Goal: Task Accomplishment & Management: Manage account settings

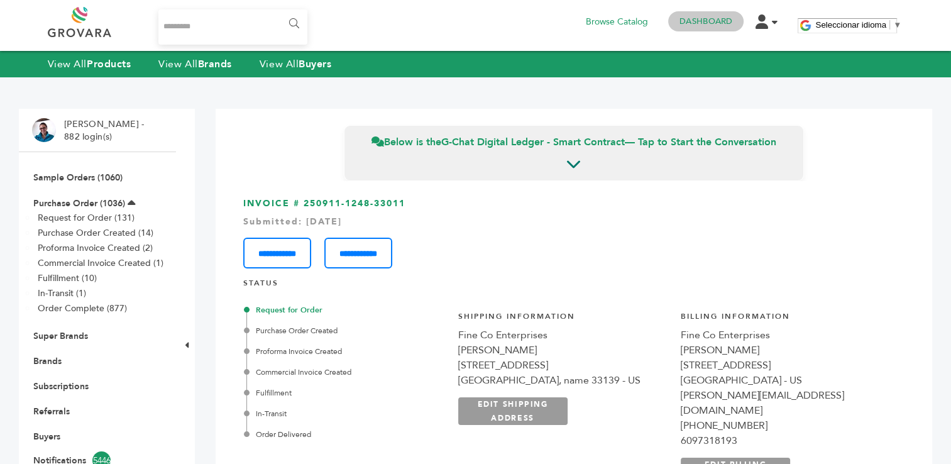
click at [709, 26] on link "Dashboard" at bounding box center [706, 21] width 53 height 11
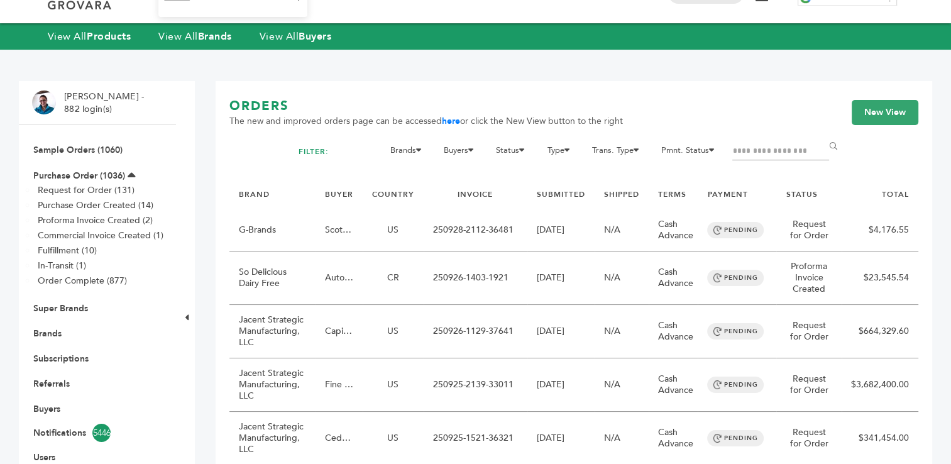
scroll to position [75, 0]
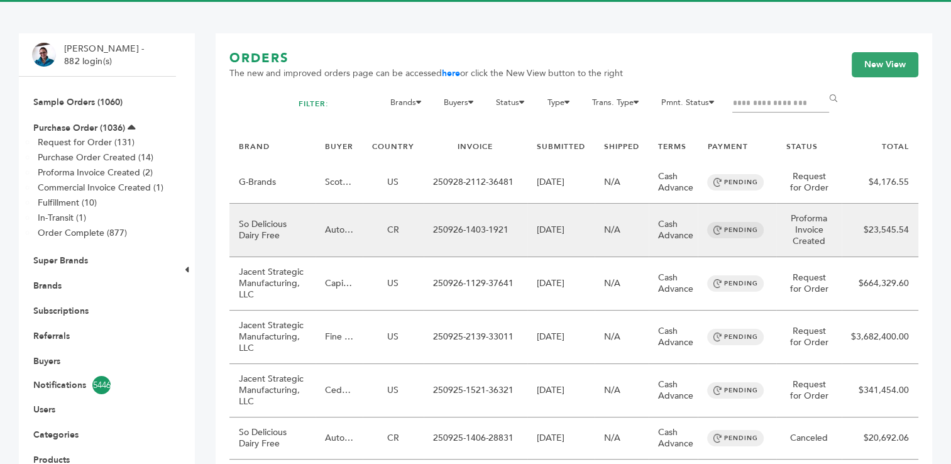
click at [488, 233] on td "250926-1403-1921" at bounding box center [476, 230] width 104 height 53
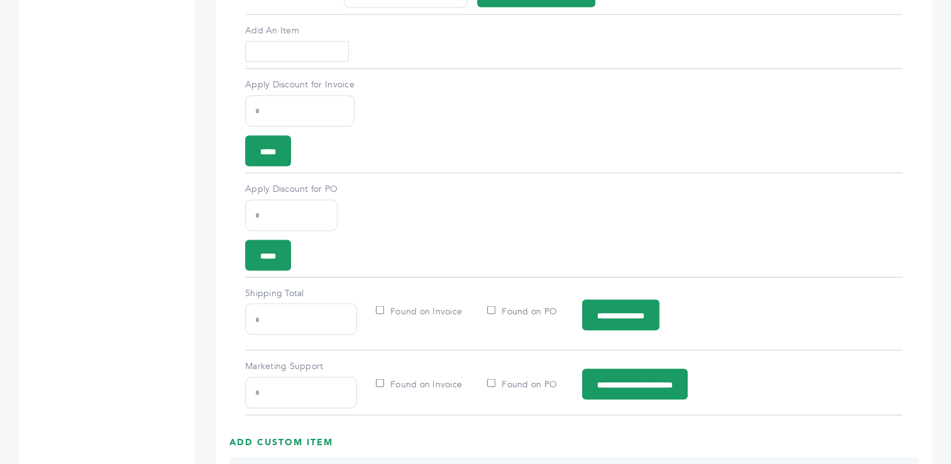
scroll to position [2403, 0]
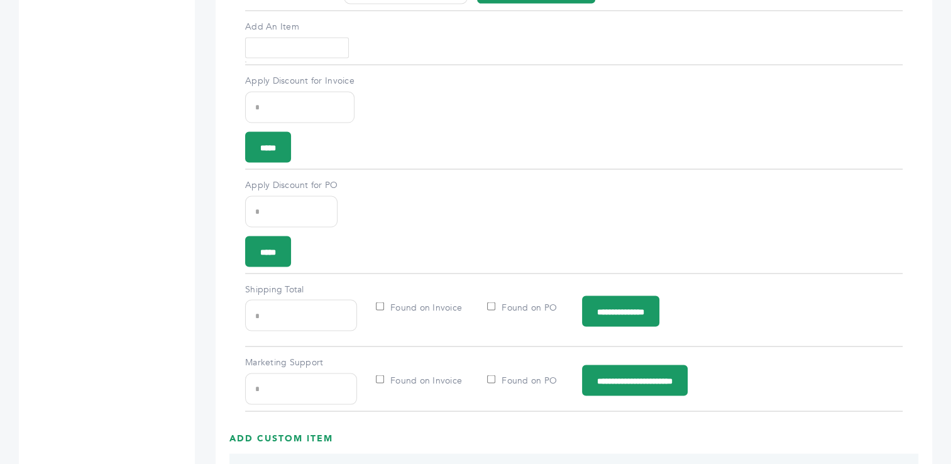
click at [266, 311] on input "*******" at bounding box center [301, 315] width 112 height 31
type input "*******"
click at [641, 315] on input "**********" at bounding box center [620, 311] width 77 height 31
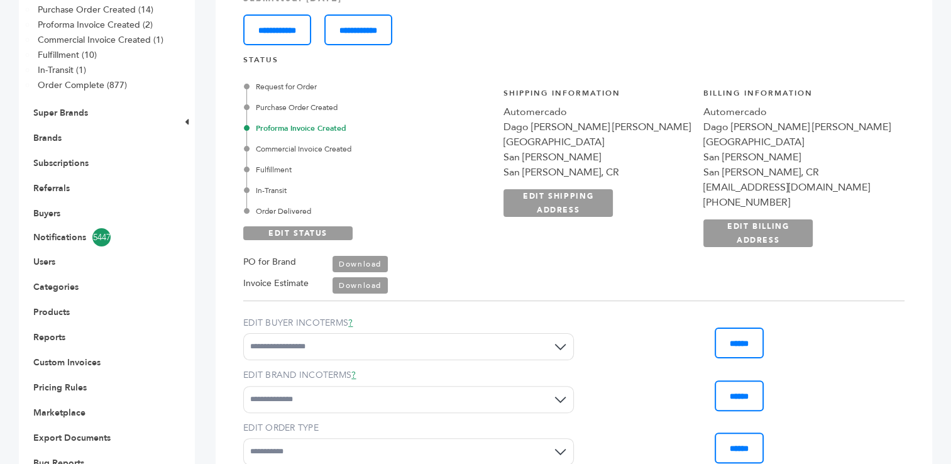
scroll to position [338, 0]
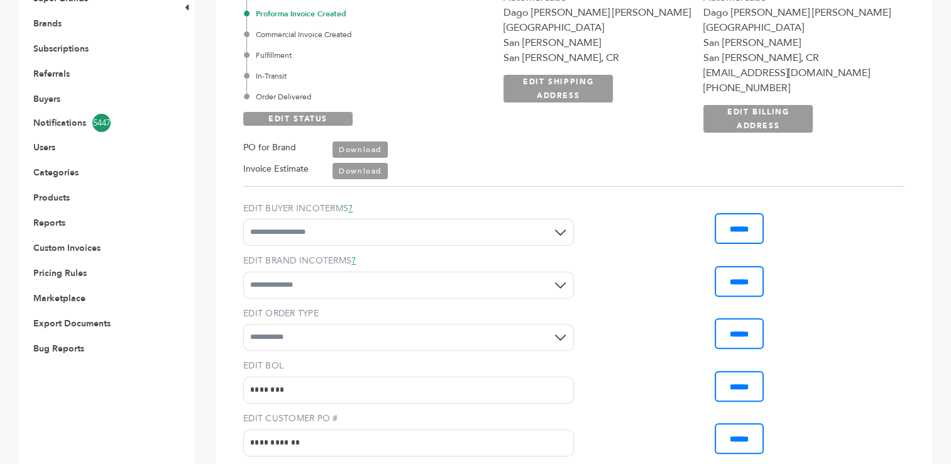
click at [370, 170] on link "Download" at bounding box center [360, 171] width 55 height 16
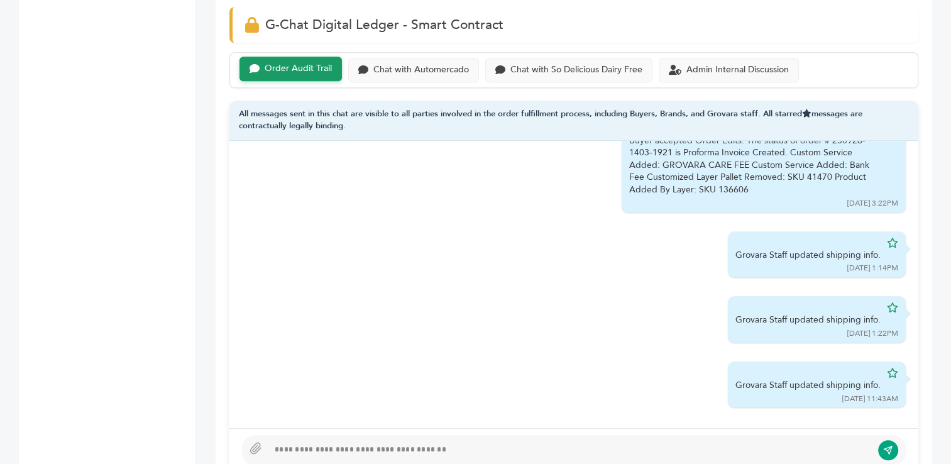
scroll to position [834, 0]
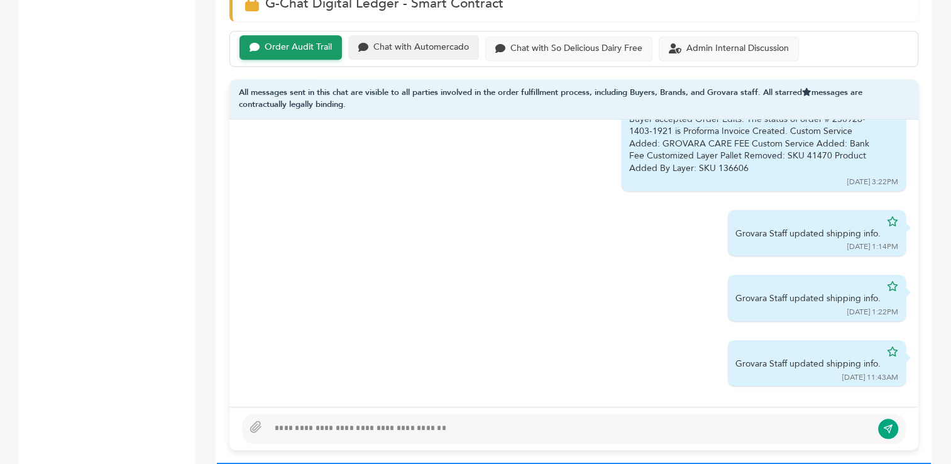
click at [436, 49] on div "Chat with Automercado" at bounding box center [421, 47] width 96 height 11
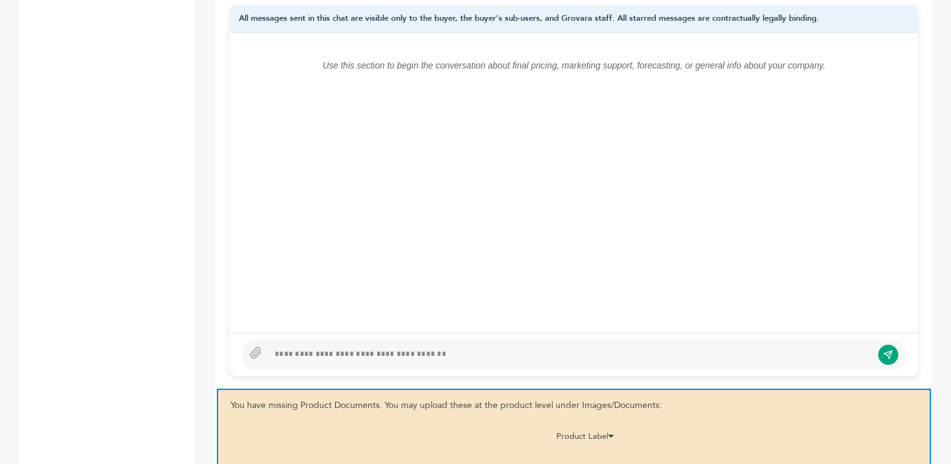
scroll to position [912, 0]
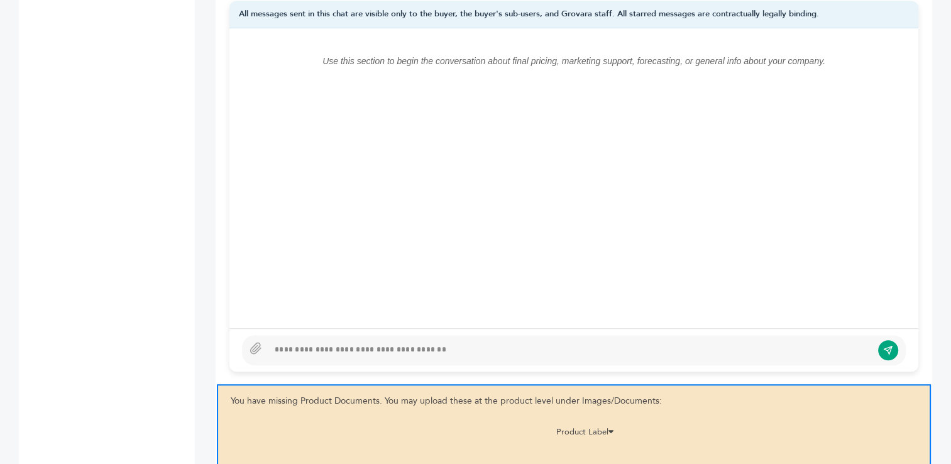
click at [529, 348] on div at bounding box center [569, 350] width 603 height 15
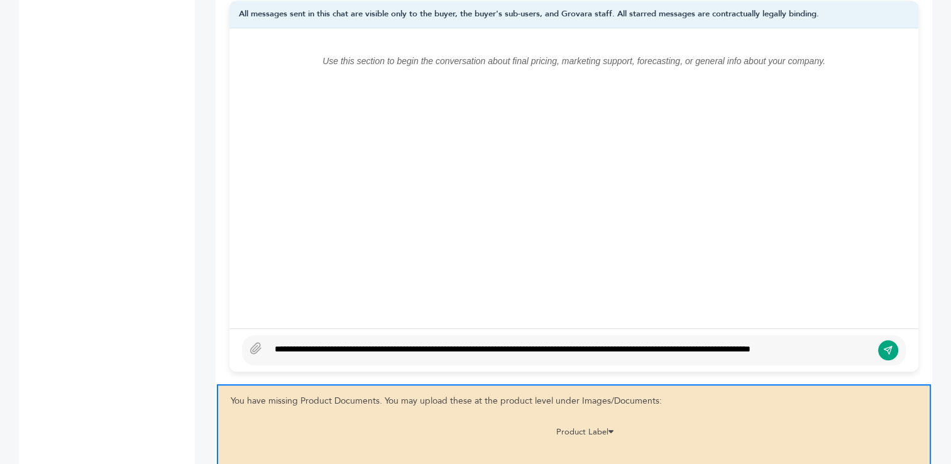
scroll to position [903, 0]
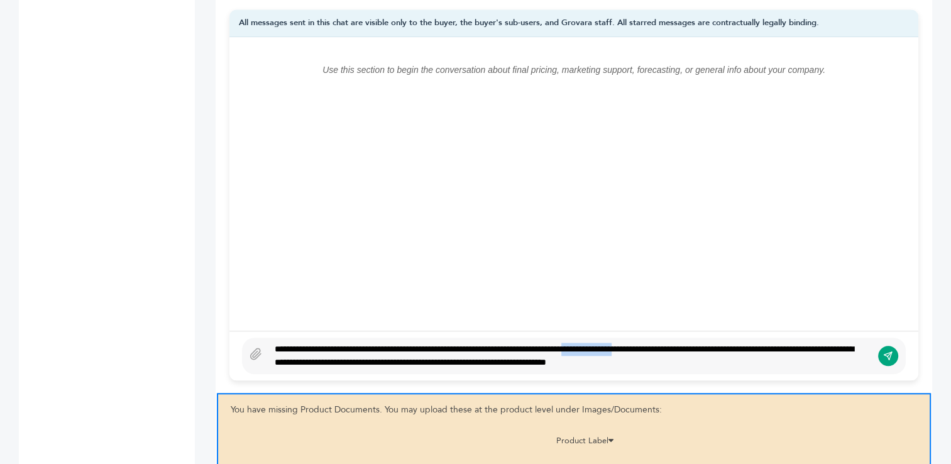
drag, startPoint x: 631, startPoint y: 344, endPoint x: 694, endPoint y: 344, distance: 63.5
click at [694, 344] on div "**********" at bounding box center [569, 356] width 603 height 26
drag, startPoint x: 304, startPoint y: 360, endPoint x: 424, endPoint y: 360, distance: 120.1
click at [424, 360] on div "**********" at bounding box center [569, 356] width 603 height 26
type textarea "**********"
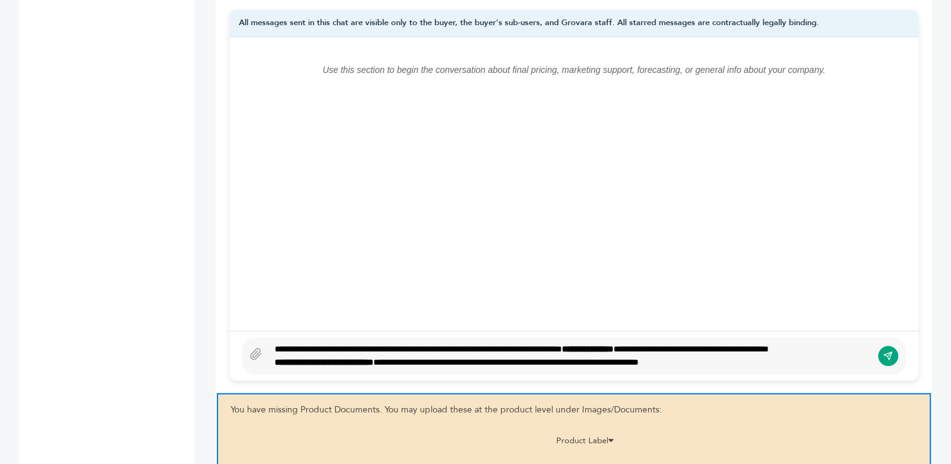
click at [793, 360] on div "**********" at bounding box center [569, 356] width 603 height 26
click at [251, 351] on icon at bounding box center [256, 353] width 10 height 11
click at [0, 0] on input "file" at bounding box center [0, 0] width 0 height 0
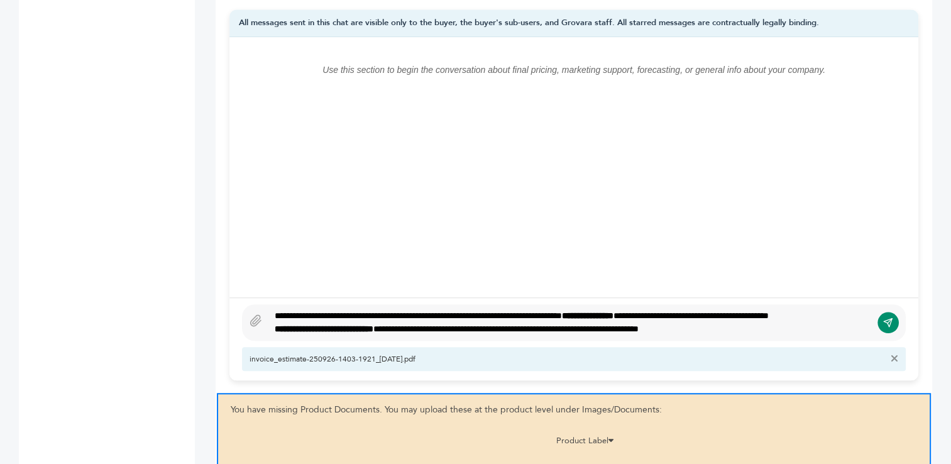
click at [887, 318] on icon "submit" at bounding box center [888, 322] width 10 height 11
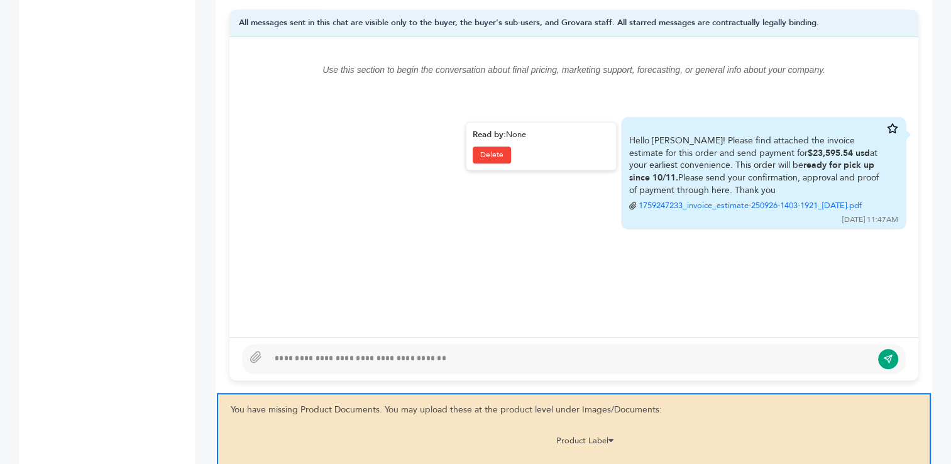
click at [892, 127] on icon at bounding box center [892, 128] width 11 height 10
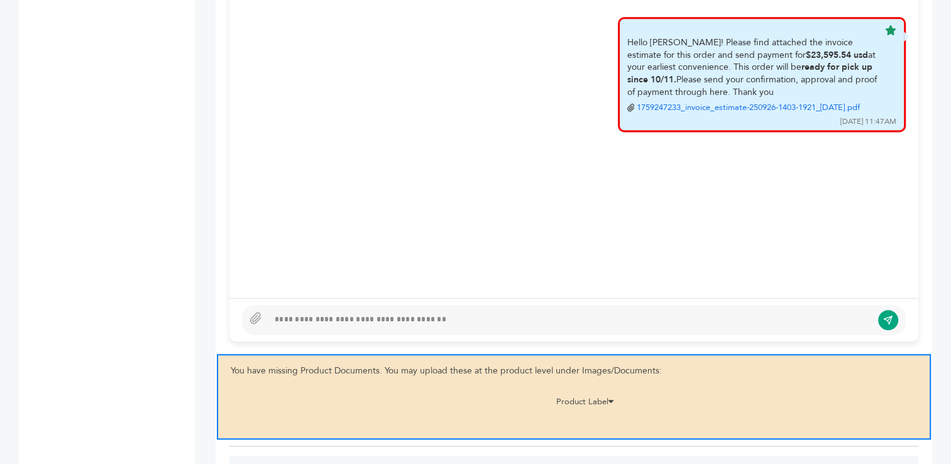
scroll to position [955, 0]
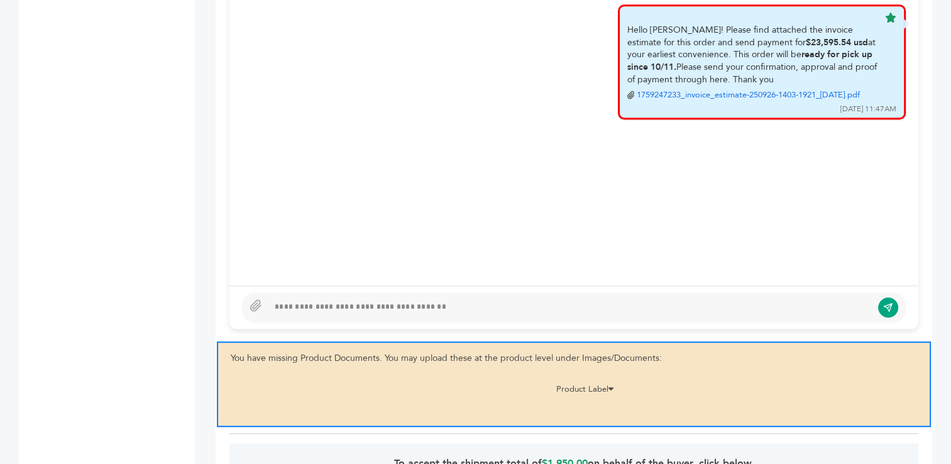
click at [661, 295] on div at bounding box center [574, 307] width 664 height 30
click at [359, 301] on div "**********" at bounding box center [569, 307] width 603 height 15
drag, startPoint x: 514, startPoint y: 306, endPoint x: 362, endPoint y: 307, distance: 151.5
click at [362, 307] on div "**********" at bounding box center [569, 307] width 603 height 15
type textarea "**********"
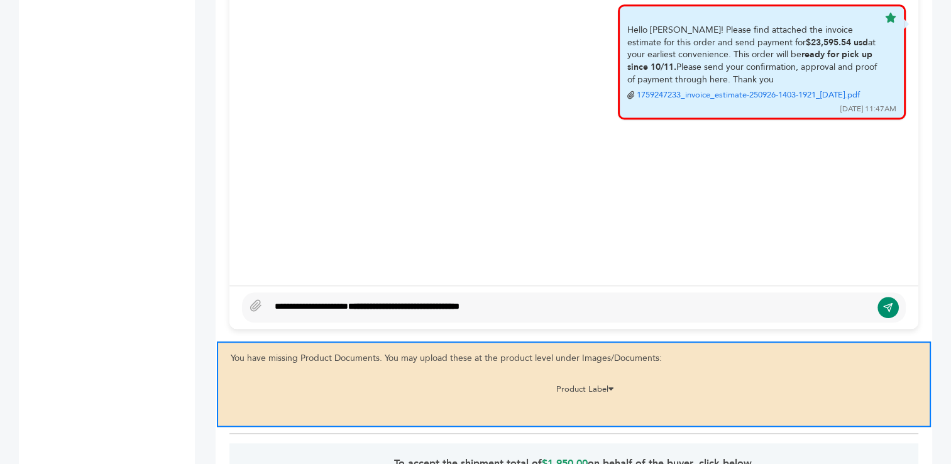
click at [880, 304] on button "submit" at bounding box center [888, 307] width 21 height 21
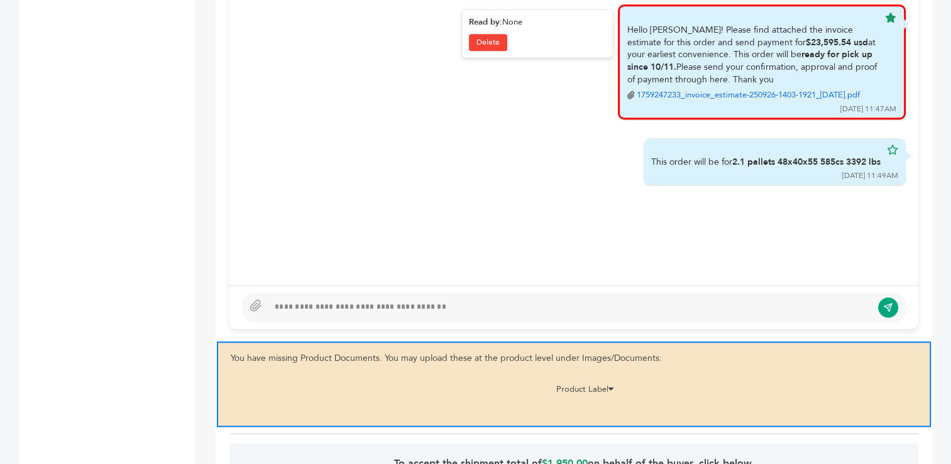
drag, startPoint x: 627, startPoint y: 26, endPoint x: 816, endPoint y: 109, distance: 206.3
click at [816, 109] on div "Hello Jerry! Please find attached the invoice estimate for this order and send …" at bounding box center [762, 61] width 288 height 115
click at [715, 52] on div "Hello Jerry! Please find attached the invoice estimate for this order and send …" at bounding box center [752, 62] width 251 height 77
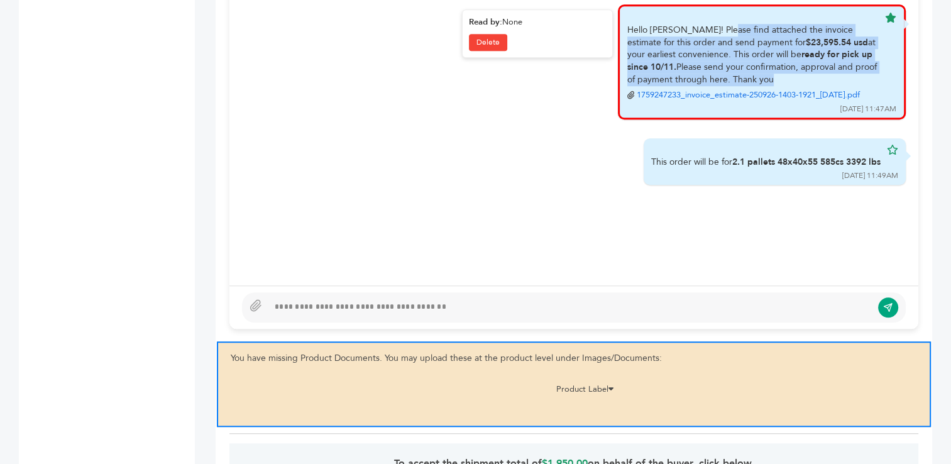
drag, startPoint x: 627, startPoint y: 26, endPoint x: 732, endPoint y: 74, distance: 114.5
click at [732, 74] on div "Hello Jerry! Please find attached the invoice estimate for this order and send …" at bounding box center [752, 62] width 251 height 77
copy div "Hello Jerry! Please find attached the invoice estimate for this order and send …"
drag, startPoint x: 647, startPoint y: 169, endPoint x: 882, endPoint y: 159, distance: 234.7
click at [882, 159] on div "This order will be for 2.1 pallets 48x40x55 585cs 3392 lbs 09/30/25 11:49AM" at bounding box center [775, 161] width 262 height 47
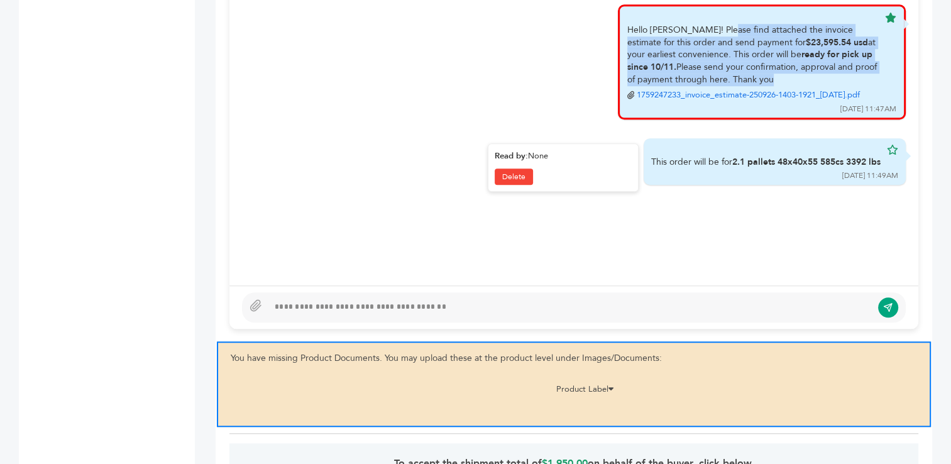
copy div "This order will be for 2.1 pallets 48x40x55 585cs 3392 lbs"
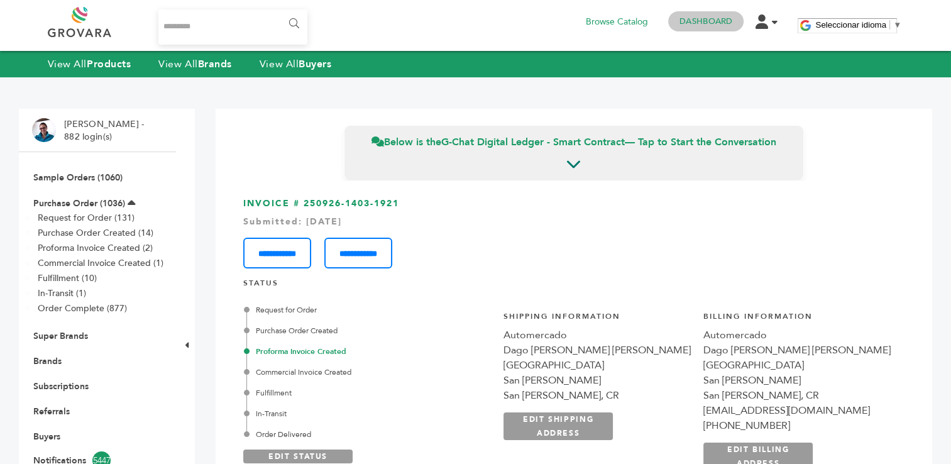
click at [705, 19] on link "Dashboard" at bounding box center [706, 21] width 53 height 11
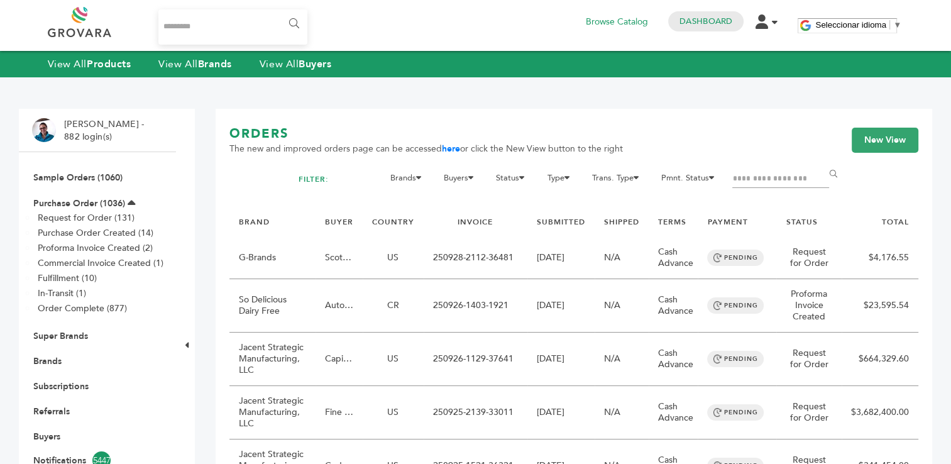
click at [753, 180] on input "Filter by keywords" at bounding box center [780, 179] width 97 height 18
paste input "**********"
type input "**********"
click at [821, 162] on input "******" at bounding box center [835, 174] width 28 height 25
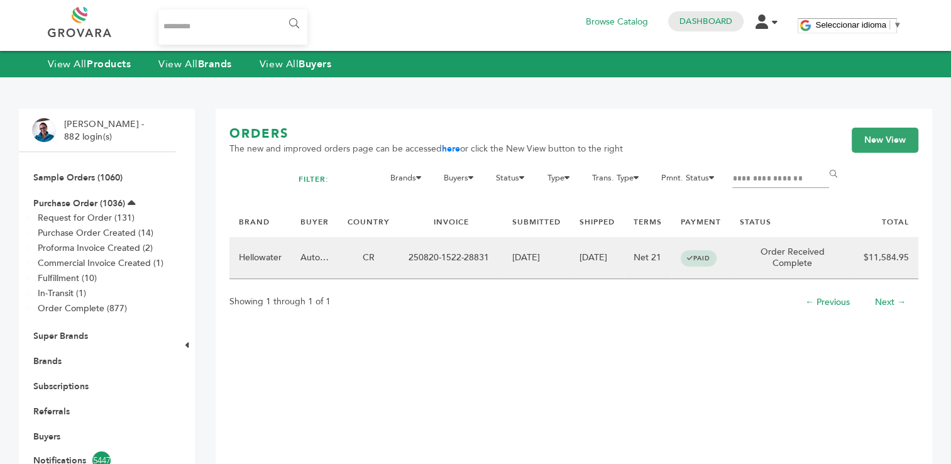
click at [456, 251] on td "250820-1522-28831" at bounding box center [451, 258] width 104 height 42
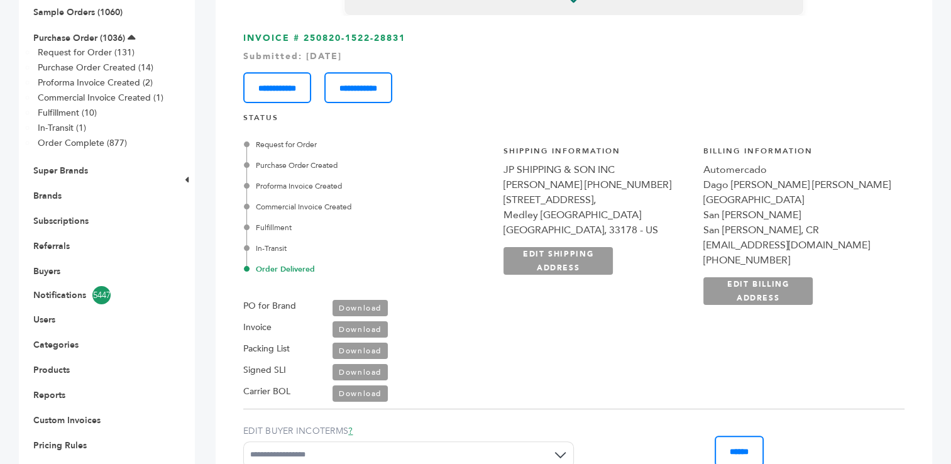
scroll to position [168, 0]
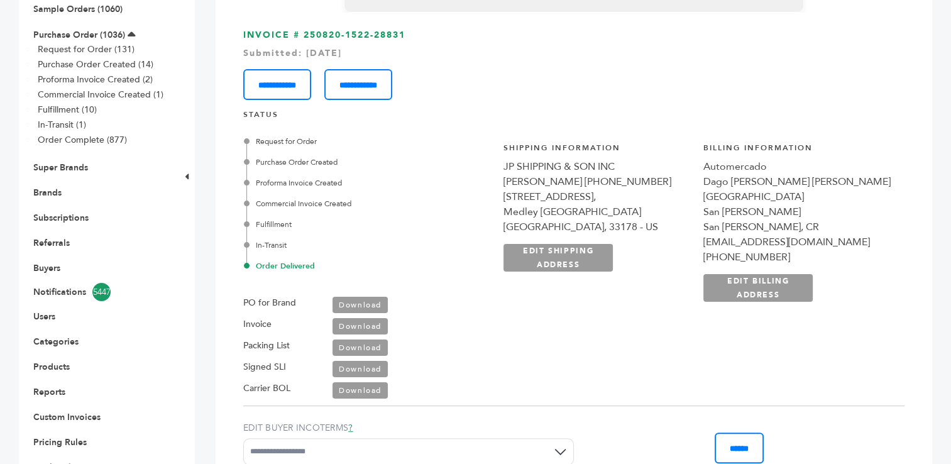
click at [358, 326] on link "Download" at bounding box center [360, 326] width 55 height 16
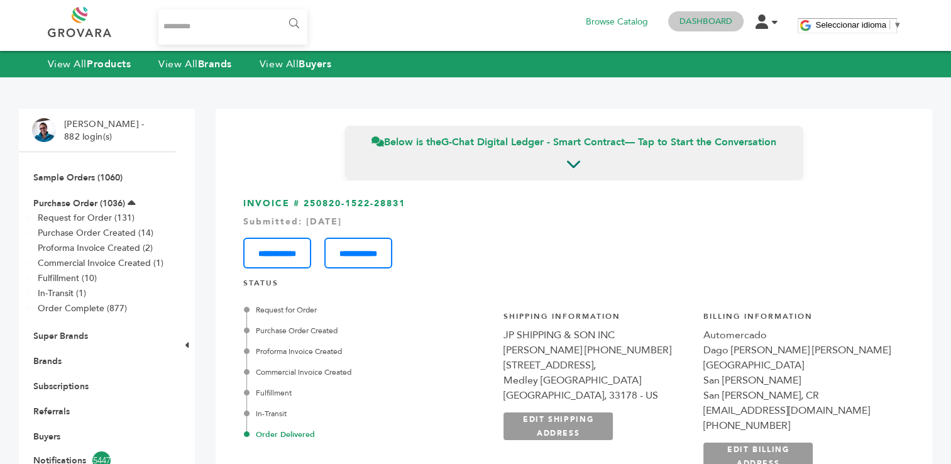
click at [707, 25] on link "Dashboard" at bounding box center [706, 21] width 53 height 11
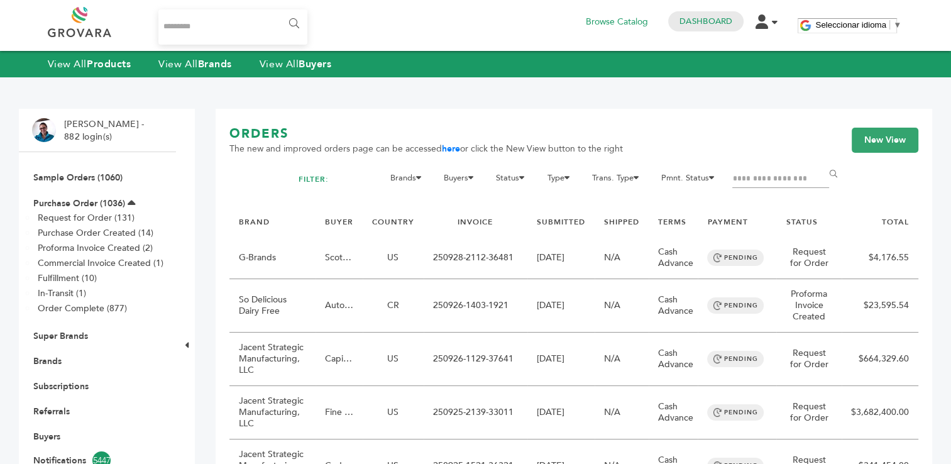
click at [764, 178] on input "Filter by keywords" at bounding box center [780, 179] width 97 height 18
paste input "**********"
type input "**********"
click at [821, 162] on input "******" at bounding box center [835, 174] width 28 height 25
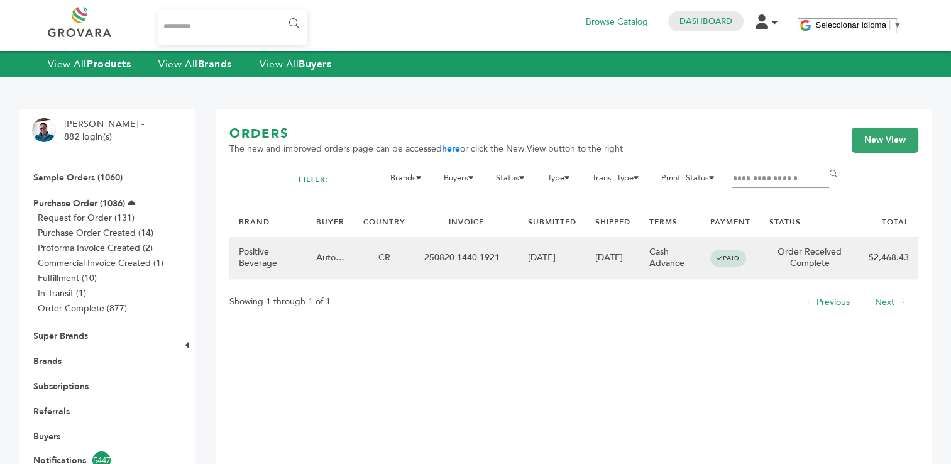
click at [471, 255] on td "250820-1440-1921" at bounding box center [467, 258] width 104 height 42
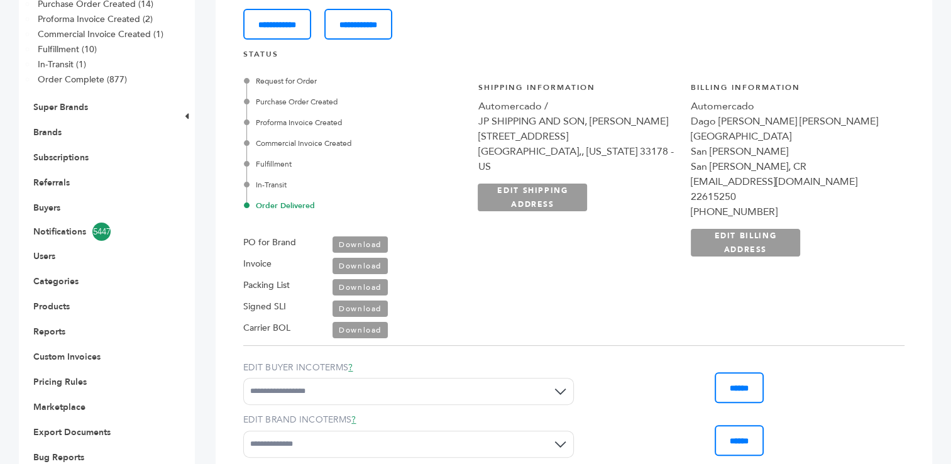
scroll to position [236, 0]
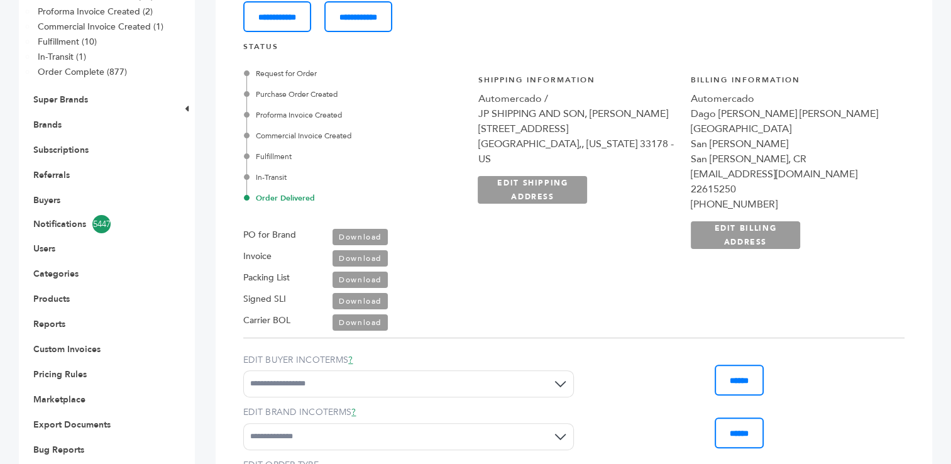
click at [360, 255] on link "Download" at bounding box center [360, 258] width 55 height 16
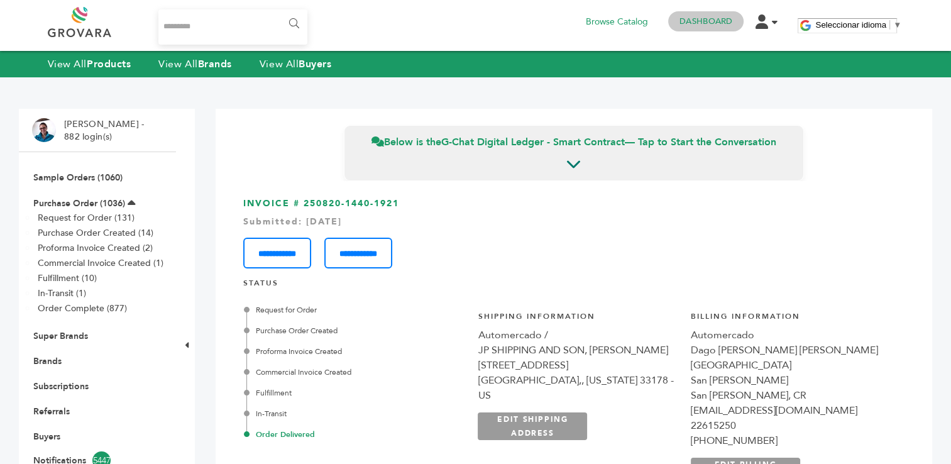
click at [701, 26] on link "Dashboard" at bounding box center [706, 21] width 53 height 11
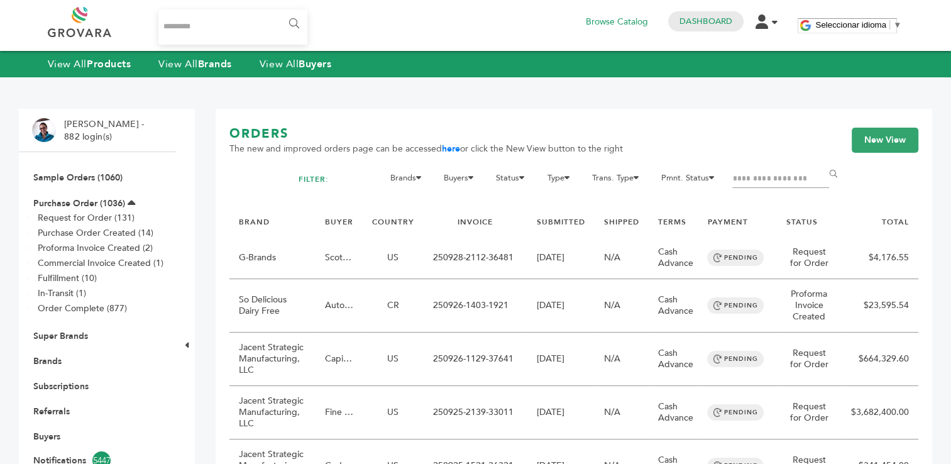
click at [747, 177] on input "Filter by keywords" at bounding box center [780, 179] width 97 height 18
paste input "**********"
type input "**********"
click at [821, 162] on input "******" at bounding box center [835, 174] width 28 height 25
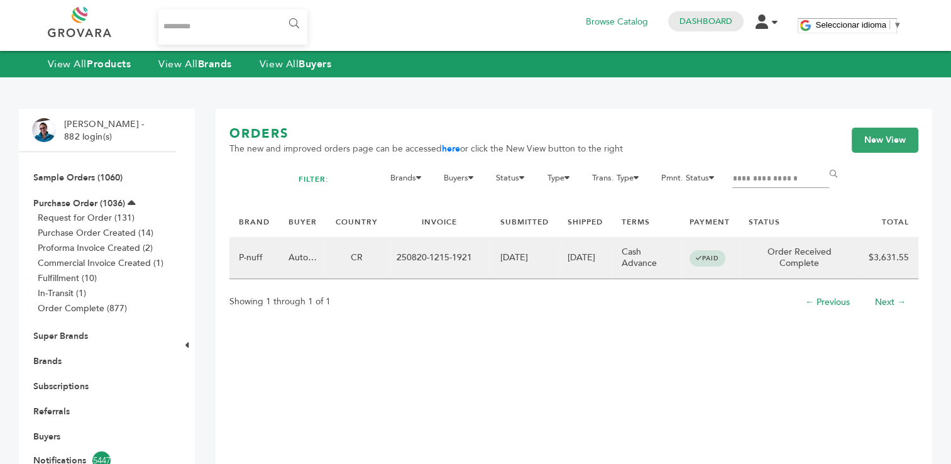
click at [517, 256] on td "08/20/2025" at bounding box center [524, 258] width 67 height 42
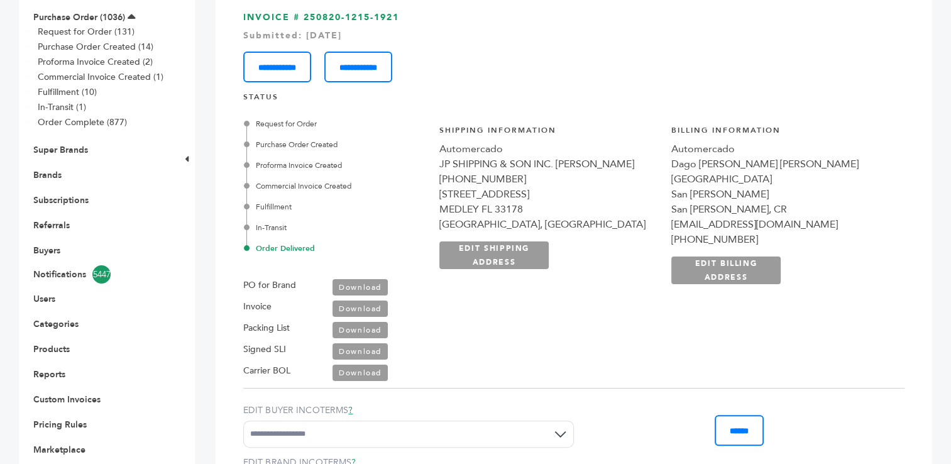
scroll to position [246, 0]
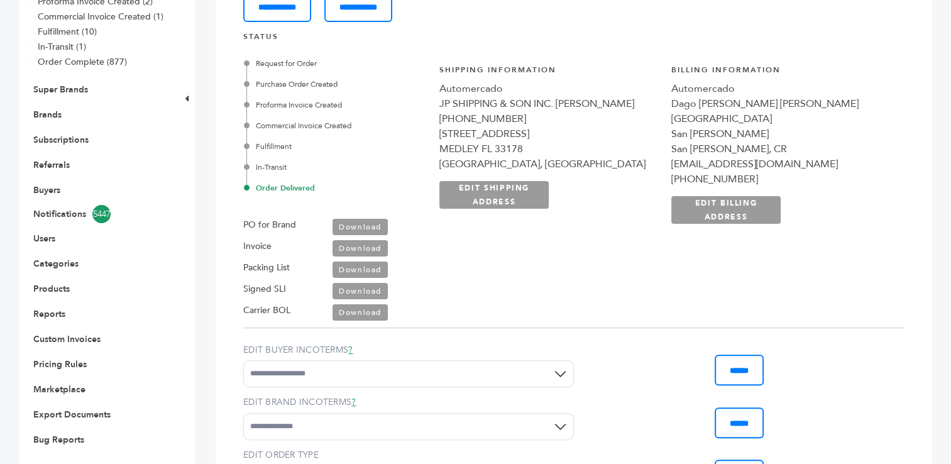
click at [353, 247] on link "Download" at bounding box center [360, 248] width 55 height 16
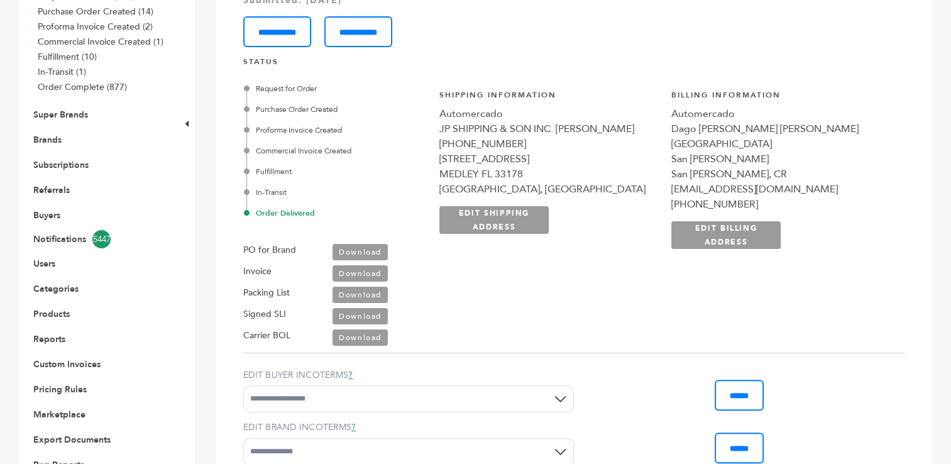
scroll to position [0, 0]
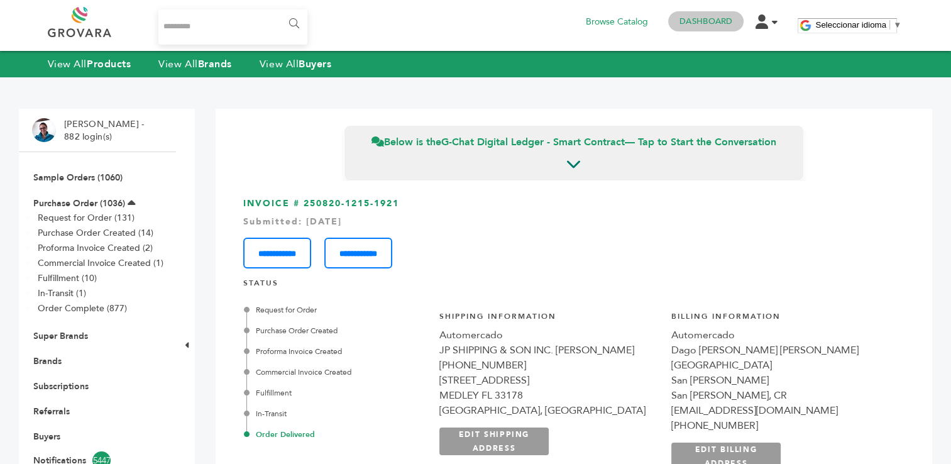
click at [702, 21] on link "Dashboard" at bounding box center [706, 21] width 53 height 11
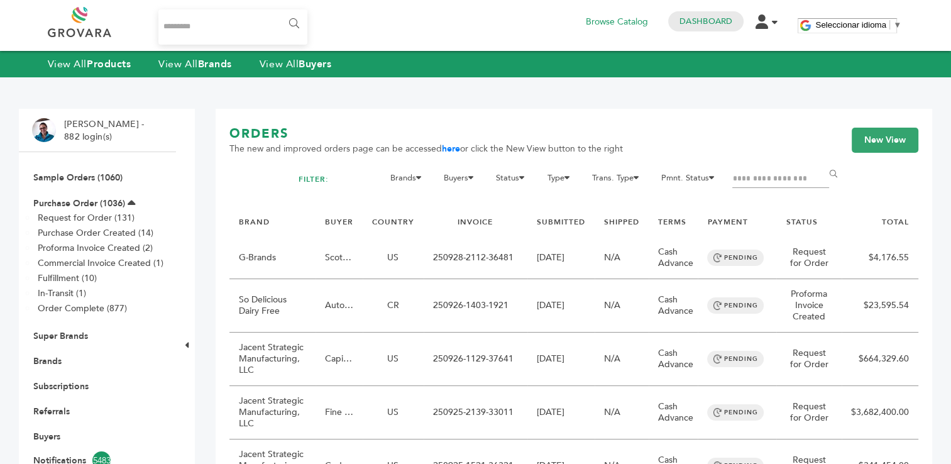
click at [747, 185] on input "Filter by keywords" at bounding box center [780, 179] width 97 height 18
type input "**********"
click at [821, 162] on input "******" at bounding box center [835, 174] width 28 height 25
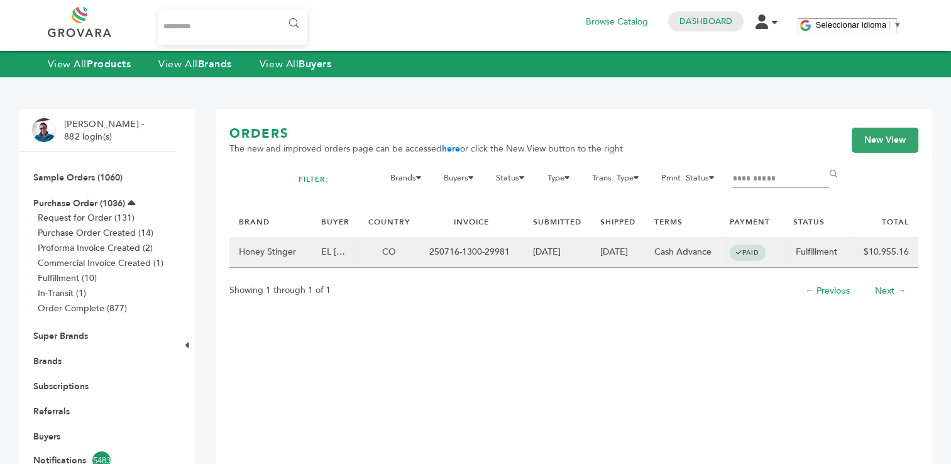
click at [468, 250] on td "250716-1300-29981" at bounding box center [472, 252] width 104 height 31
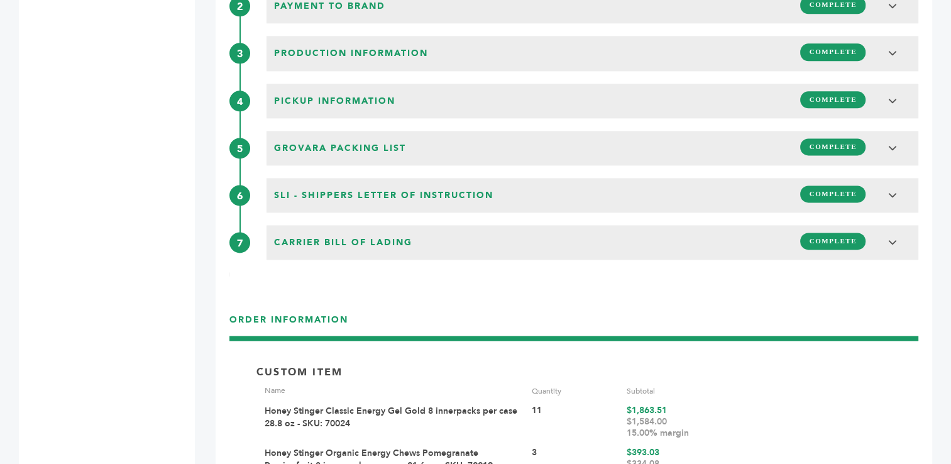
scroll to position [1677, 0]
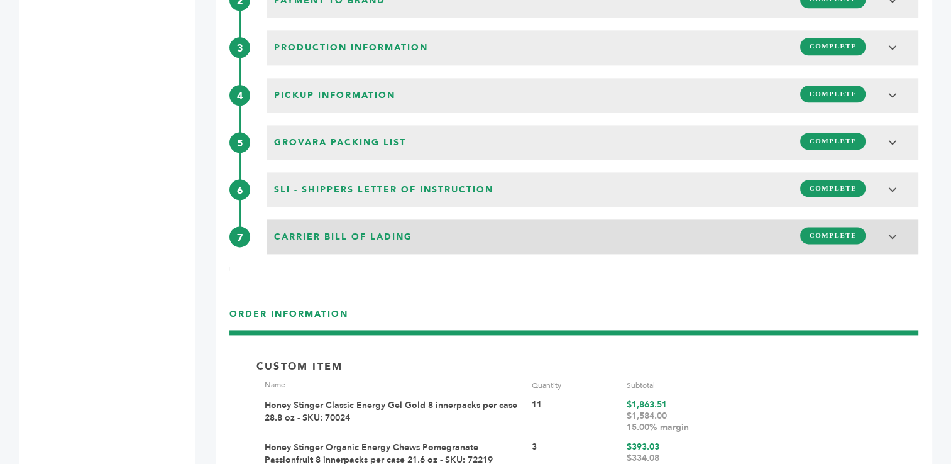
click at [893, 232] on icon at bounding box center [893, 236] width 10 height 9
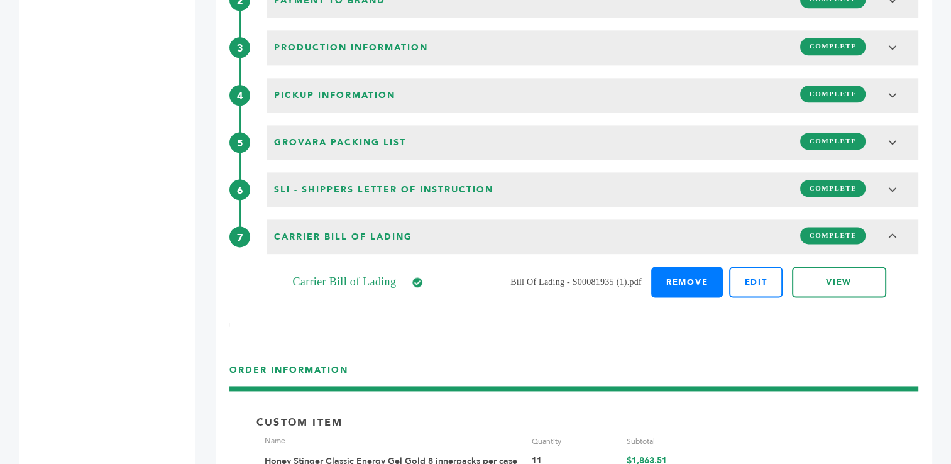
click at [689, 278] on link "Remove" at bounding box center [687, 282] width 72 height 31
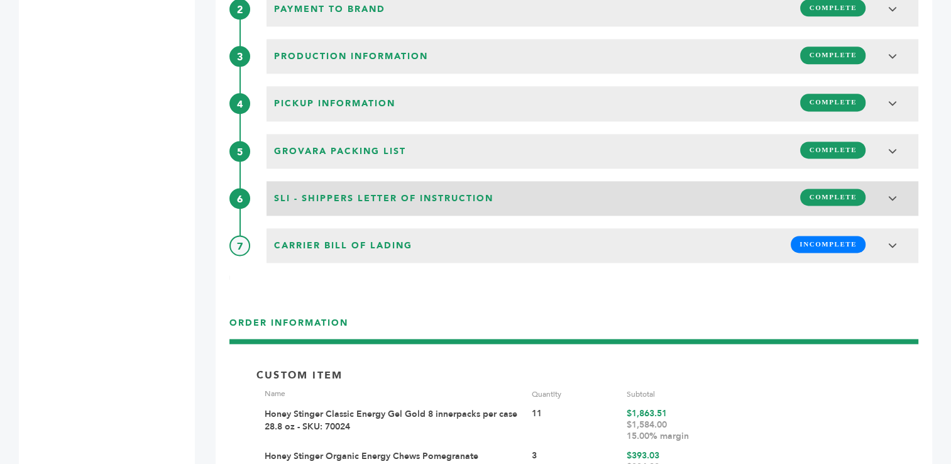
scroll to position [1685, 0]
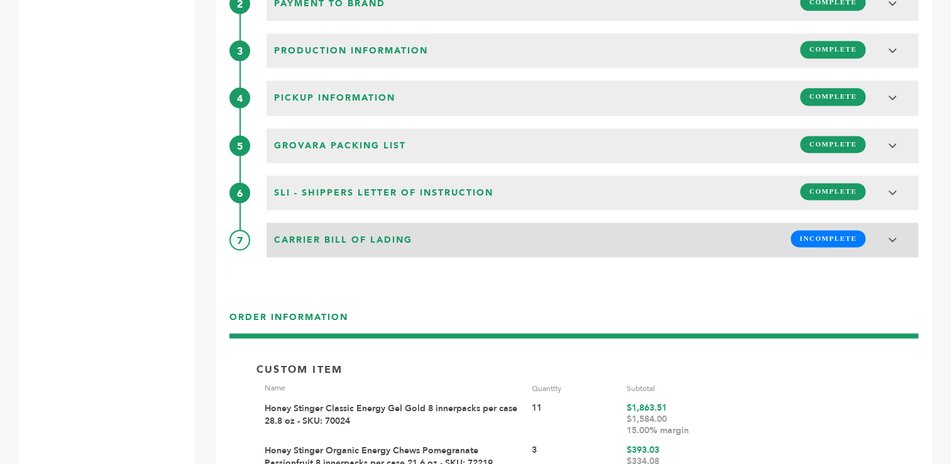
click at [832, 233] on span "INCOMPLETE" at bounding box center [828, 238] width 75 height 17
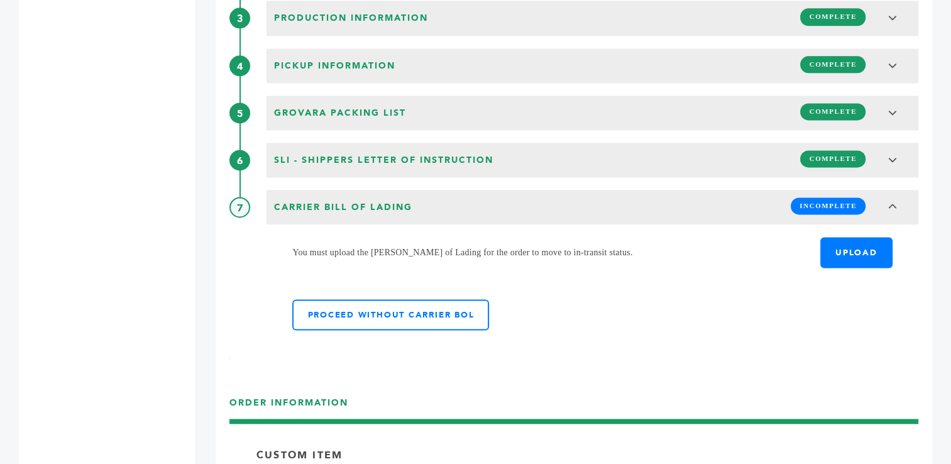
click at [842, 246] on label "UPLOAD" at bounding box center [856, 252] width 72 height 31
click at [893, 245] on input "UPLOAD" at bounding box center [893, 245] width 0 height 0
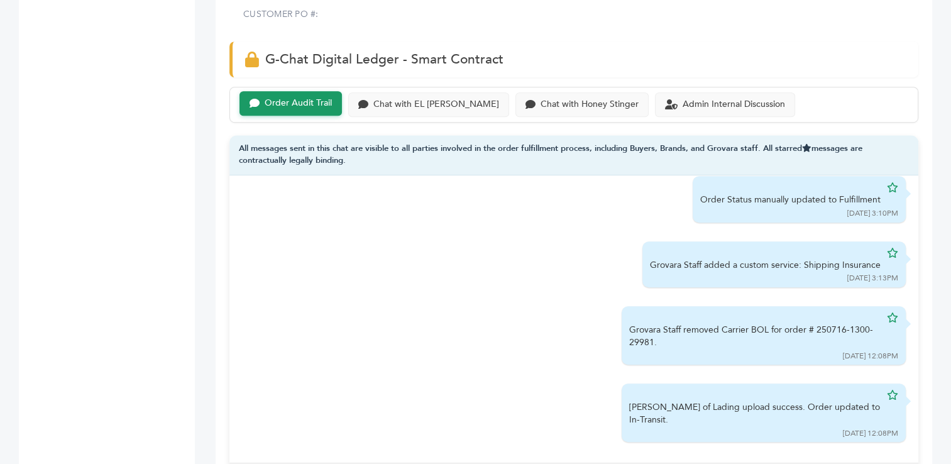
scroll to position [799, 0]
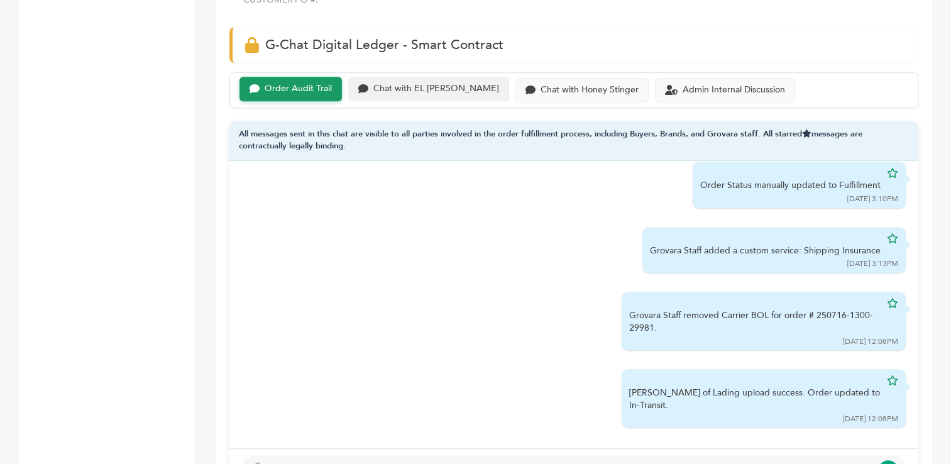
click at [415, 90] on div "Chat with EL [PERSON_NAME]" at bounding box center [436, 89] width 126 height 11
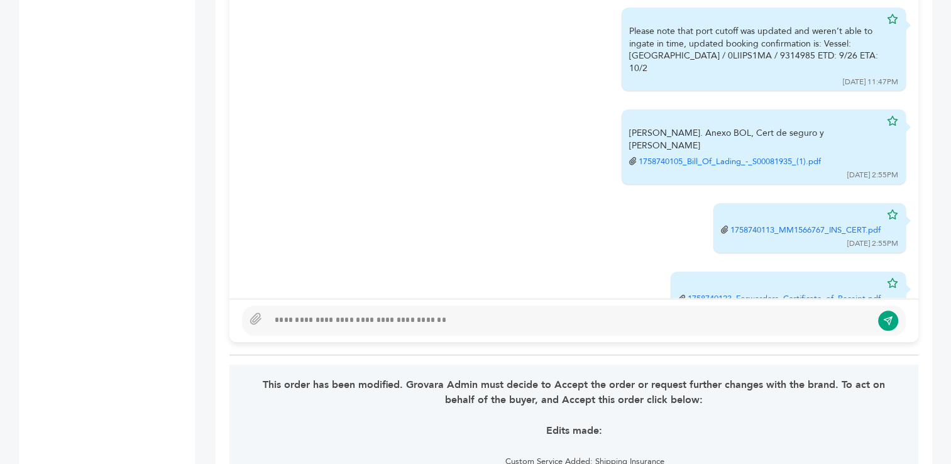
scroll to position [407, 0]
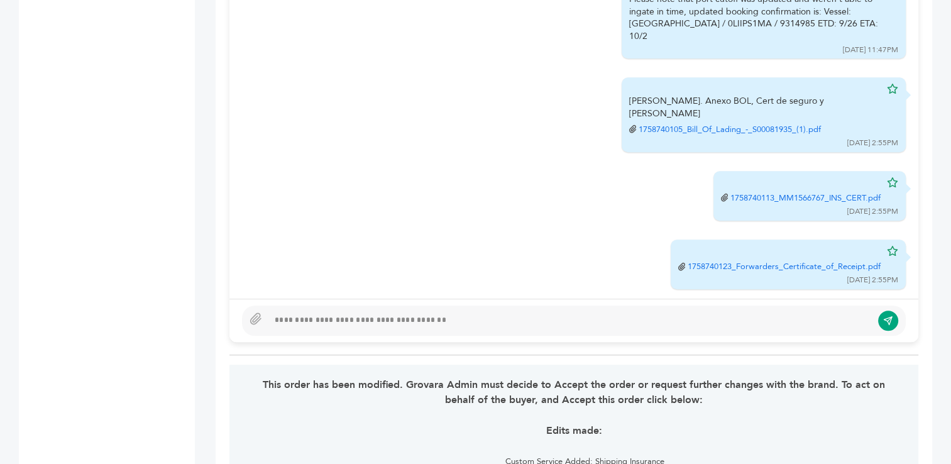
click at [538, 316] on div at bounding box center [569, 320] width 603 height 15
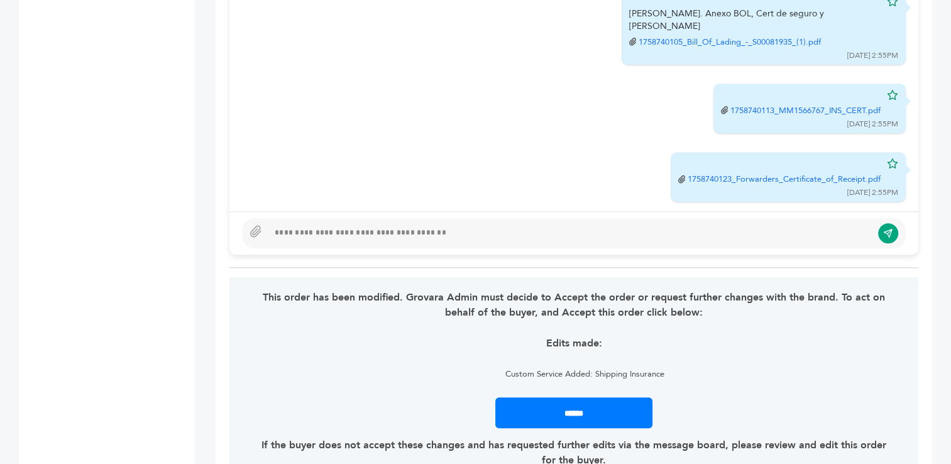
scroll to position [1032, 0]
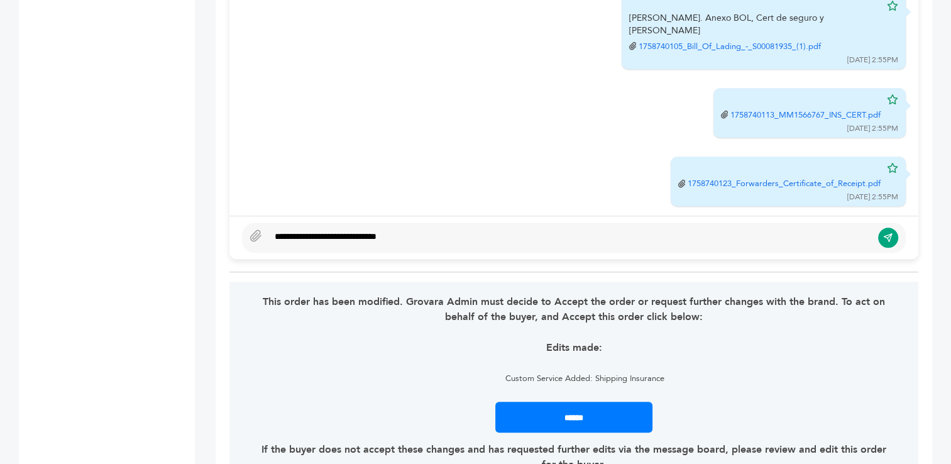
type textarea "**********"
click at [251, 232] on icon at bounding box center [256, 235] width 13 height 13
click at [0, 0] on input "file" at bounding box center [0, 0] width 0 height 0
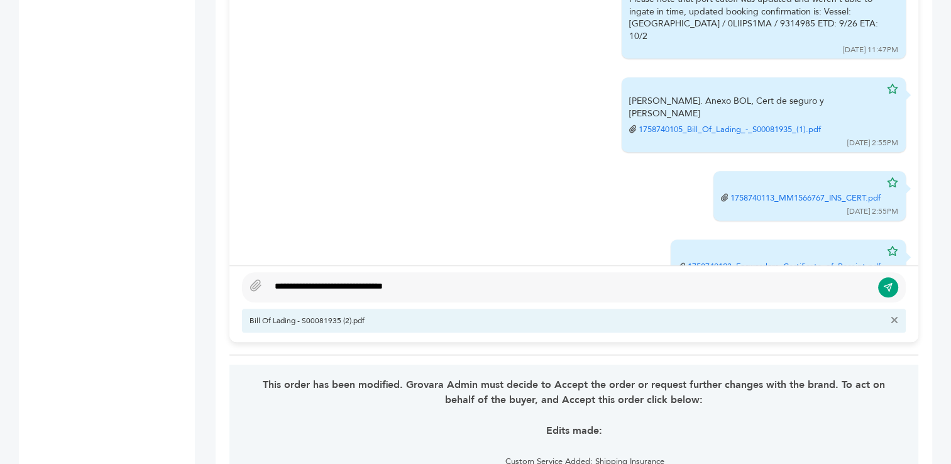
scroll to position [958, 0]
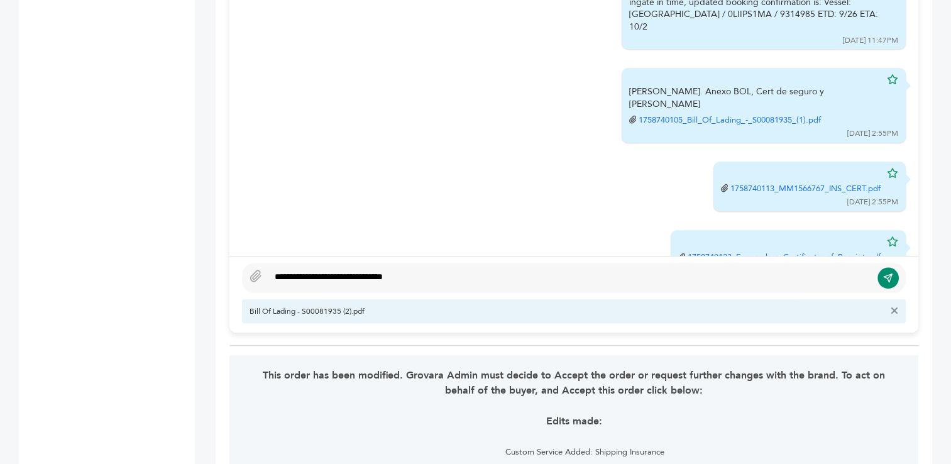
click at [885, 278] on icon "submit" at bounding box center [888, 278] width 10 height 11
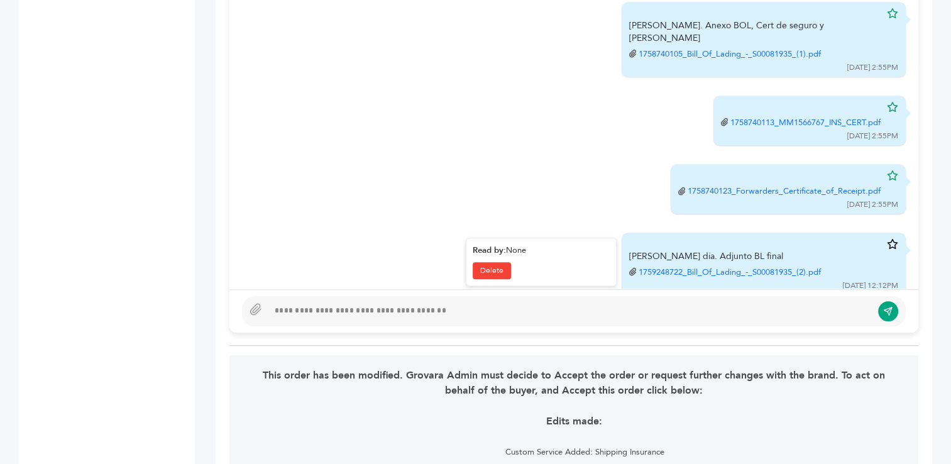
click at [887, 239] on icon at bounding box center [892, 244] width 11 height 10
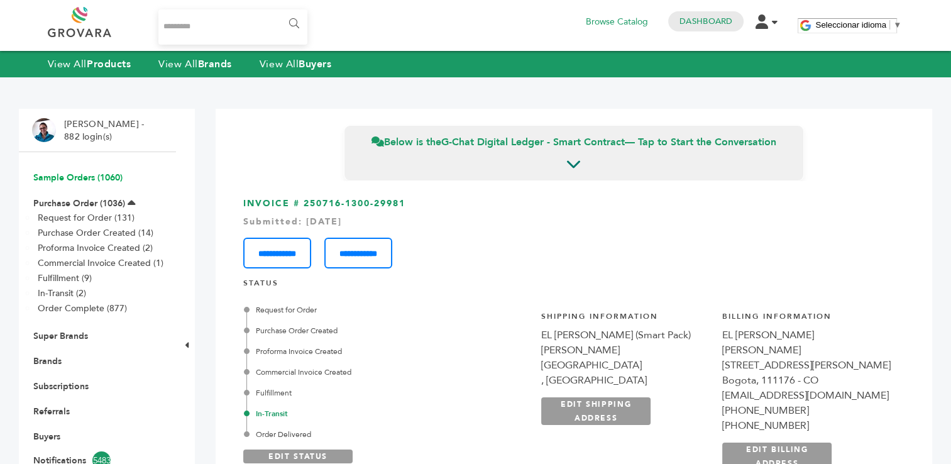
click at [77, 178] on link "Sample Orders (1060)" at bounding box center [77, 178] width 89 height 12
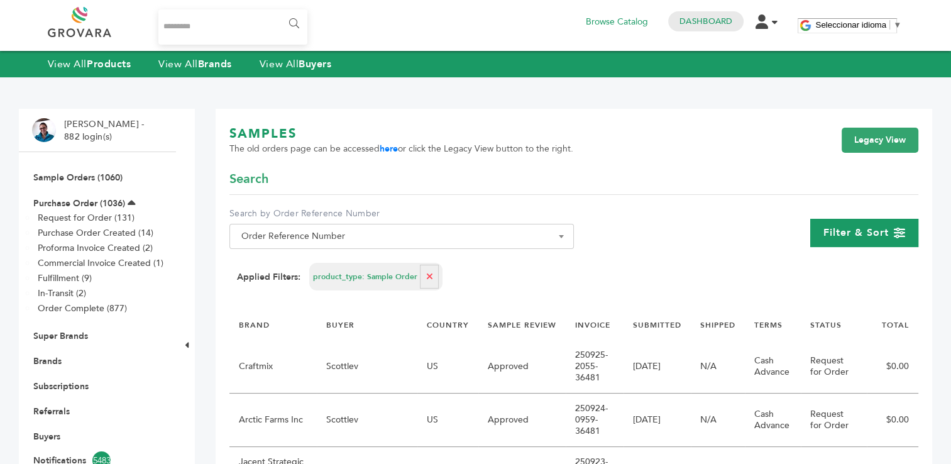
click at [866, 241] on div "Filter & Sort" at bounding box center [864, 233] width 108 height 28
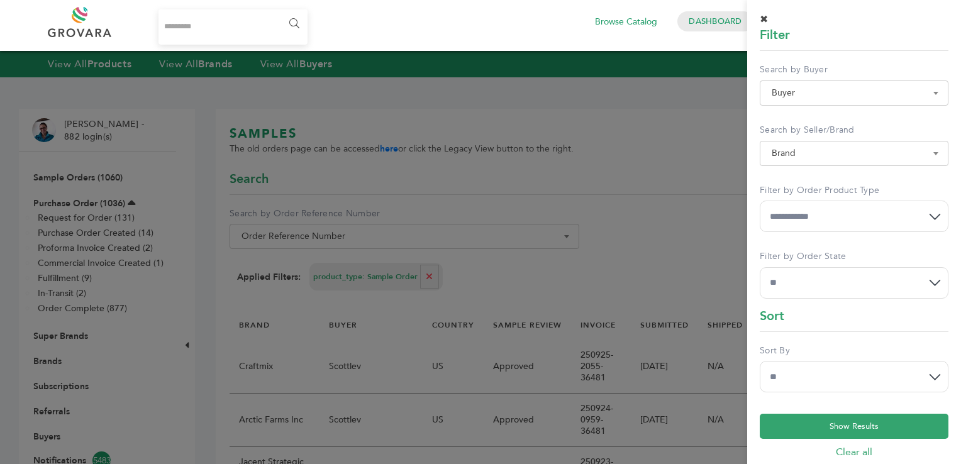
click at [865, 215] on select "**********" at bounding box center [853, 216] width 189 height 31
click at [880, 282] on select "**********" at bounding box center [853, 282] width 189 height 31
select select "**"
click at [759, 267] on select "**********" at bounding box center [853, 282] width 189 height 31
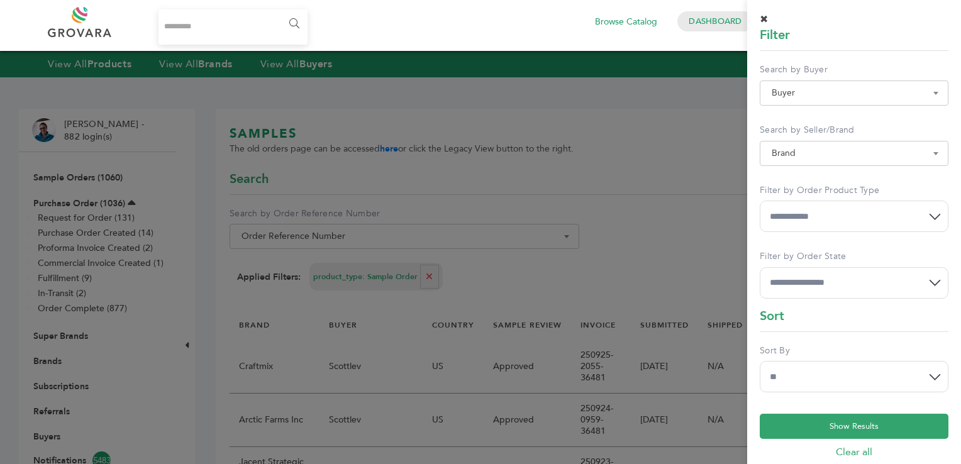
click at [874, 372] on select "**********" at bounding box center [853, 376] width 189 height 31
click at [855, 429] on button "Show Results" at bounding box center [853, 426] width 189 height 25
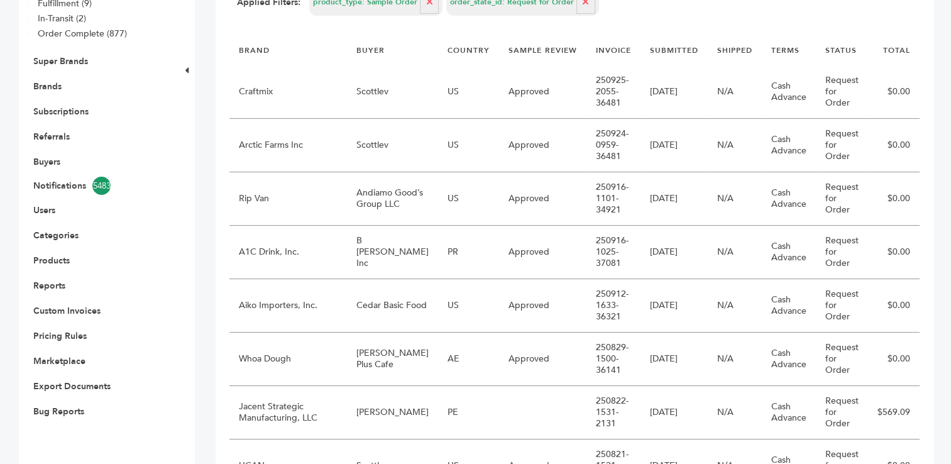
scroll to position [312, 0]
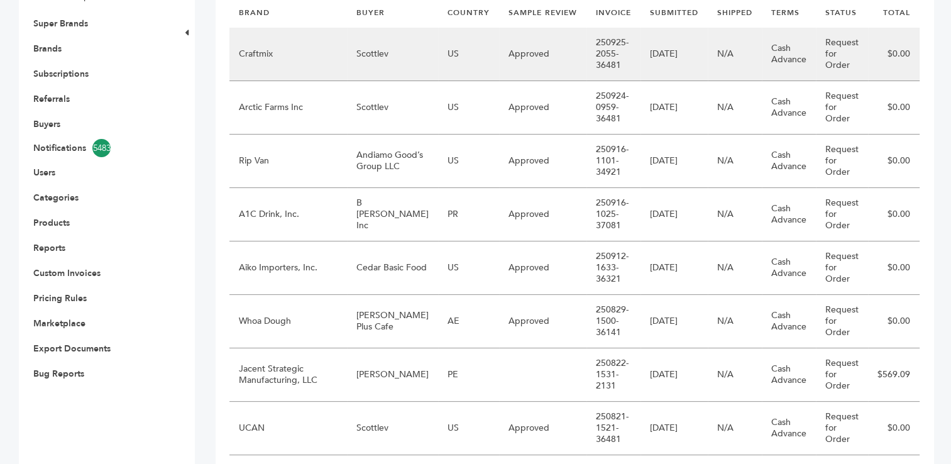
click at [499, 58] on td "Approved" at bounding box center [542, 54] width 87 height 53
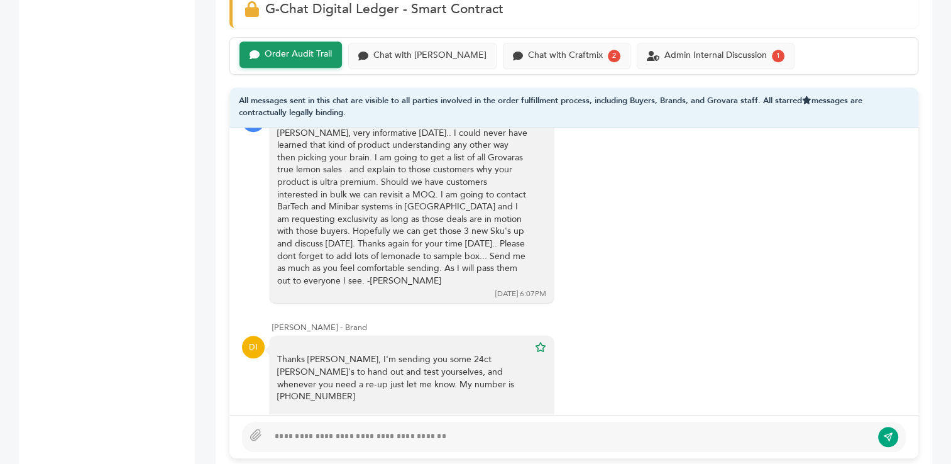
scroll to position [896, 0]
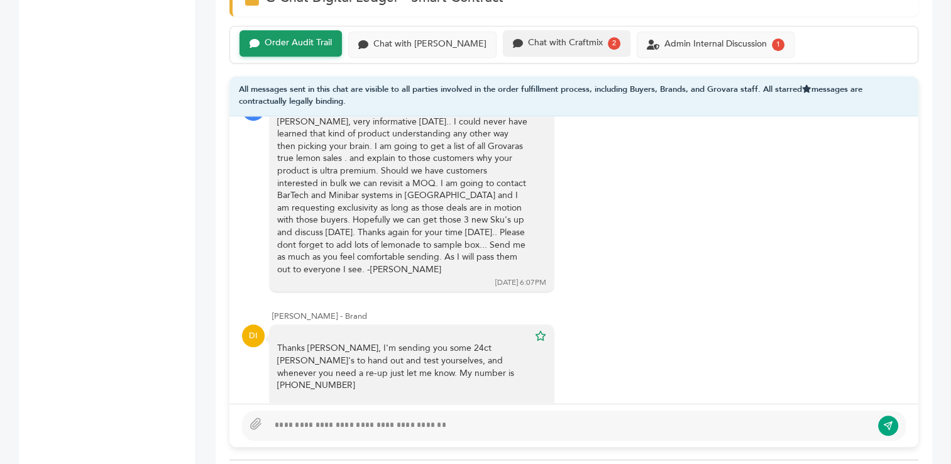
click at [528, 38] on div "Chat with Craftmix" at bounding box center [565, 43] width 75 height 11
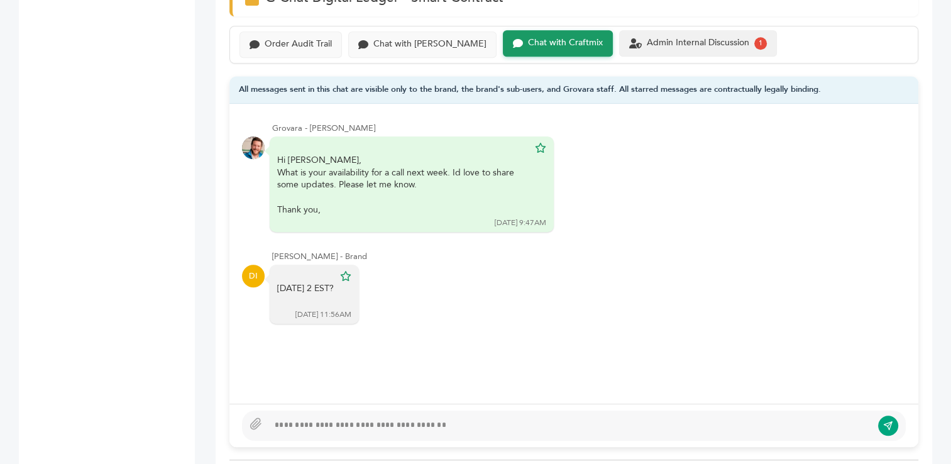
click at [659, 40] on div "Admin Internal Discussion" at bounding box center [698, 43] width 102 height 11
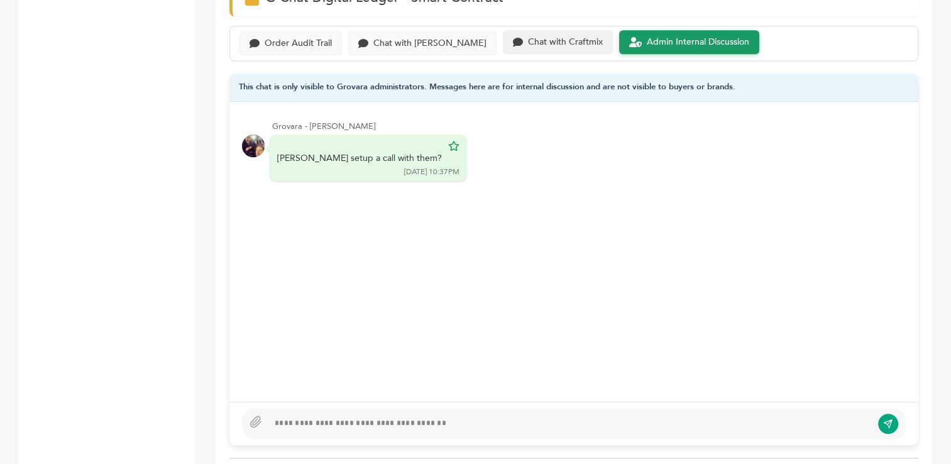
click at [528, 37] on div "Chat with Craftmix" at bounding box center [565, 42] width 75 height 11
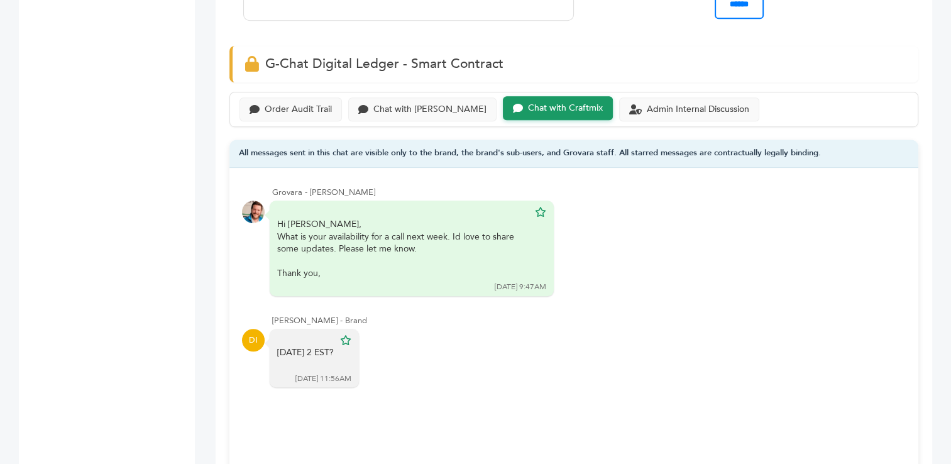
scroll to position [861, 0]
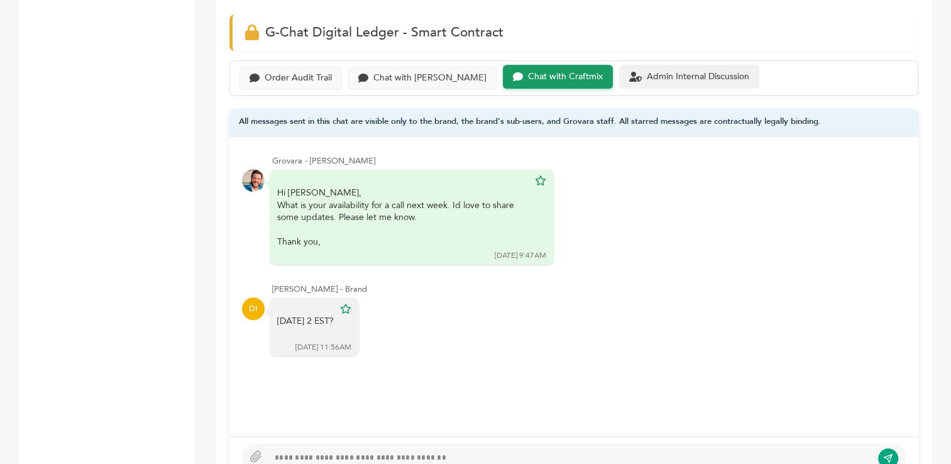
click at [647, 74] on div "Admin Internal Discussion" at bounding box center [698, 77] width 102 height 11
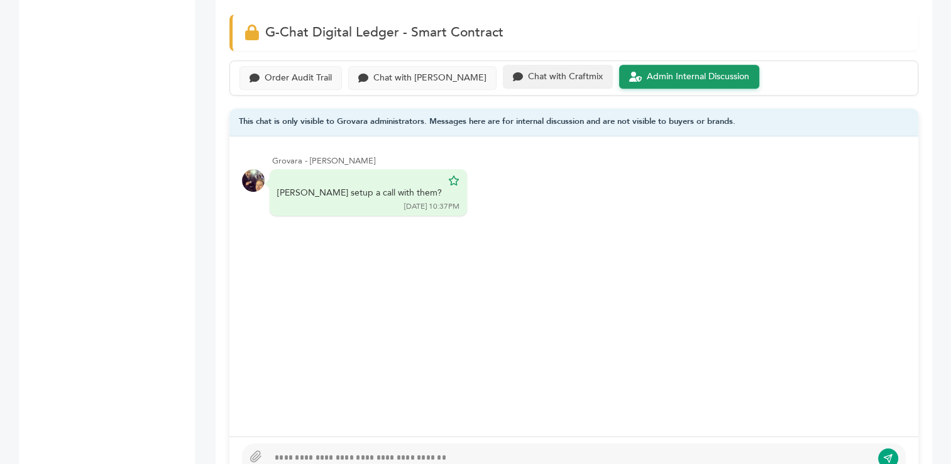
click at [528, 74] on div "Chat with Craftmix" at bounding box center [565, 77] width 75 height 11
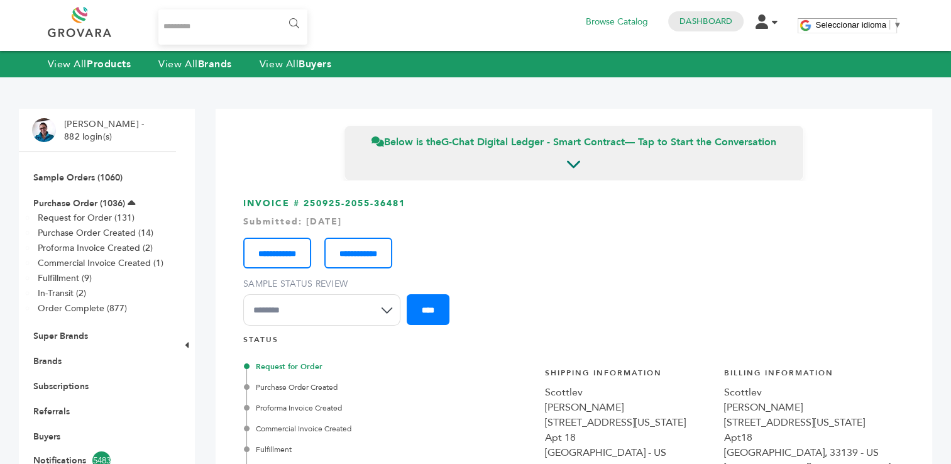
scroll to position [861, 0]
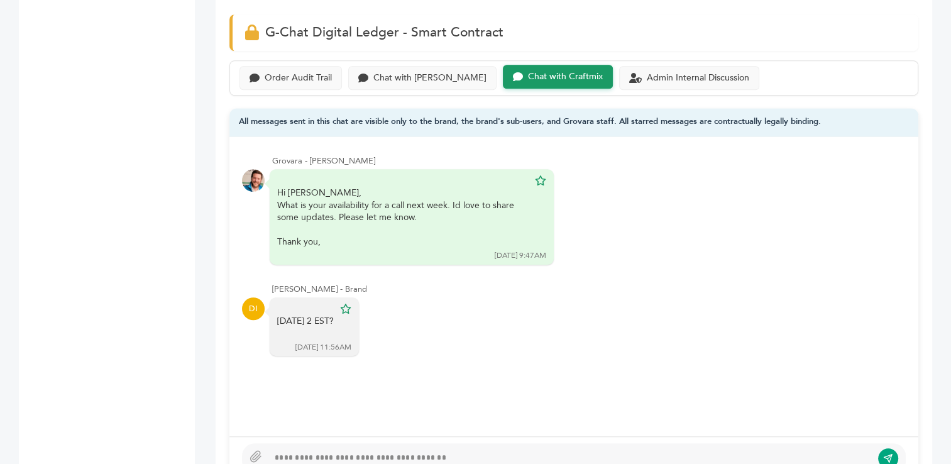
scroll to position [896, 0]
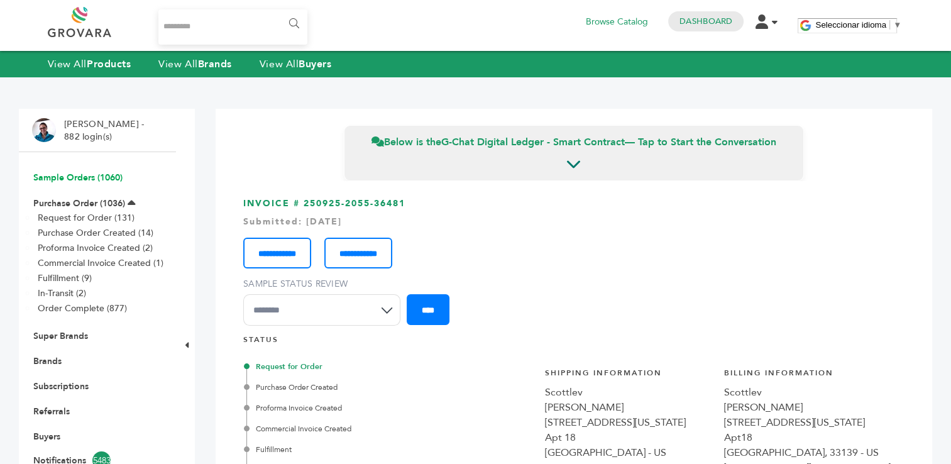
click at [82, 179] on link "Sample Orders (1060)" at bounding box center [77, 178] width 89 height 12
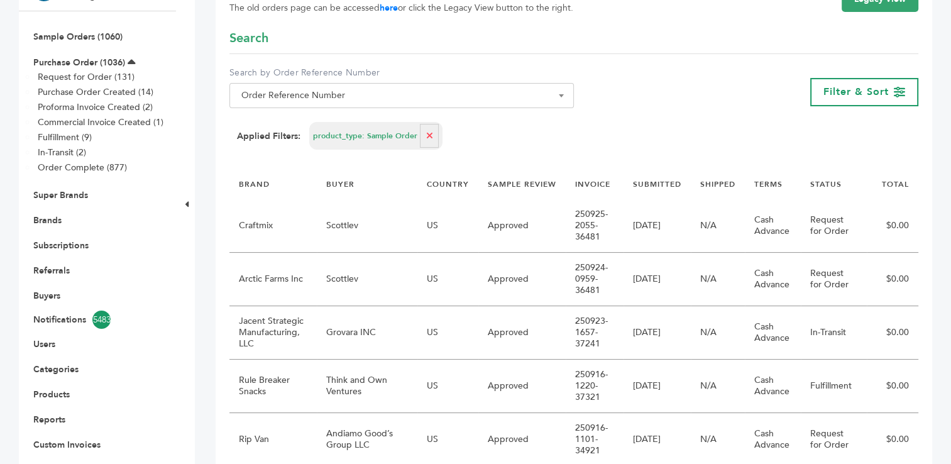
scroll to position [146, 0]
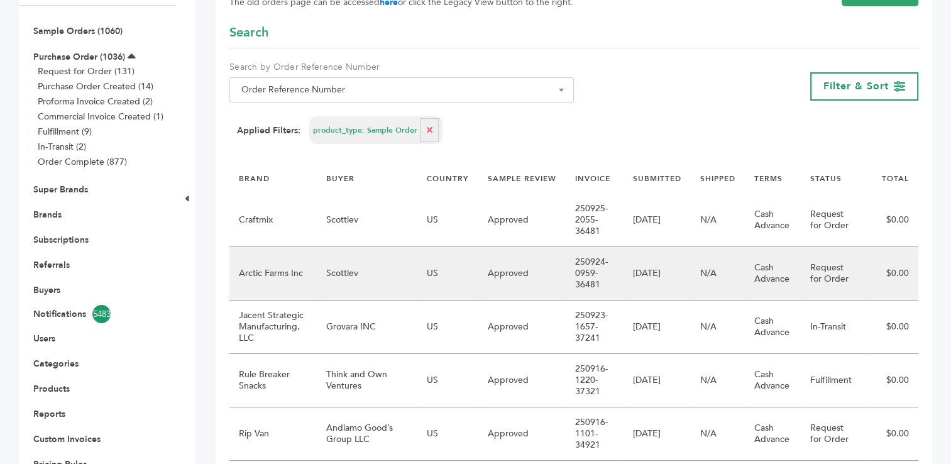
click at [297, 284] on td "Arctic Farms Inc" at bounding box center [272, 273] width 87 height 53
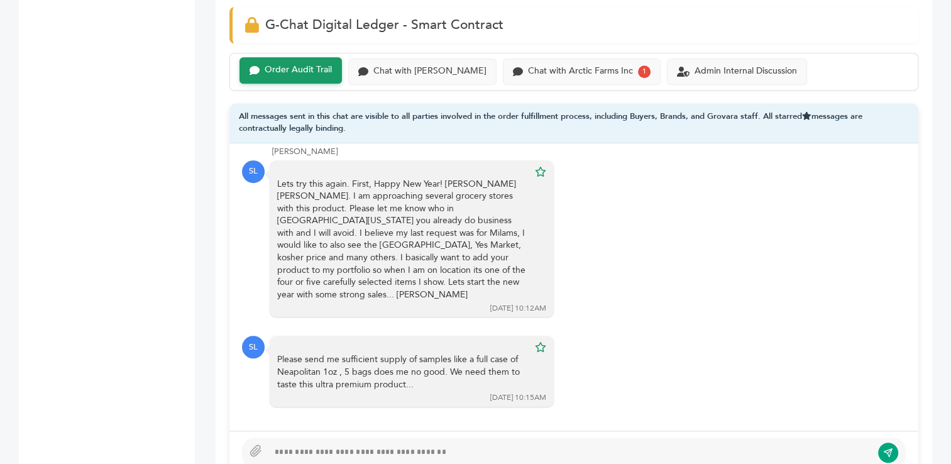
scroll to position [913, 0]
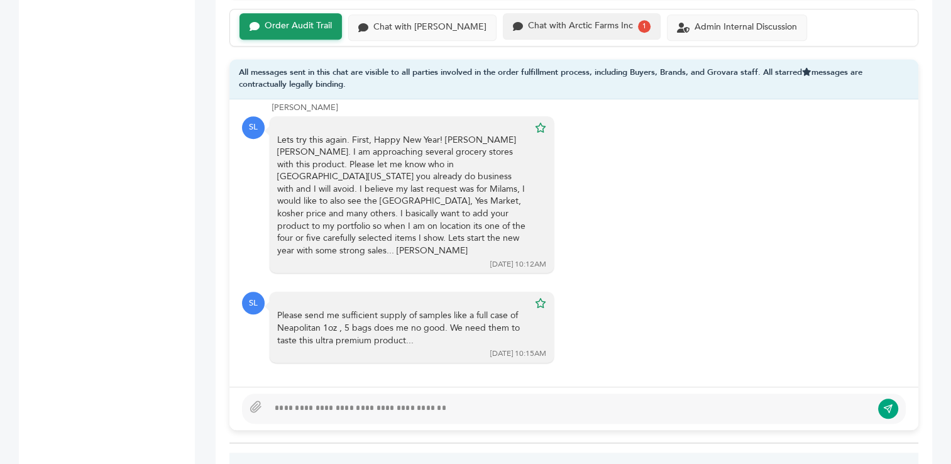
click at [553, 24] on div "Chat with Arctic Farms Inc" at bounding box center [580, 26] width 105 height 11
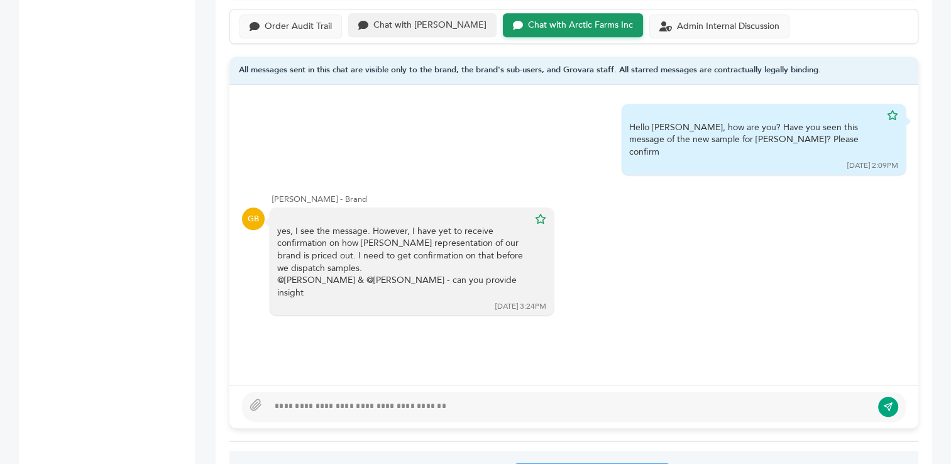
click at [393, 20] on div "Chat with Scottlev" at bounding box center [429, 25] width 113 height 11
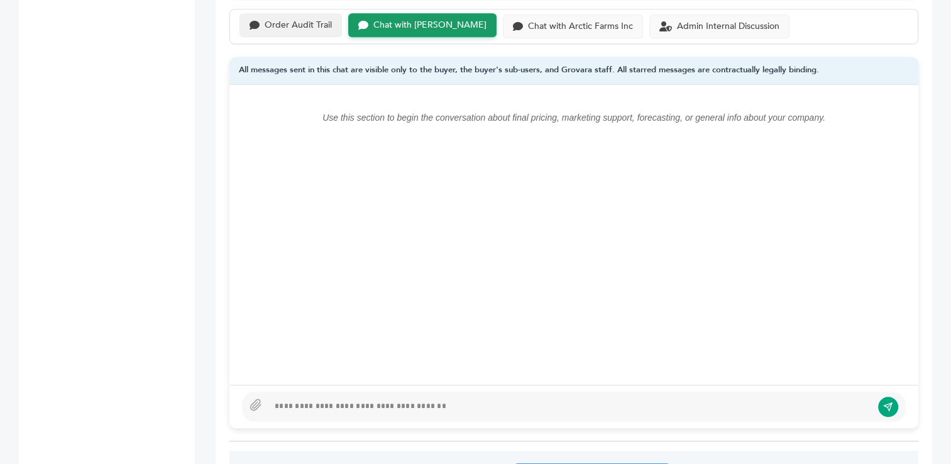
click at [293, 24] on div "Order Audit Trail" at bounding box center [298, 25] width 67 height 11
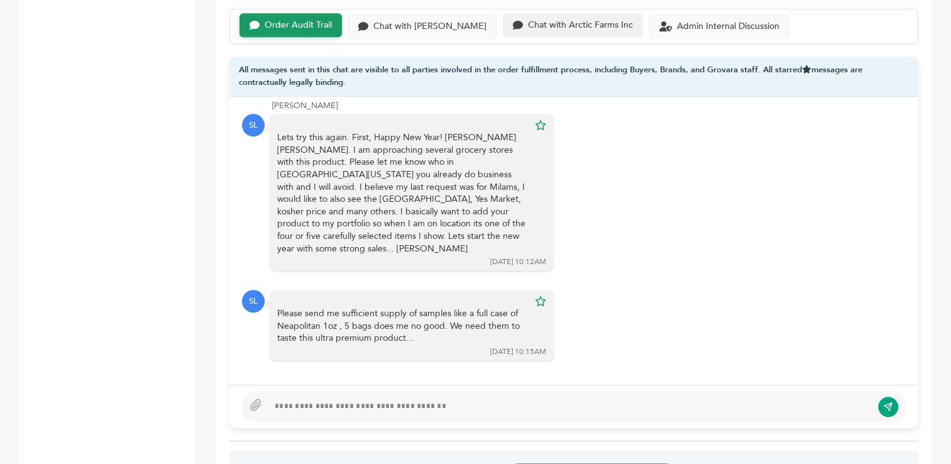
click at [536, 30] on div "Chat with Arctic Farms Inc" at bounding box center [573, 25] width 140 height 25
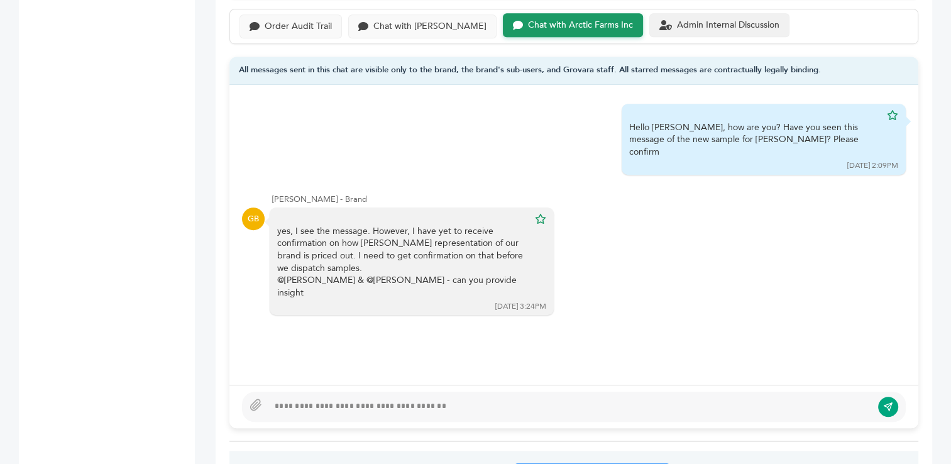
click at [677, 20] on div "Admin Internal Discussion" at bounding box center [728, 25] width 102 height 11
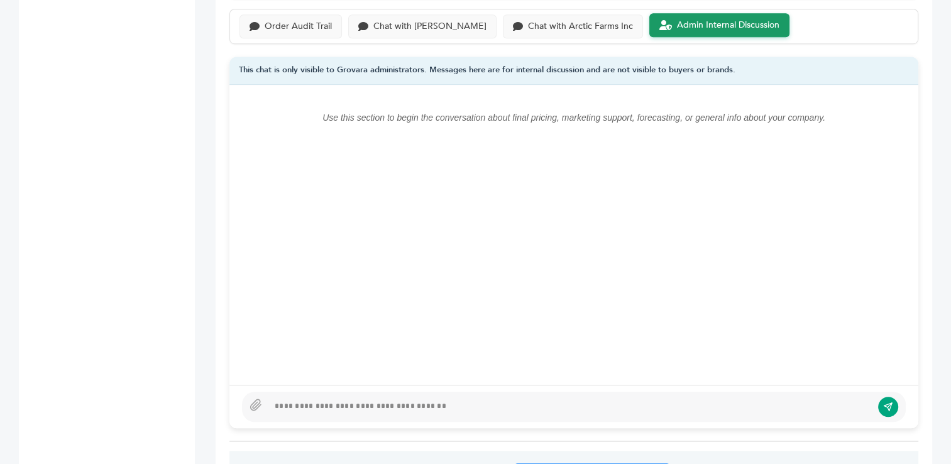
click at [546, 407] on div at bounding box center [569, 406] width 603 height 15
type textarea "**********"
click at [889, 406] on icon "submit" at bounding box center [888, 406] width 8 height 8
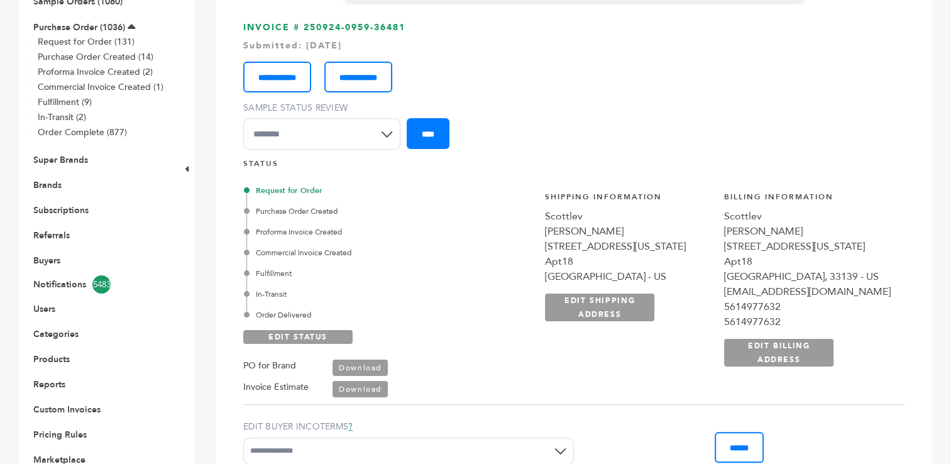
scroll to position [158, 0]
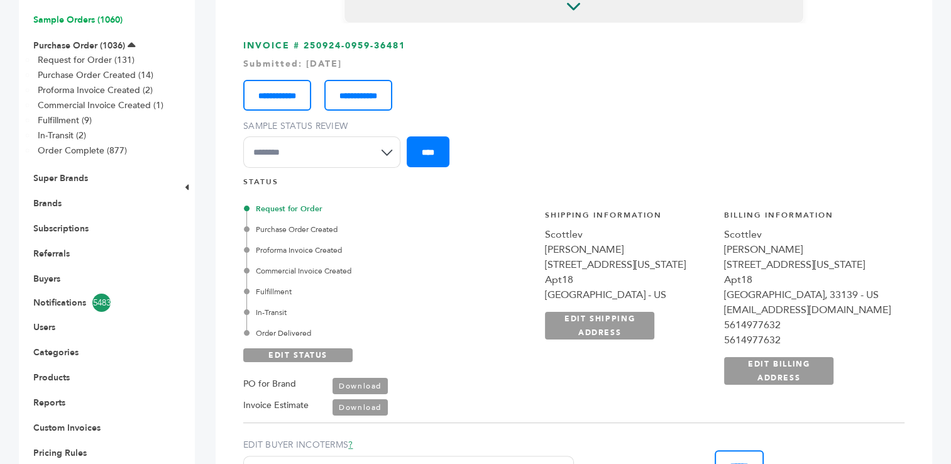
click at [65, 20] on link "Sample Orders (1060)" at bounding box center [77, 20] width 89 height 12
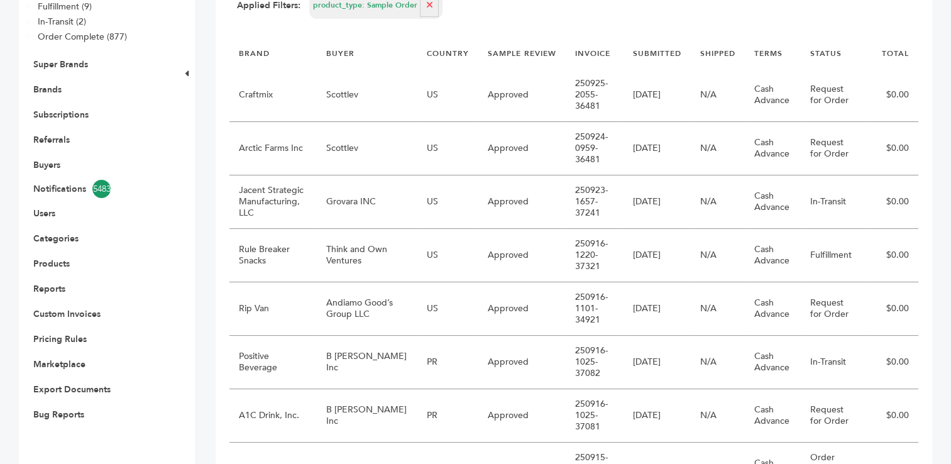
scroll to position [276, 0]
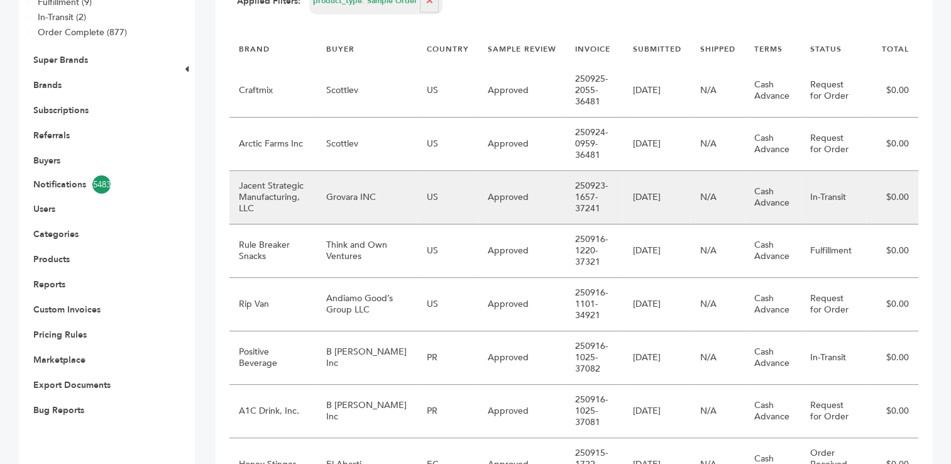
click at [289, 190] on td "Jacent Strategic Manufacturing, LLC" at bounding box center [272, 197] width 87 height 53
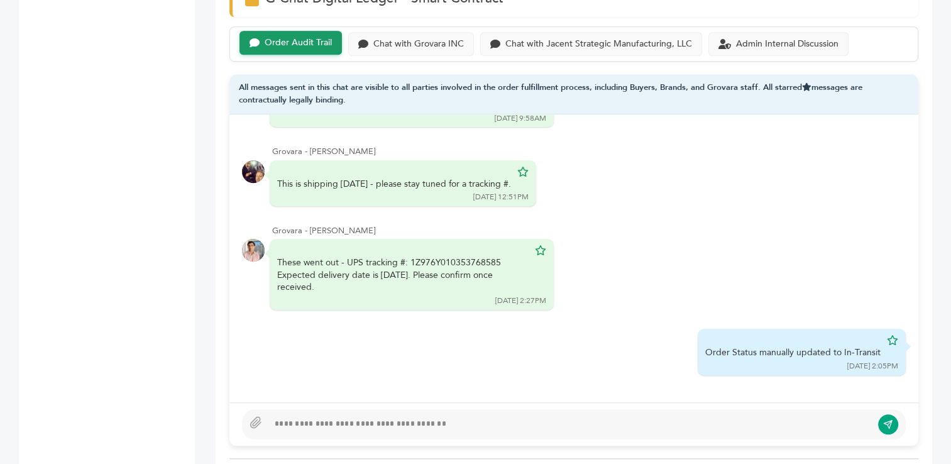
scroll to position [875, 0]
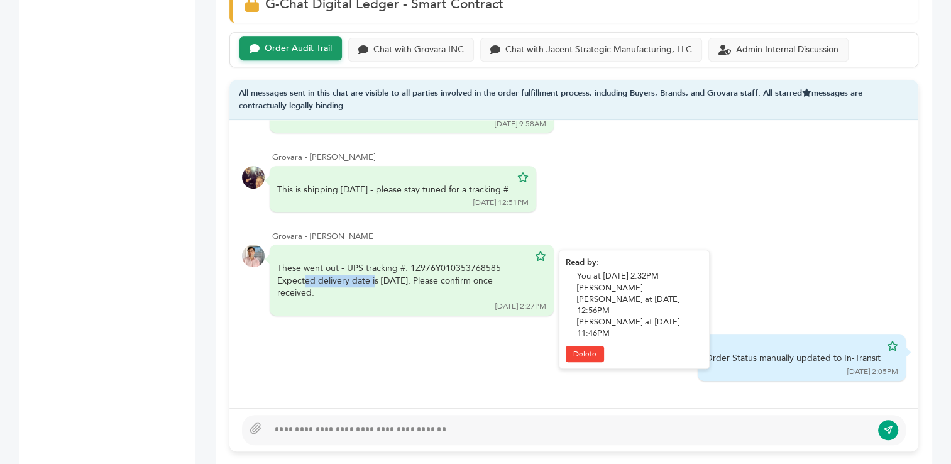
drag, startPoint x: 497, startPoint y: 266, endPoint x: 409, endPoint y: 263, distance: 88.1
click at [409, 263] on div "These went out - UPS tracking #: 1Z976Y010353768585 Expected delivery date is t…" at bounding box center [402, 280] width 251 height 37
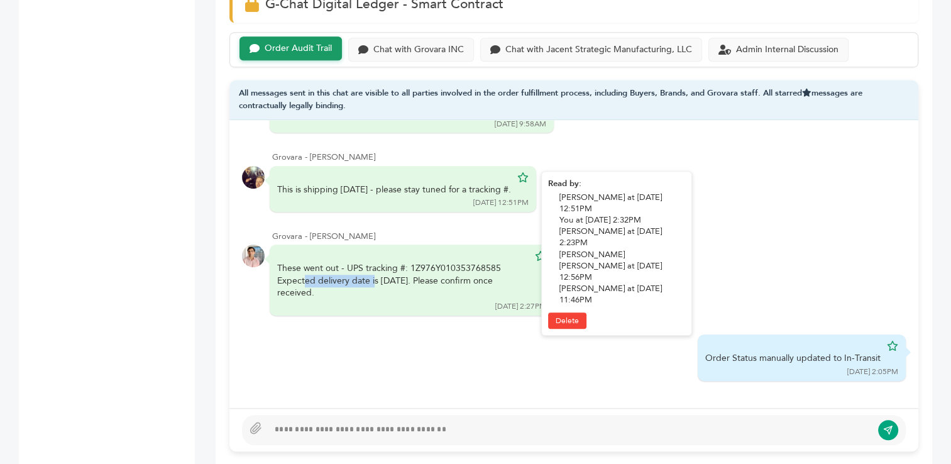
copy div "1Z976Y010353768585"
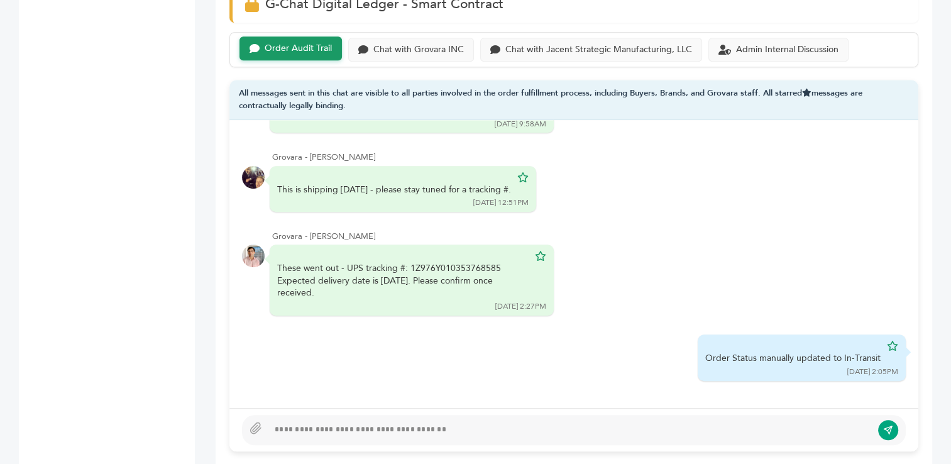
click at [302, 430] on div at bounding box center [569, 429] width 603 height 15
type textarea "**********"
click at [889, 429] on icon "submit" at bounding box center [888, 429] width 10 height 11
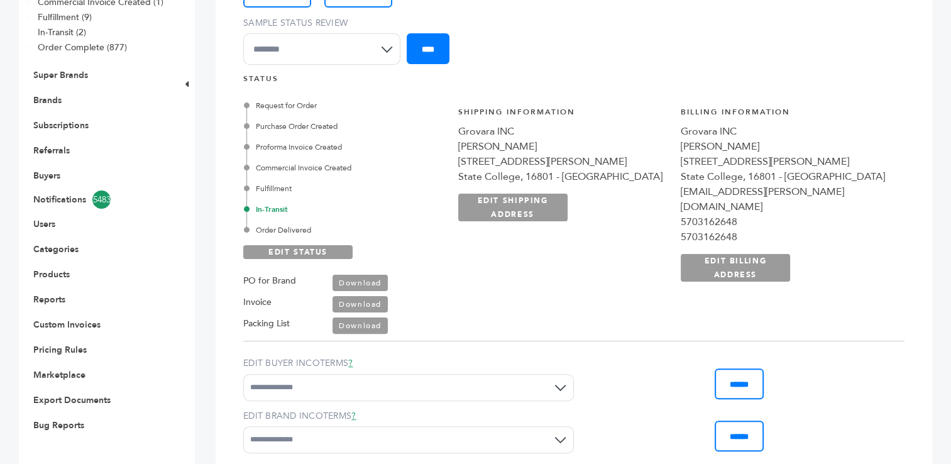
scroll to position [190, 0]
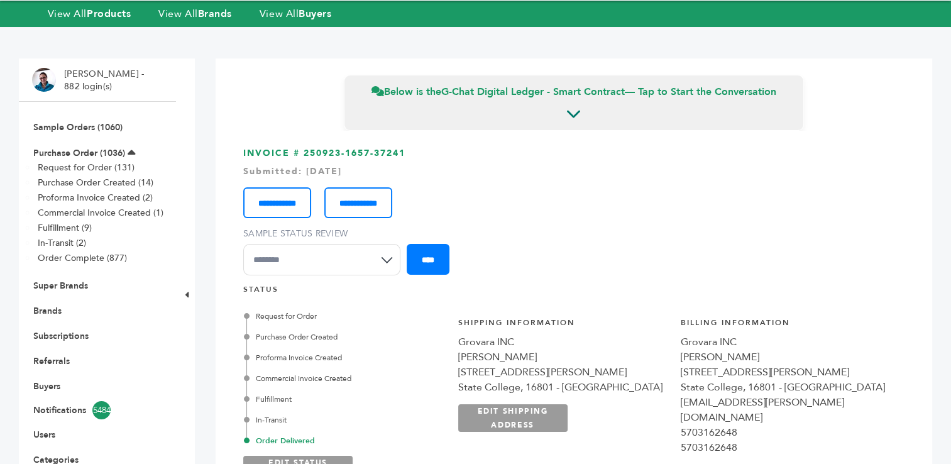
scroll to position [23, 0]
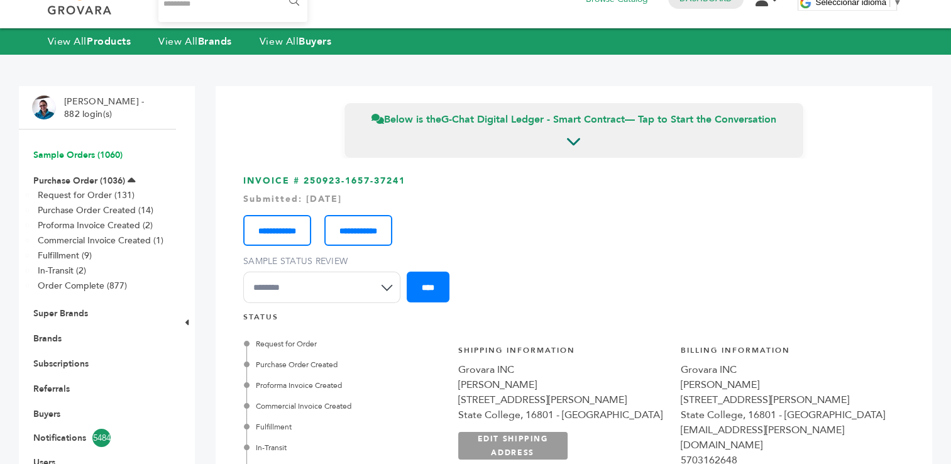
click at [74, 157] on link "Sample Orders (1060)" at bounding box center [77, 155] width 89 height 12
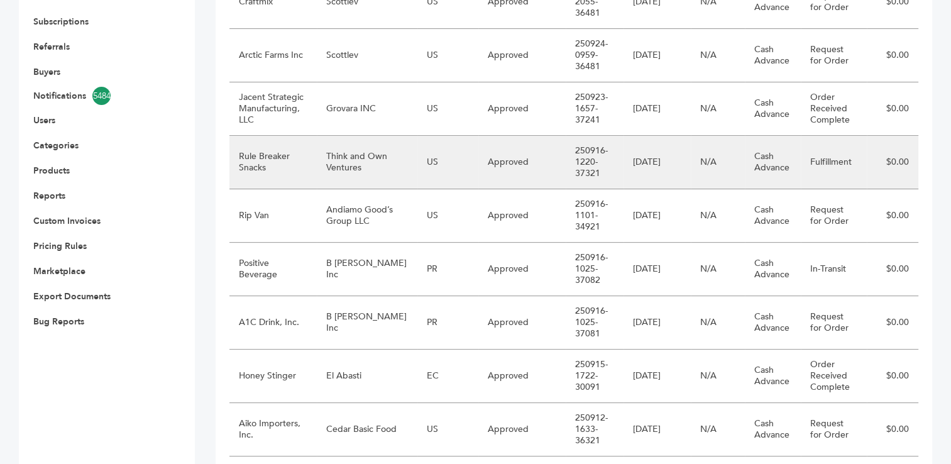
scroll to position [367, 0]
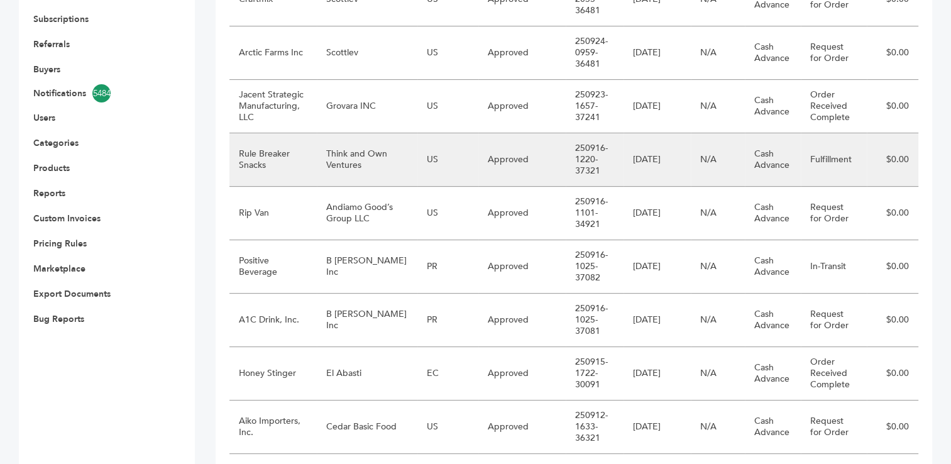
click at [360, 165] on td "Think and Own Ventures" at bounding box center [367, 159] width 101 height 53
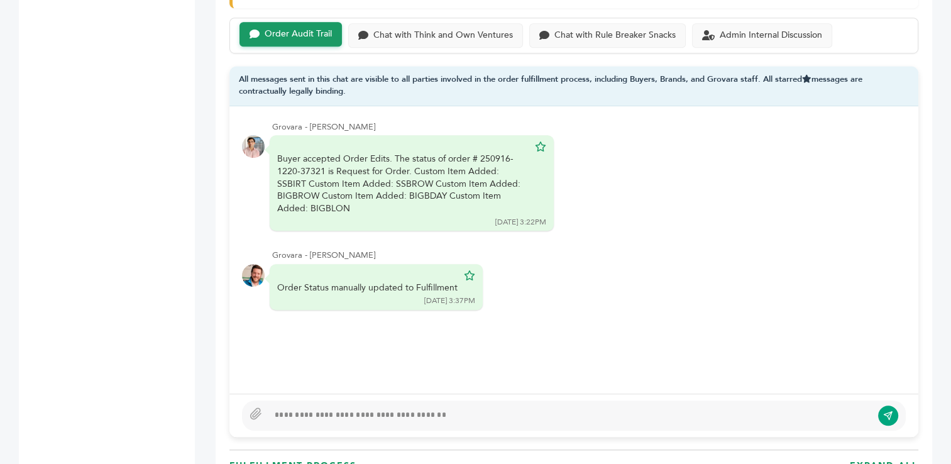
scroll to position [901, 0]
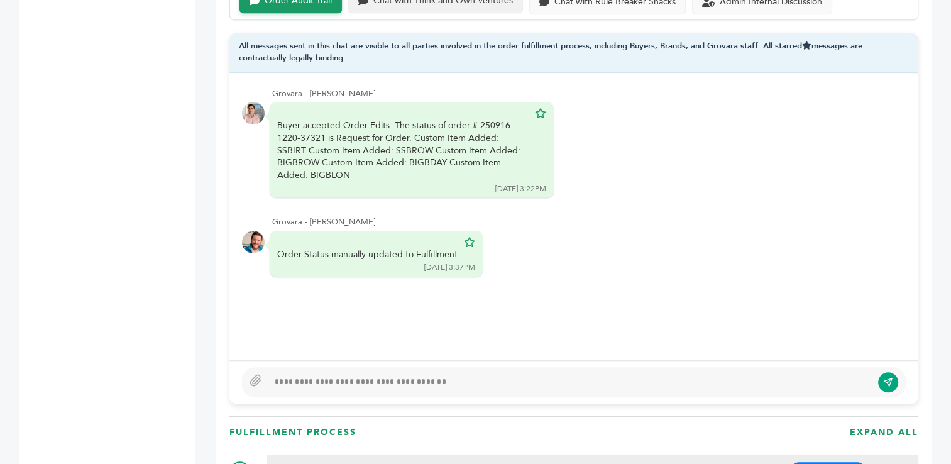
click at [446, 1] on div "Chat with Think and Own Ventures" at bounding box center [443, 1] width 140 height 11
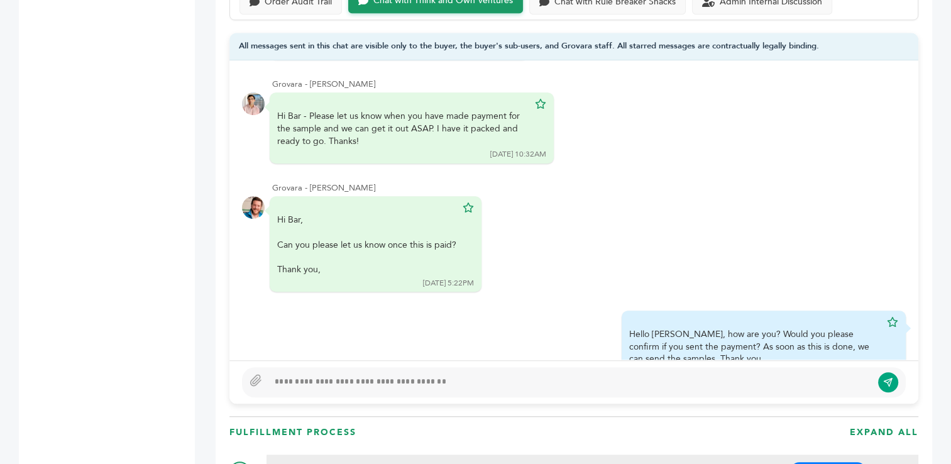
scroll to position [311, 0]
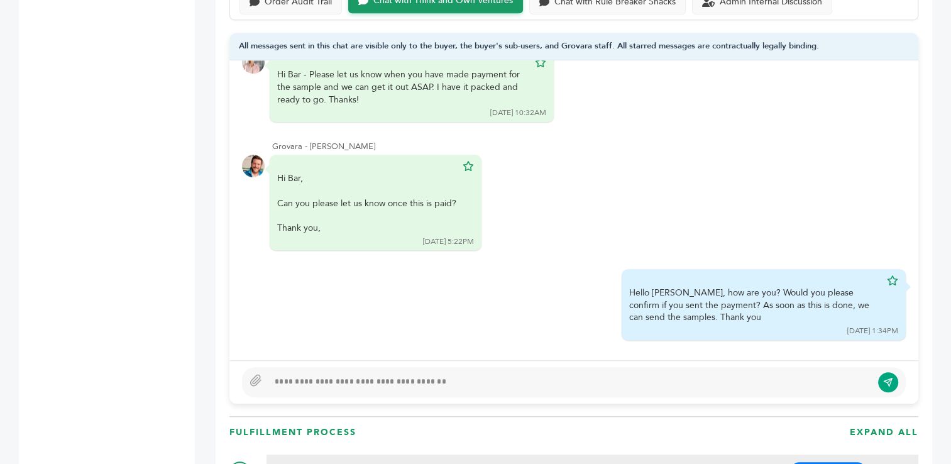
click at [510, 375] on div at bounding box center [569, 382] width 603 height 15
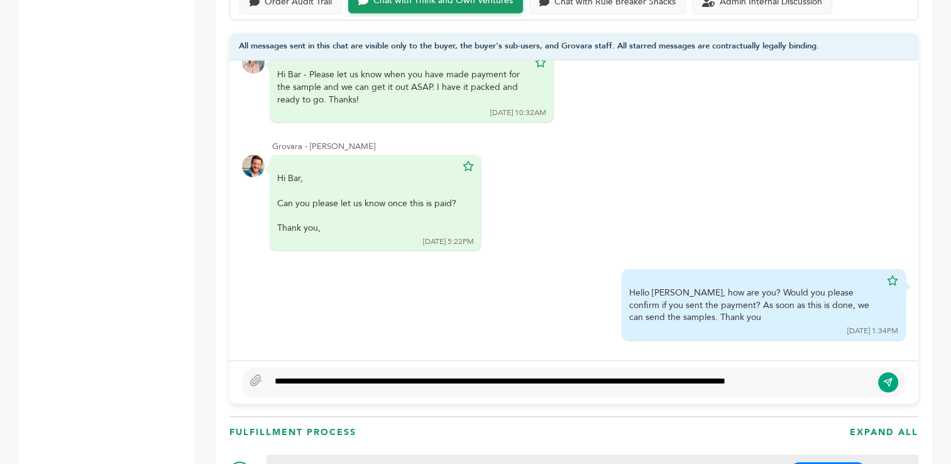
scroll to position [893, 0]
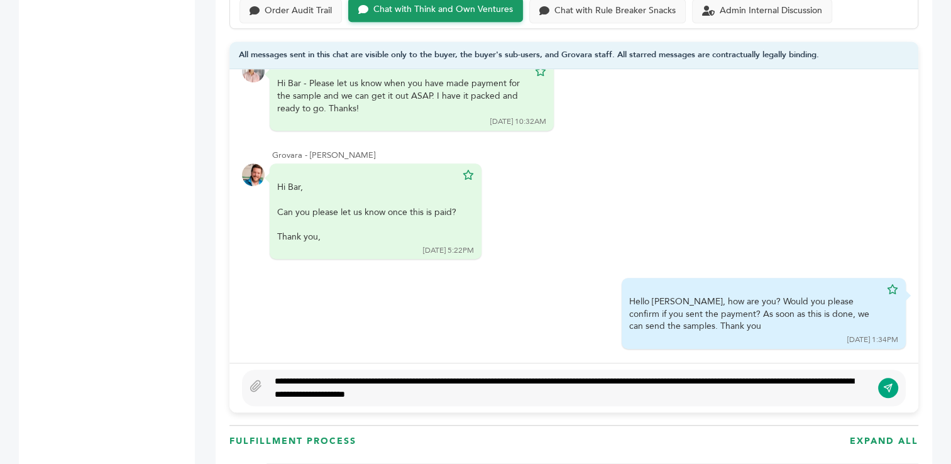
type textarea "**********"
click at [886, 386] on icon "submit" at bounding box center [888, 388] width 10 height 11
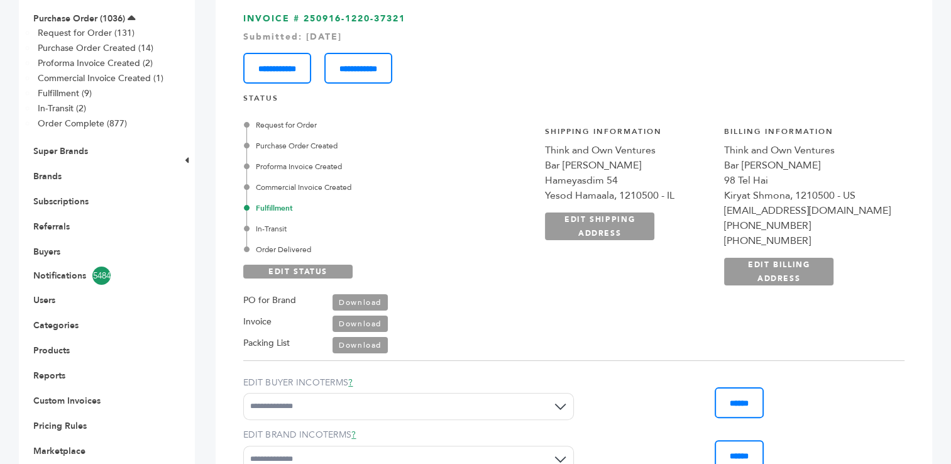
scroll to position [0, 0]
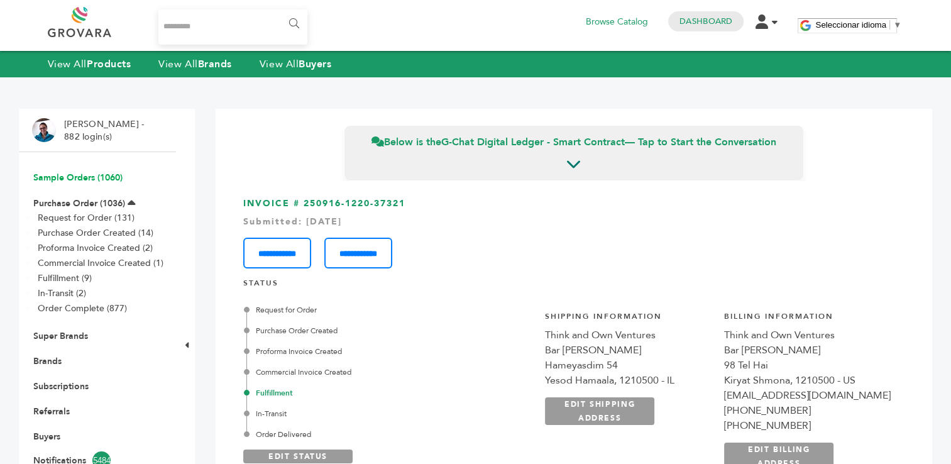
click at [68, 179] on link "Sample Orders (1060)" at bounding box center [77, 178] width 89 height 12
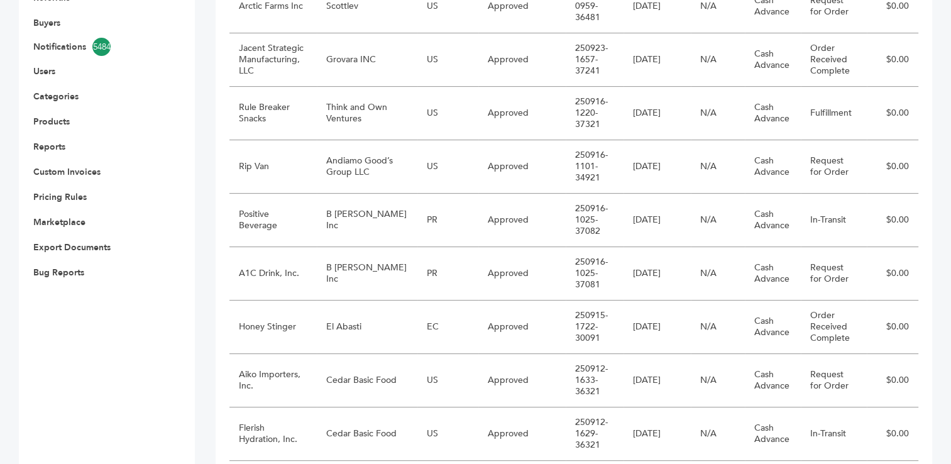
scroll to position [426, 0]
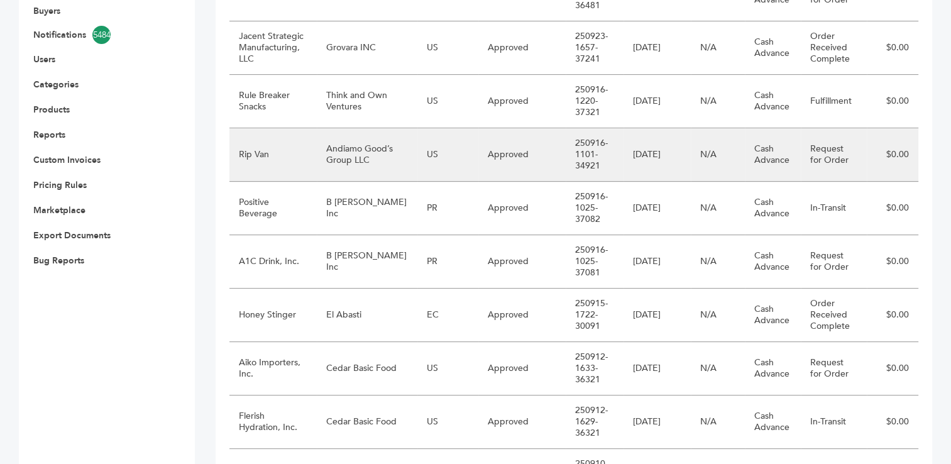
click at [366, 155] on td "Andiamo Good’s Group LLC" at bounding box center [367, 154] width 101 height 53
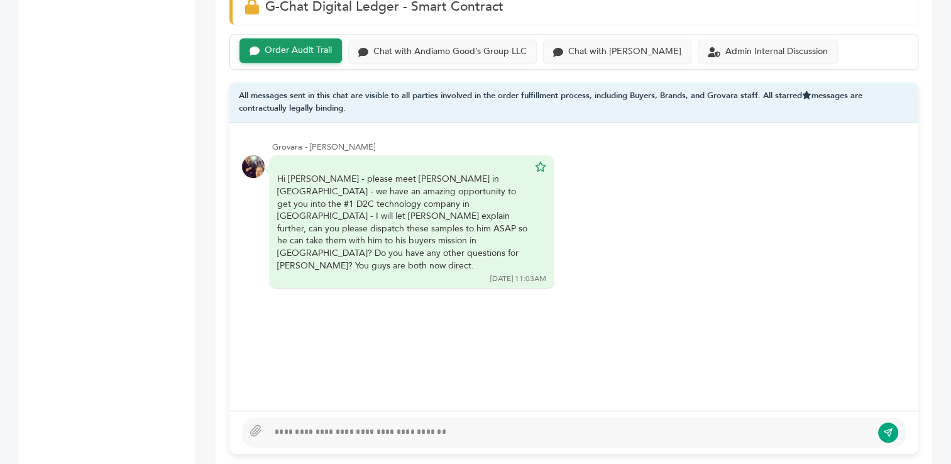
scroll to position [891, 0]
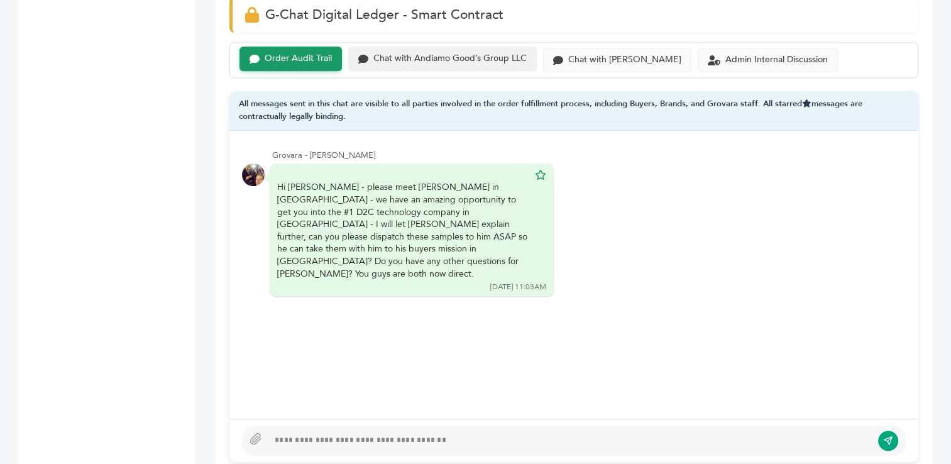
click at [435, 53] on div "Chat with Andiamo Good’s Group LLC" at bounding box center [449, 58] width 153 height 11
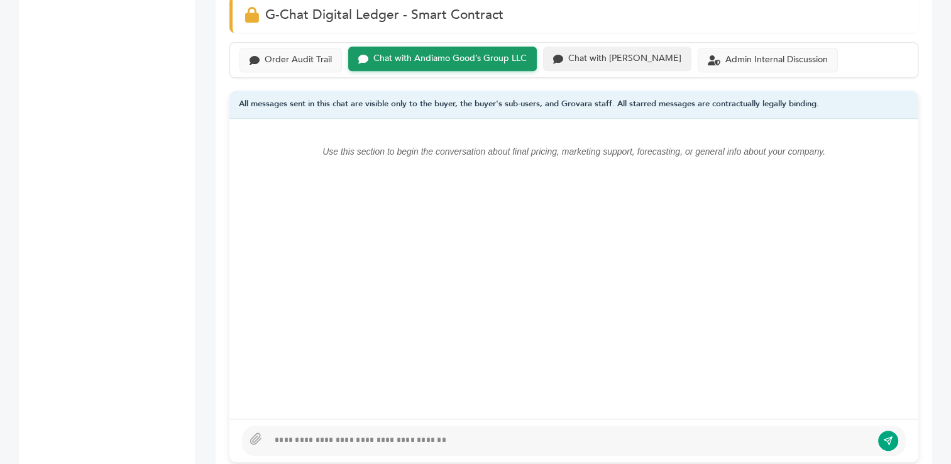
click at [591, 53] on div "Chat with [PERSON_NAME]" at bounding box center [624, 58] width 113 height 11
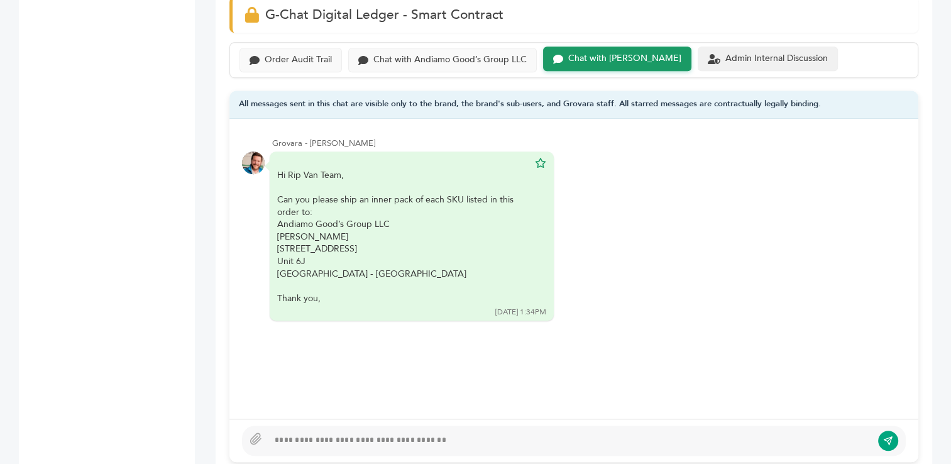
click at [725, 53] on div "Admin Internal Discussion" at bounding box center [776, 58] width 102 height 11
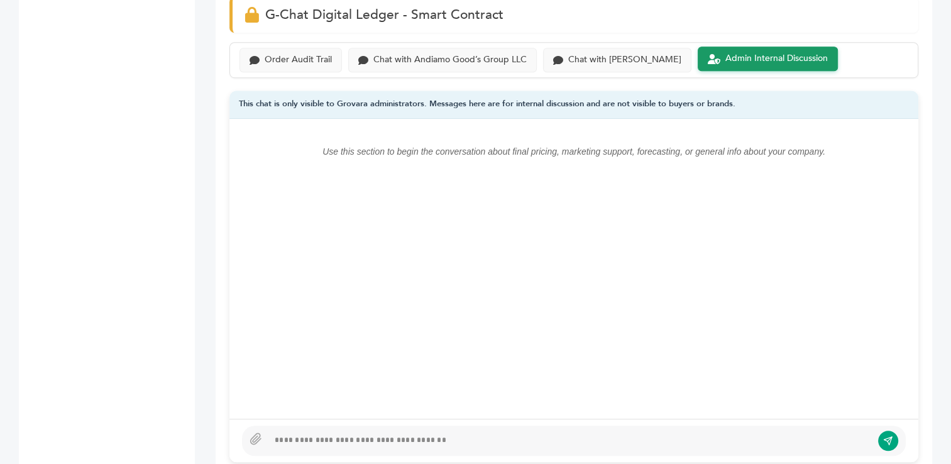
click at [389, 433] on div at bounding box center [569, 440] width 603 height 15
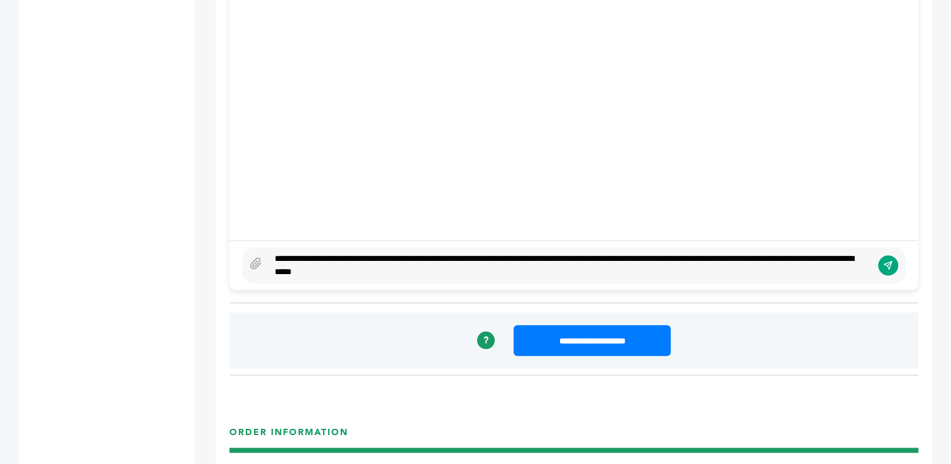
scroll to position [911, 0]
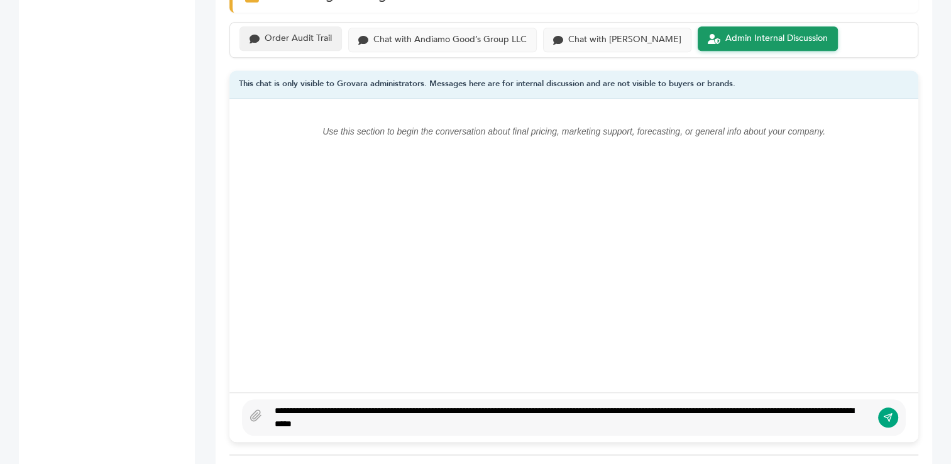
click at [307, 26] on div "Order Audit Trail" at bounding box center [291, 38] width 102 height 25
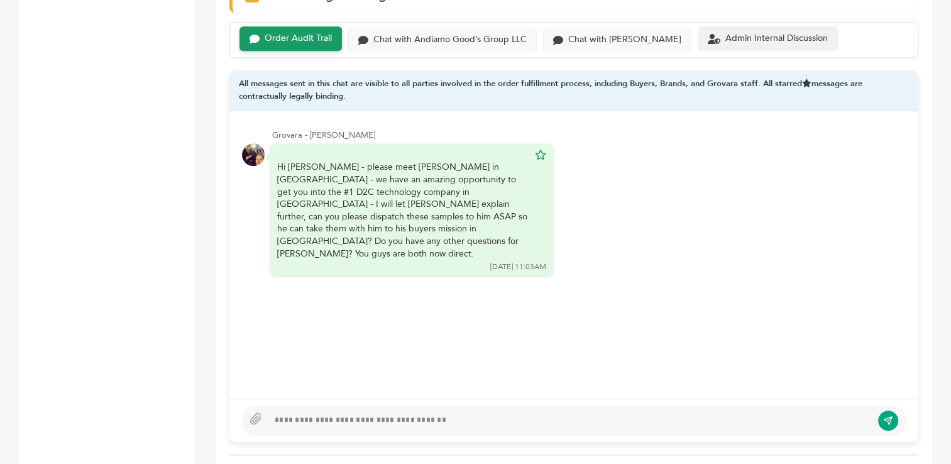
click at [725, 33] on div "Admin Internal Discussion" at bounding box center [776, 38] width 102 height 11
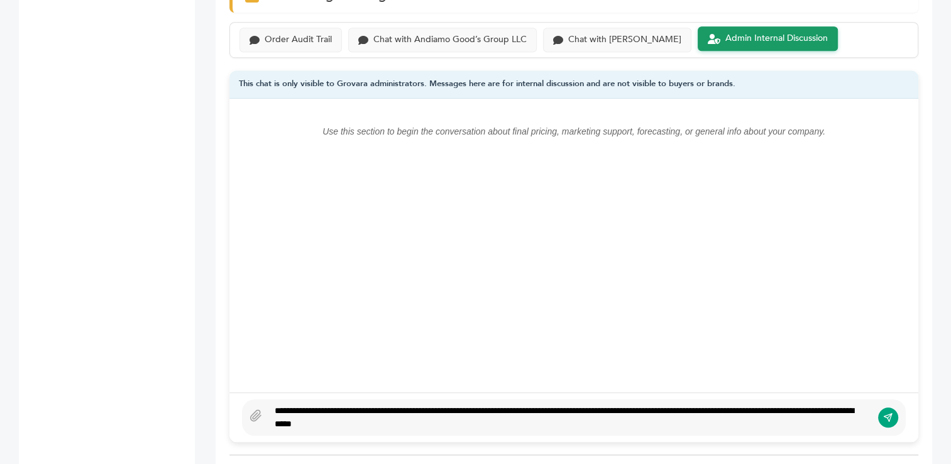
click at [493, 409] on div "**********" at bounding box center [569, 417] width 603 height 26
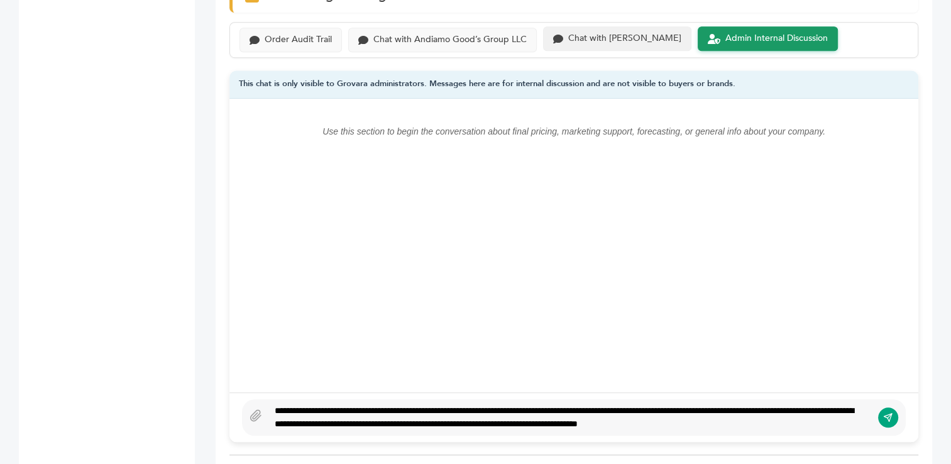
click at [590, 33] on div "Chat with [PERSON_NAME]" at bounding box center [624, 38] width 113 height 11
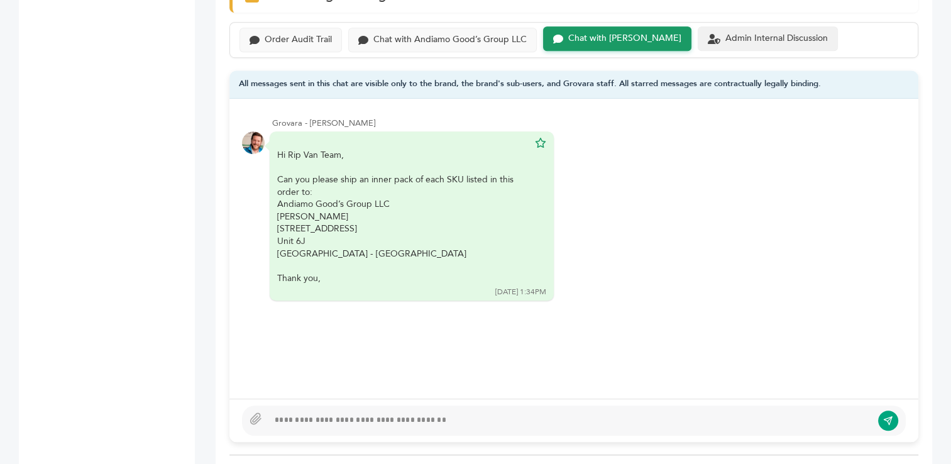
click at [725, 33] on div "Admin Internal Discussion" at bounding box center [776, 38] width 102 height 11
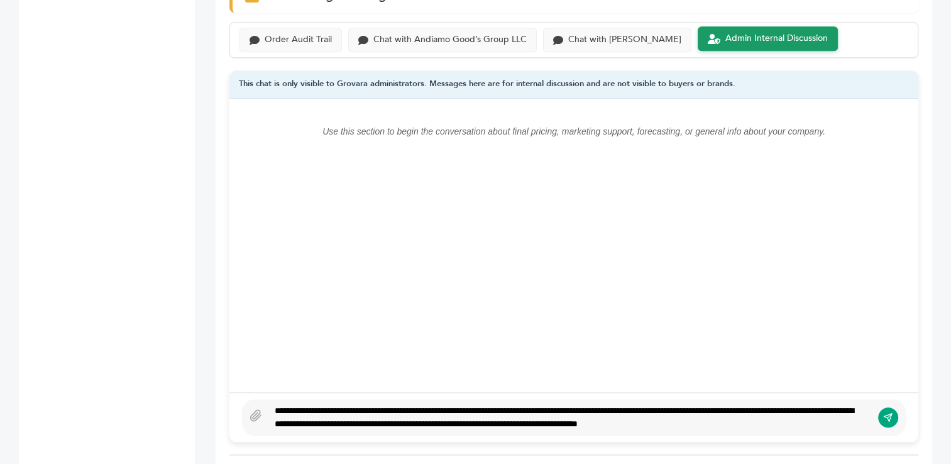
click at [821, 409] on div "**********" at bounding box center [569, 417] width 603 height 26
type textarea "**********"
click at [598, 30] on div "Chat with [PERSON_NAME]" at bounding box center [617, 38] width 148 height 25
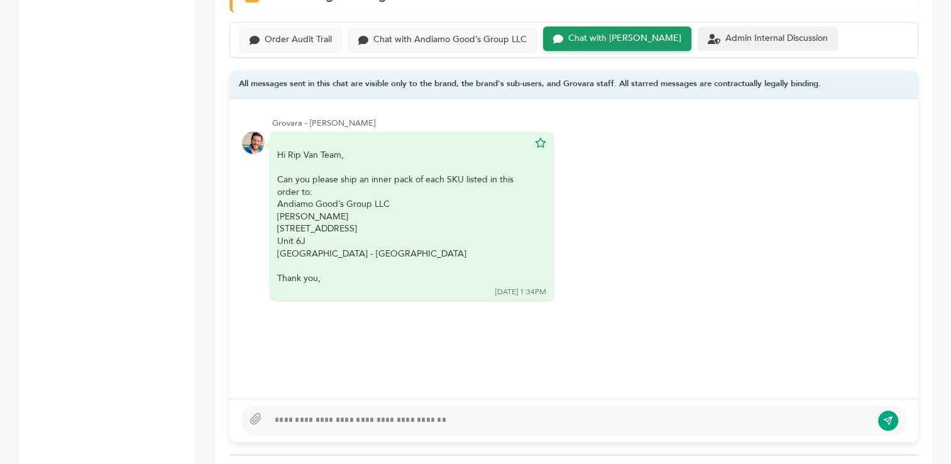
click at [725, 33] on div "Admin Internal Discussion" at bounding box center [776, 38] width 102 height 11
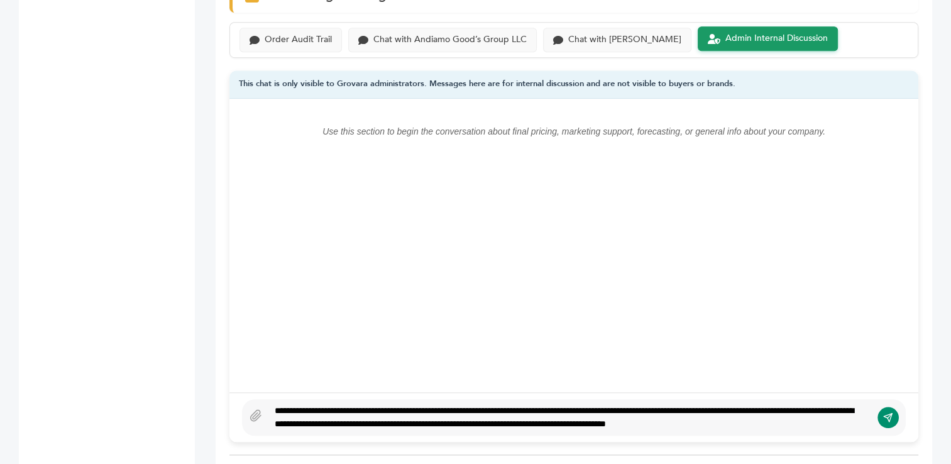
click at [890, 412] on icon "submit" at bounding box center [888, 417] width 10 height 11
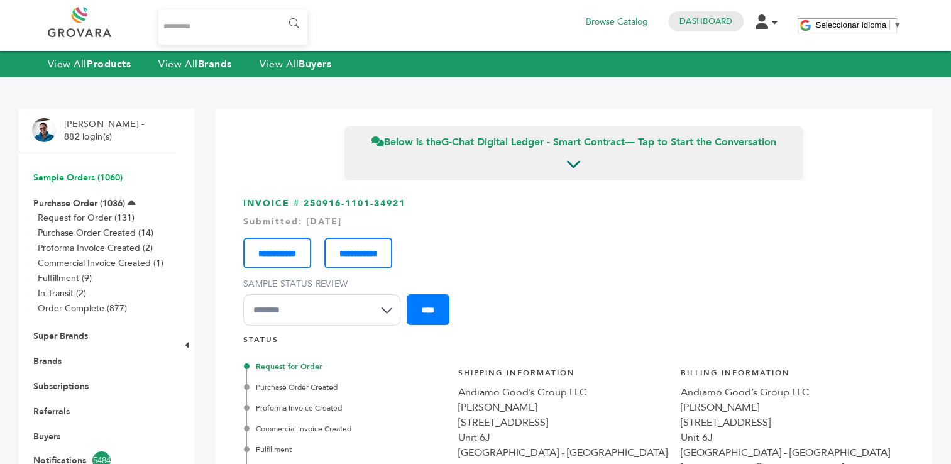
click at [55, 177] on link "Sample Orders (1060)" at bounding box center [77, 178] width 89 height 12
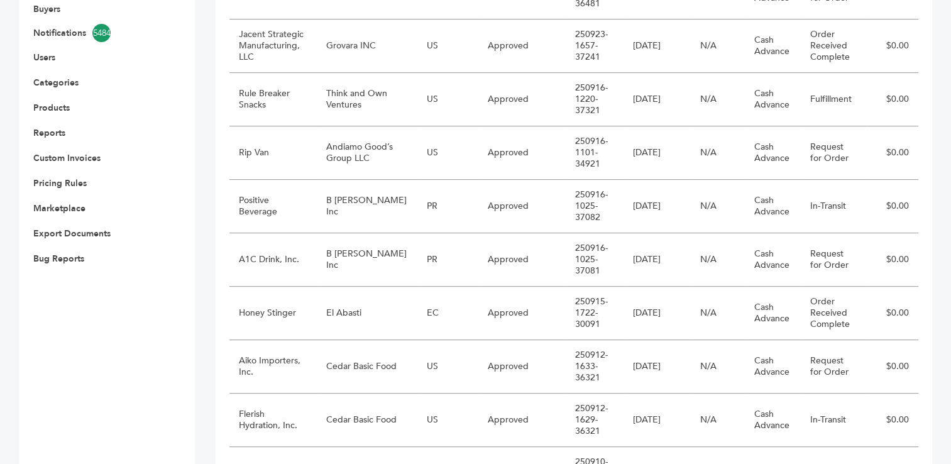
scroll to position [432, 0]
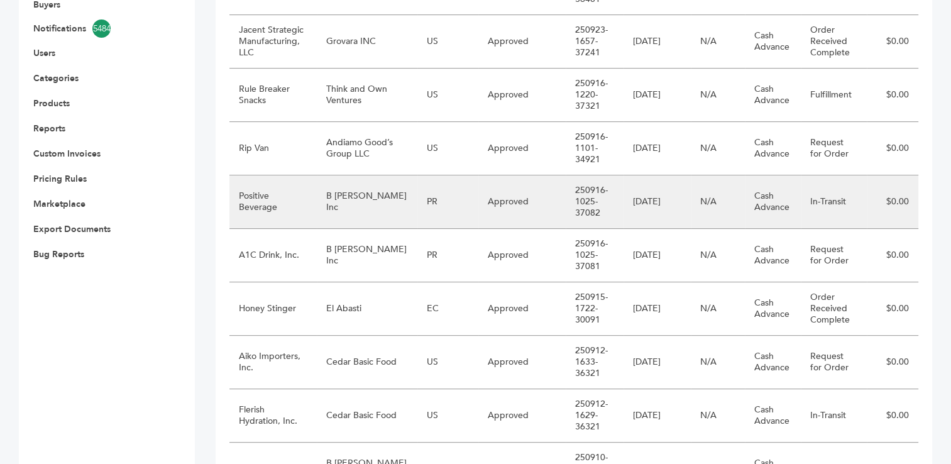
click at [361, 207] on td "B Fernandez Inc" at bounding box center [367, 201] width 101 height 53
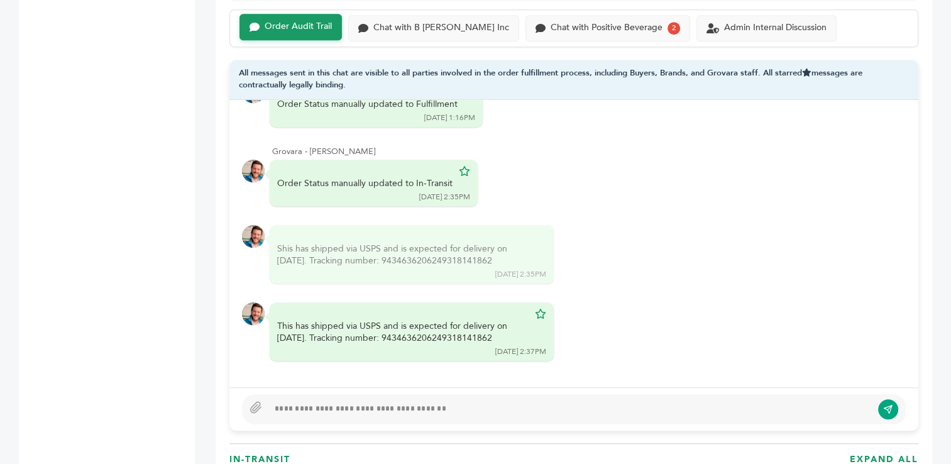
scroll to position [905, 0]
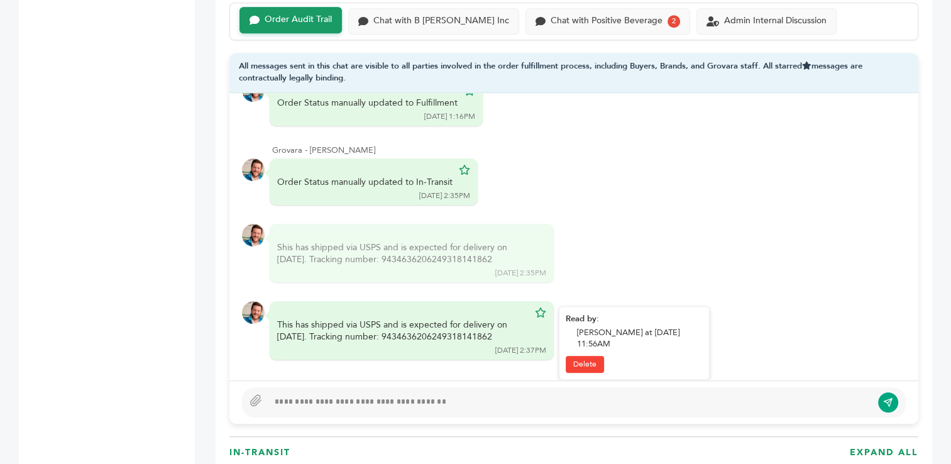
drag, startPoint x: 509, startPoint y: 329, endPoint x: 402, endPoint y: 335, distance: 107.1
click at [402, 335] on div "This has shipped via USPS and is expected for delivery on [DATE]. Tracking numb…" at bounding box center [412, 330] width 284 height 58
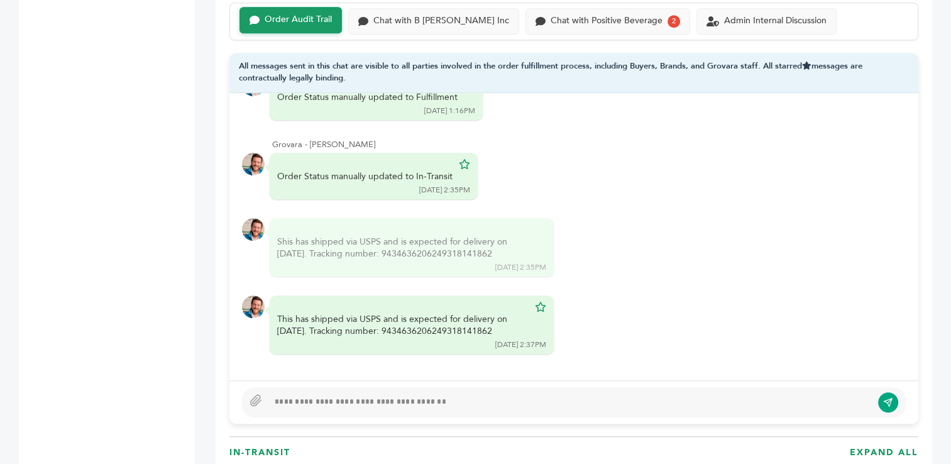
copy div "9434636206249318141862"
click at [379, 399] on div at bounding box center [569, 402] width 603 height 15
click at [566, 18] on div "Chat with Positive Beverage" at bounding box center [607, 19] width 112 height 11
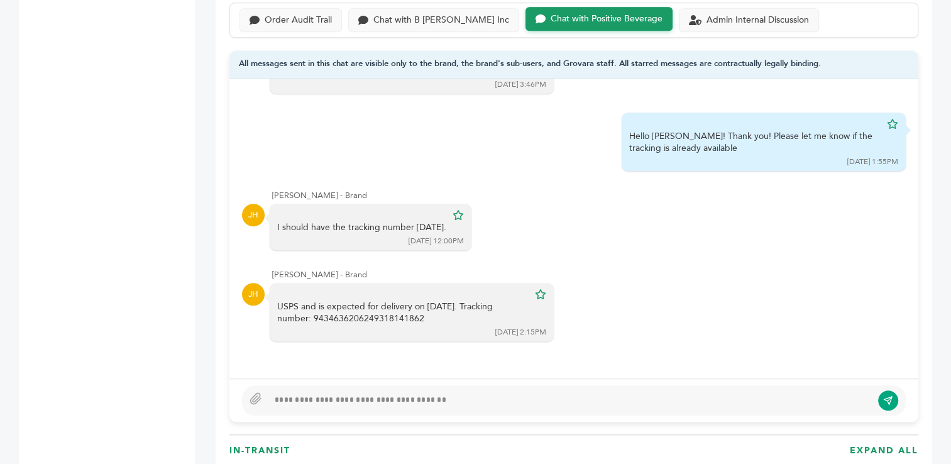
scroll to position [742, 0]
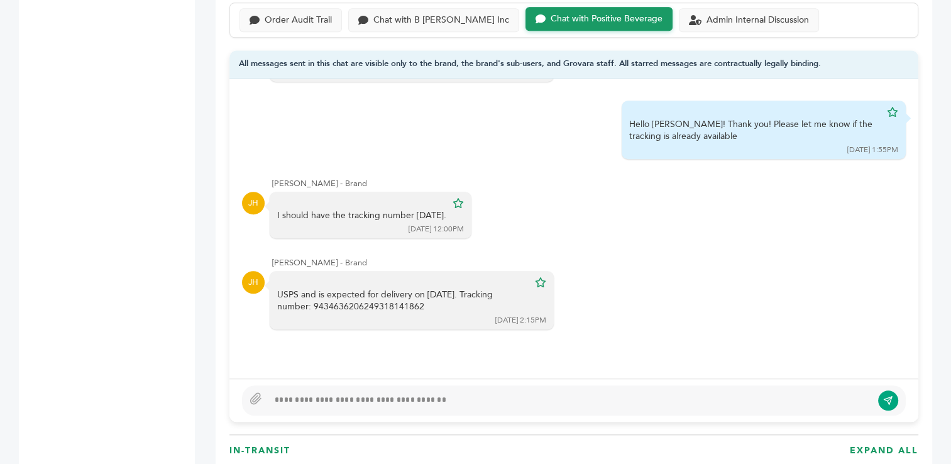
click at [329, 399] on div at bounding box center [569, 400] width 603 height 15
click at [400, 24] on div "Chat with B [PERSON_NAME] Inc" at bounding box center [433, 19] width 171 height 25
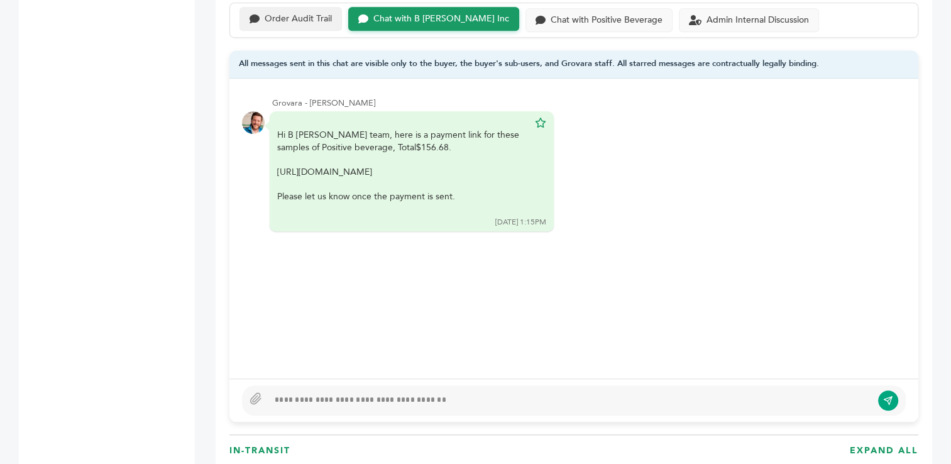
click at [301, 20] on div "Order Audit Trail" at bounding box center [298, 19] width 67 height 11
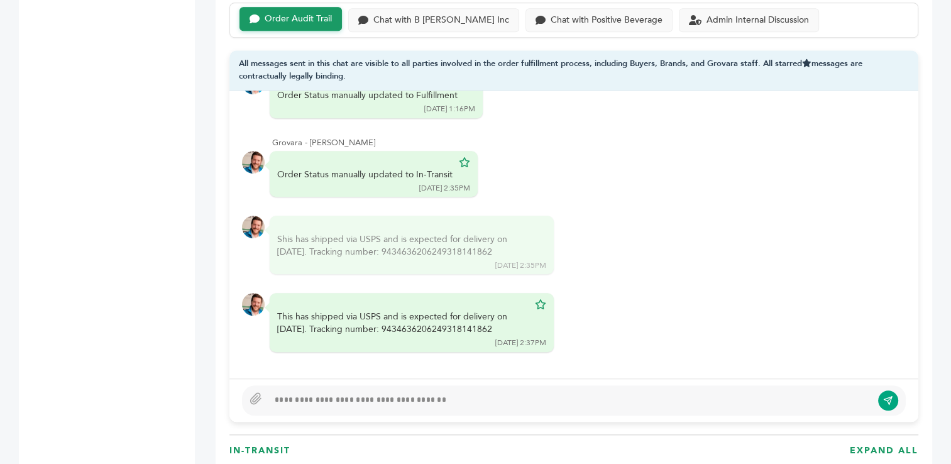
scroll to position [142, 0]
click at [347, 396] on div at bounding box center [569, 400] width 603 height 15
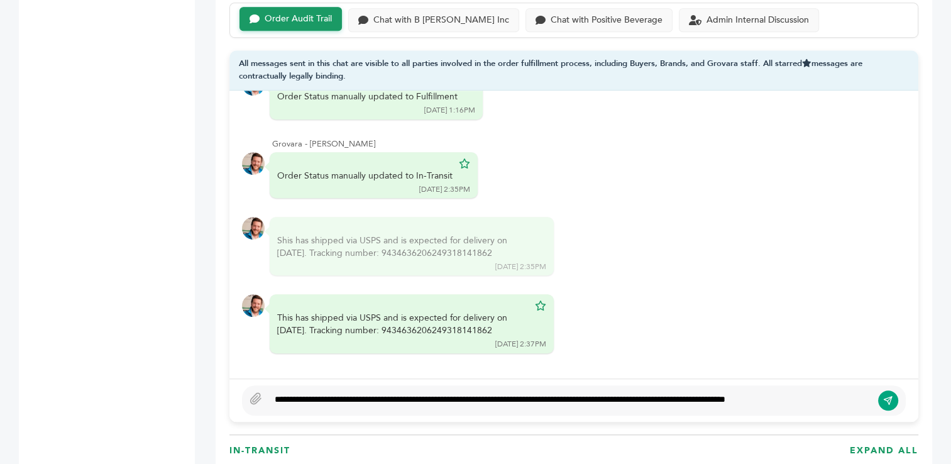
scroll to position [896, 0]
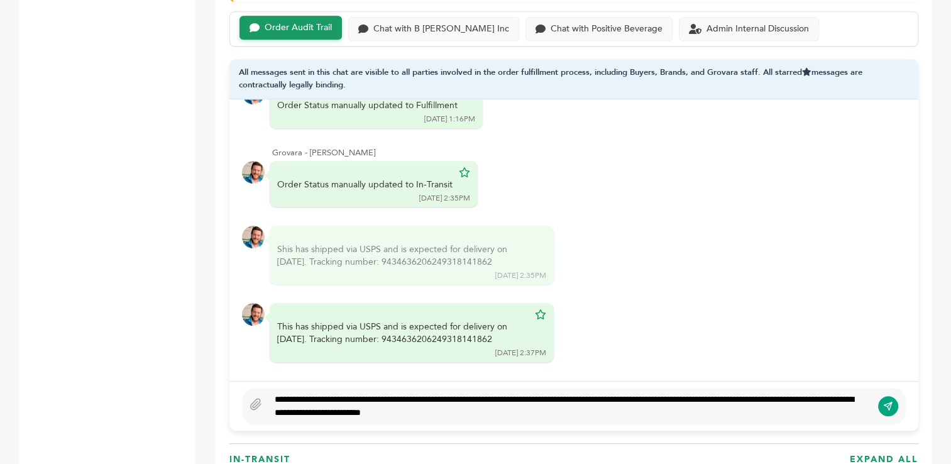
type textarea "**********"
click at [892, 406] on icon "submit" at bounding box center [888, 405] width 10 height 11
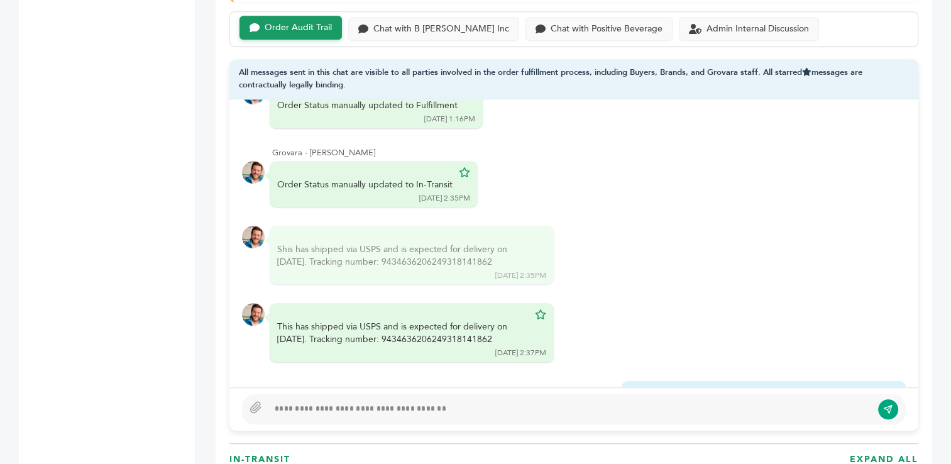
scroll to position [239, 0]
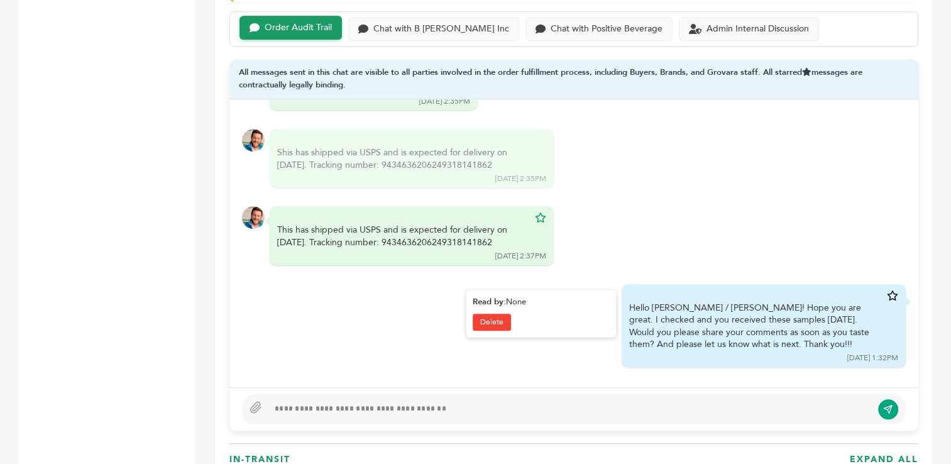
click at [887, 292] on icon at bounding box center [892, 295] width 11 height 10
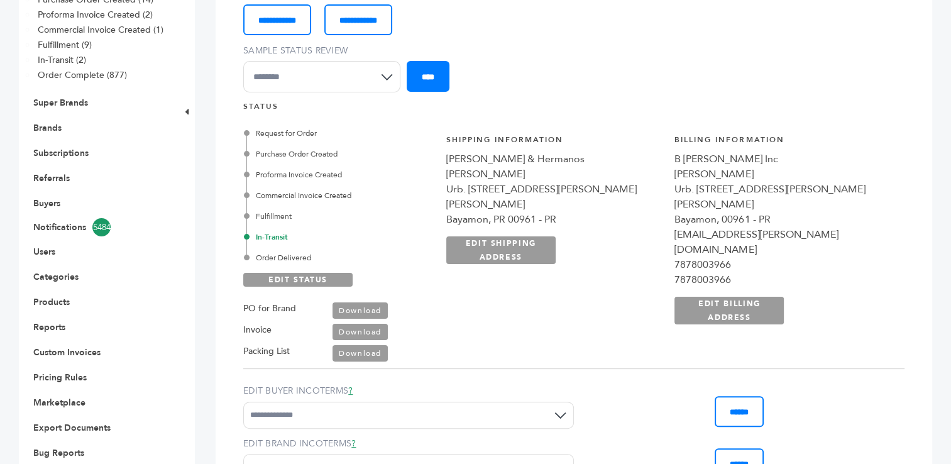
scroll to position [246, 0]
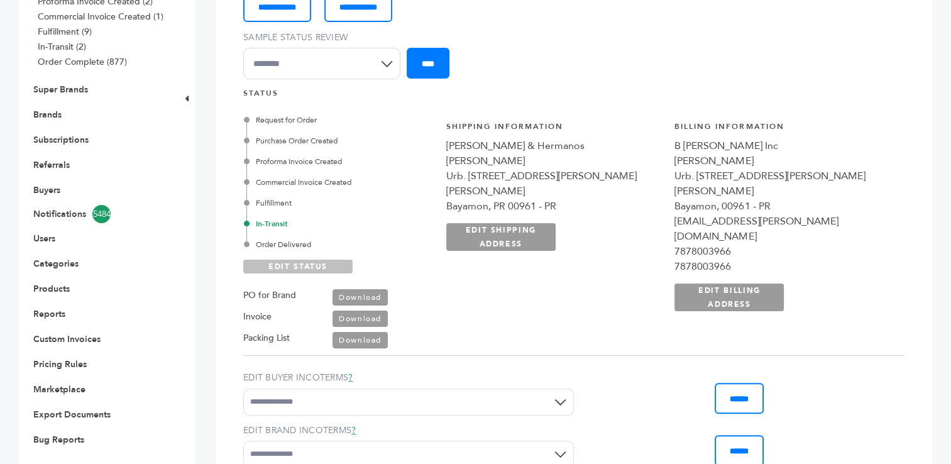
click at [292, 265] on link "EDIT STATUS" at bounding box center [297, 267] width 109 height 14
click at [294, 246] on div "Order Delivered" at bounding box center [339, 244] width 186 height 11
click at [289, 263] on link "SAVE STATUS" at bounding box center [297, 267] width 109 height 14
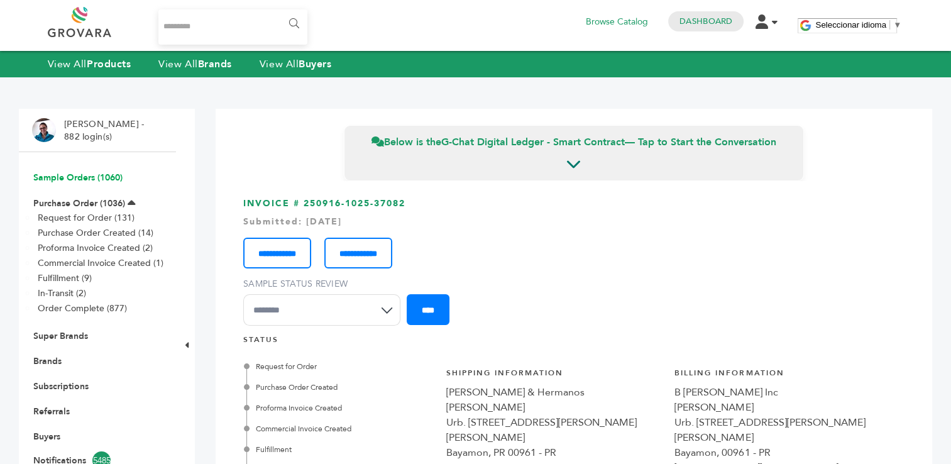
click at [56, 177] on link "Sample Orders (1060)" at bounding box center [77, 178] width 89 height 12
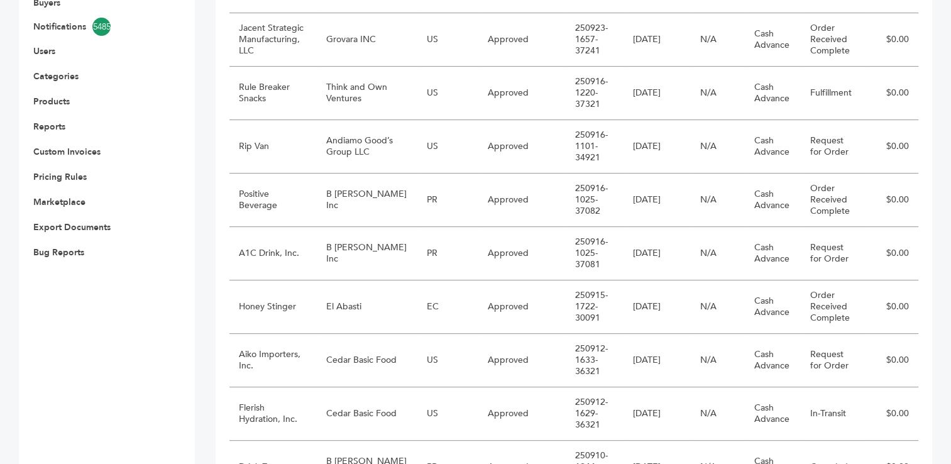
scroll to position [456, 0]
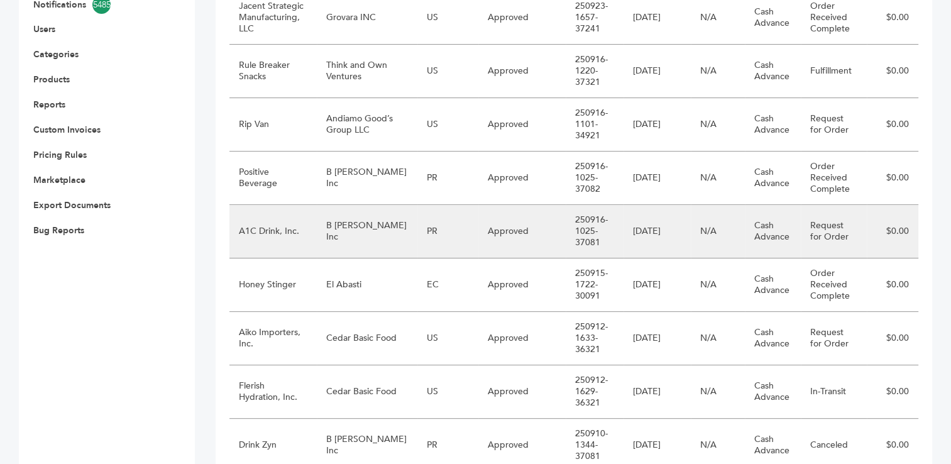
click at [357, 228] on td "B [PERSON_NAME] Inc" at bounding box center [367, 231] width 101 height 53
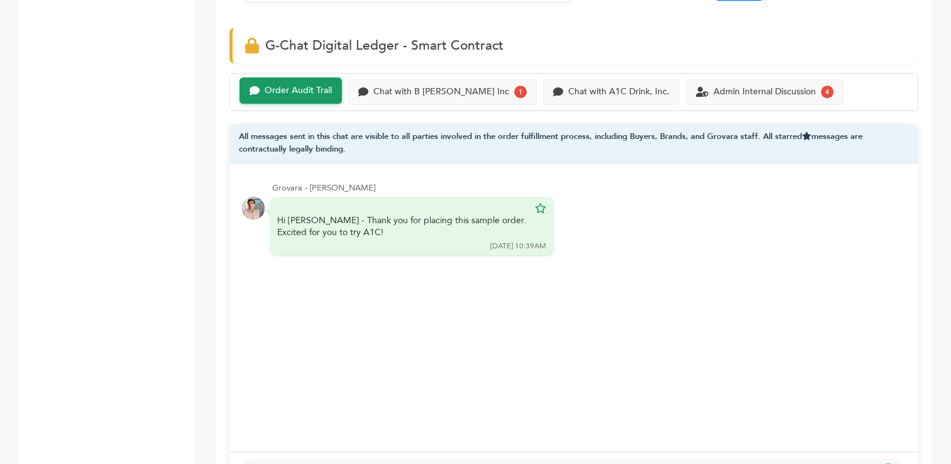
scroll to position [922, 0]
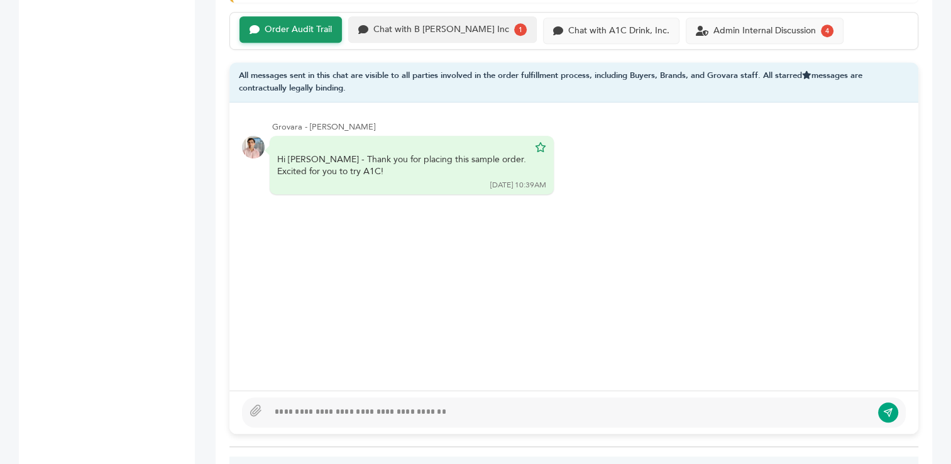
click at [412, 25] on div "Chat with B [PERSON_NAME] Inc" at bounding box center [441, 30] width 136 height 11
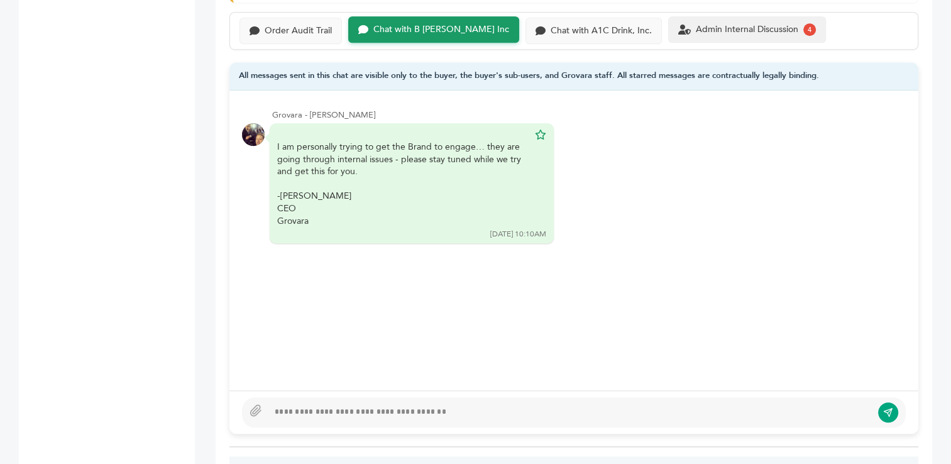
click at [696, 25] on div "Admin Internal Discussion" at bounding box center [747, 30] width 102 height 11
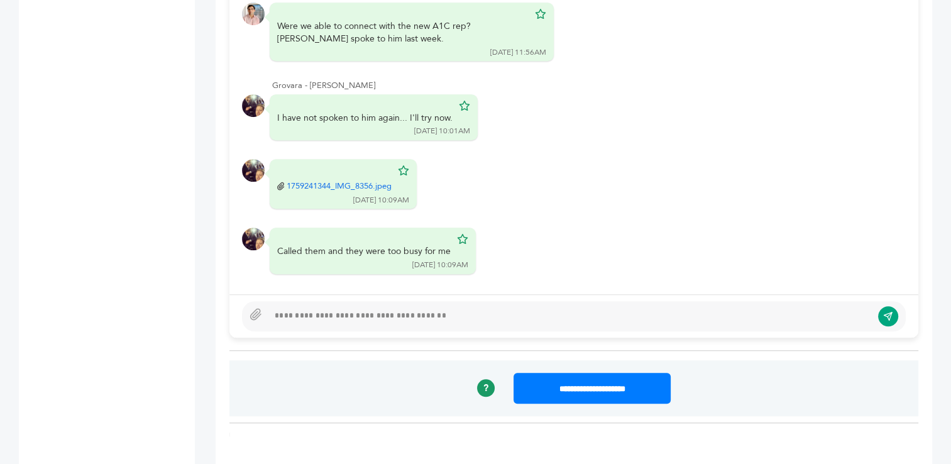
scroll to position [984, 0]
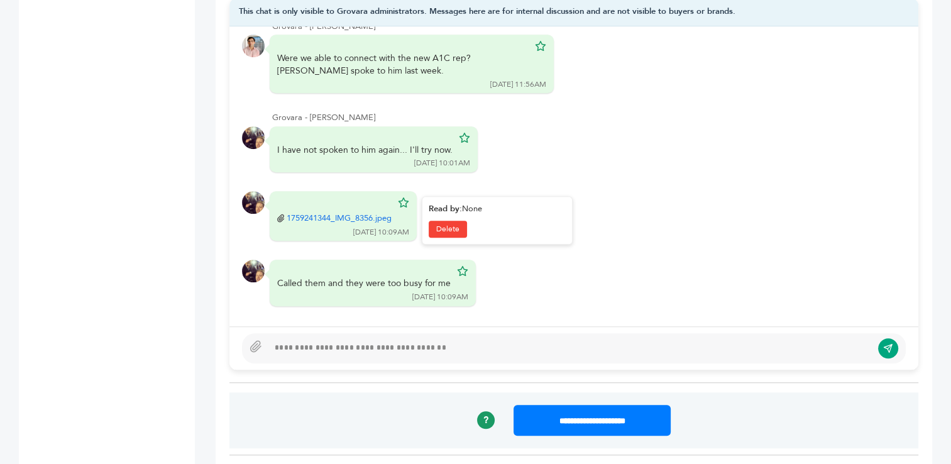
click at [320, 212] on link "1759241344_IMG_8356.jpeg" at bounding box center [339, 217] width 105 height 11
click at [395, 341] on div at bounding box center [569, 348] width 603 height 15
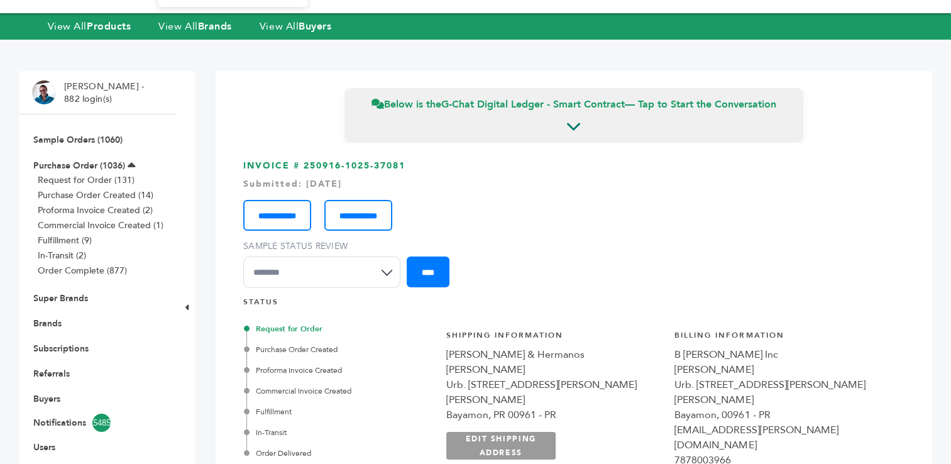
scroll to position [0, 0]
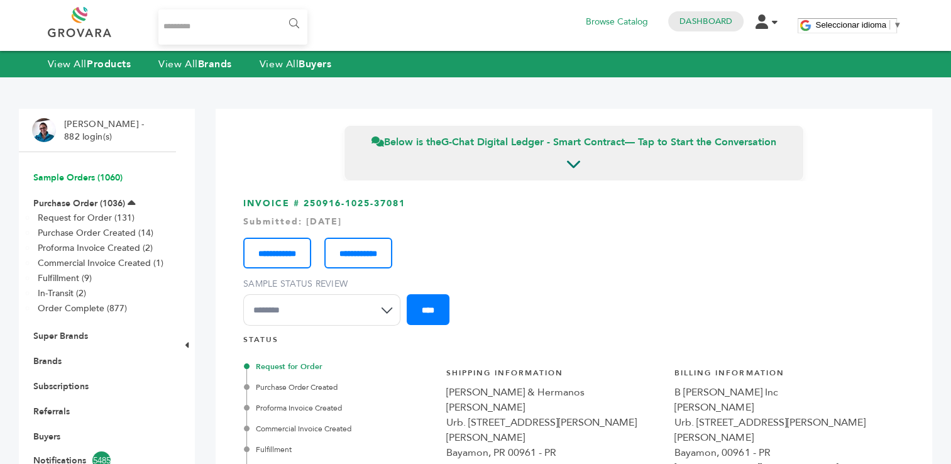
click at [75, 178] on link "Sample Orders (1060)" at bounding box center [77, 178] width 89 height 12
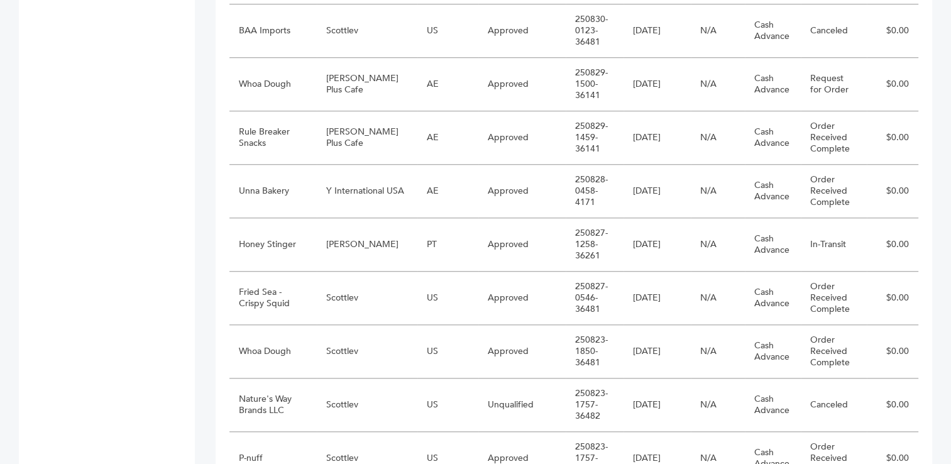
scroll to position [1090, 0]
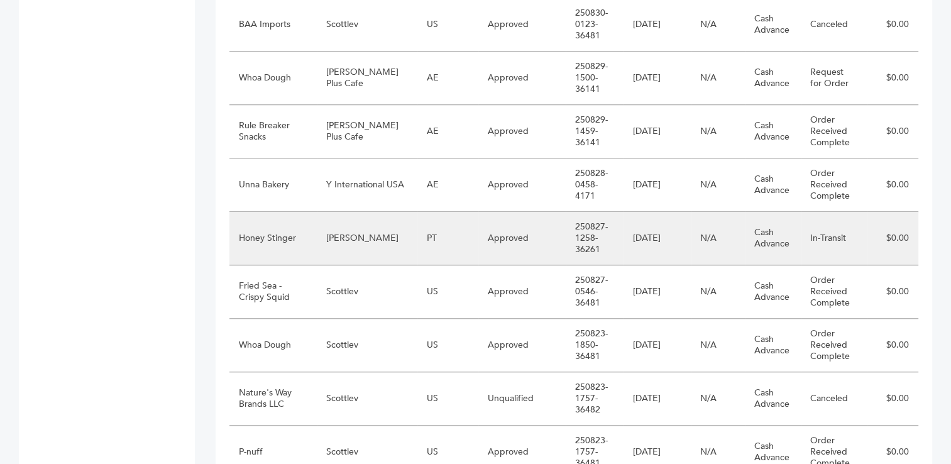
click at [395, 241] on td "[PERSON_NAME]" at bounding box center [367, 238] width 101 height 53
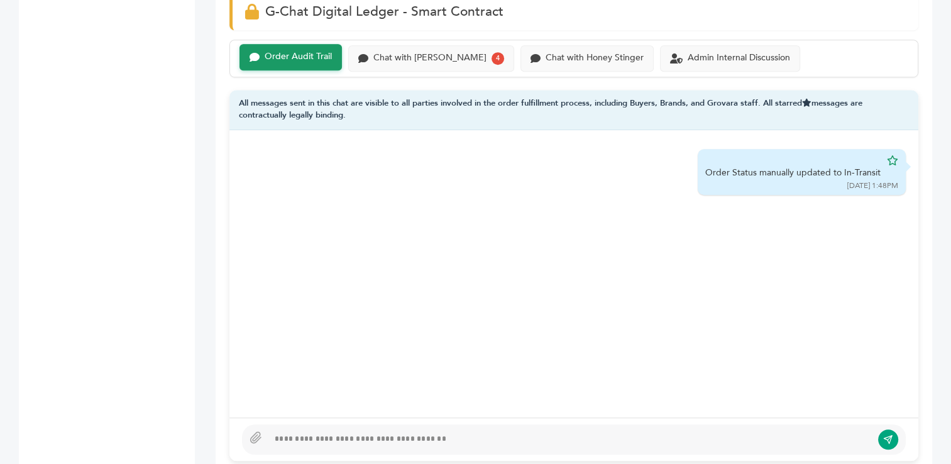
scroll to position [873, 0]
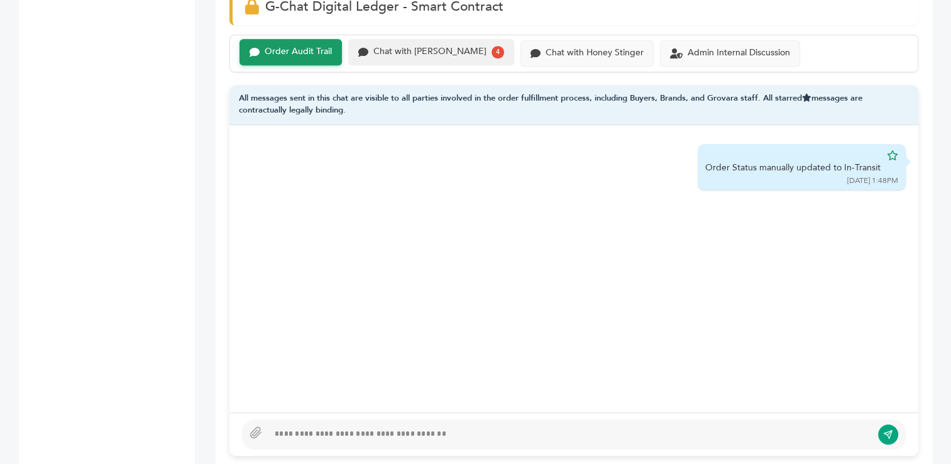
click at [464, 51] on div "Chat with [PERSON_NAME]" at bounding box center [429, 52] width 113 height 11
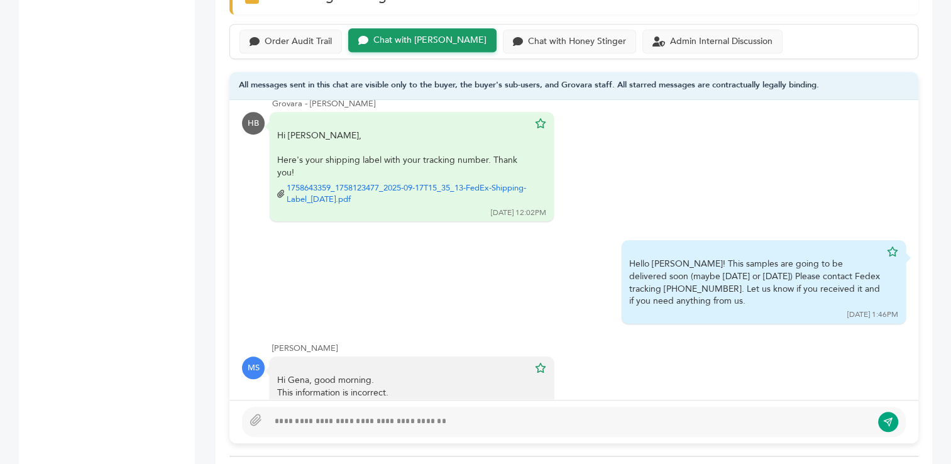
scroll to position [321, 0]
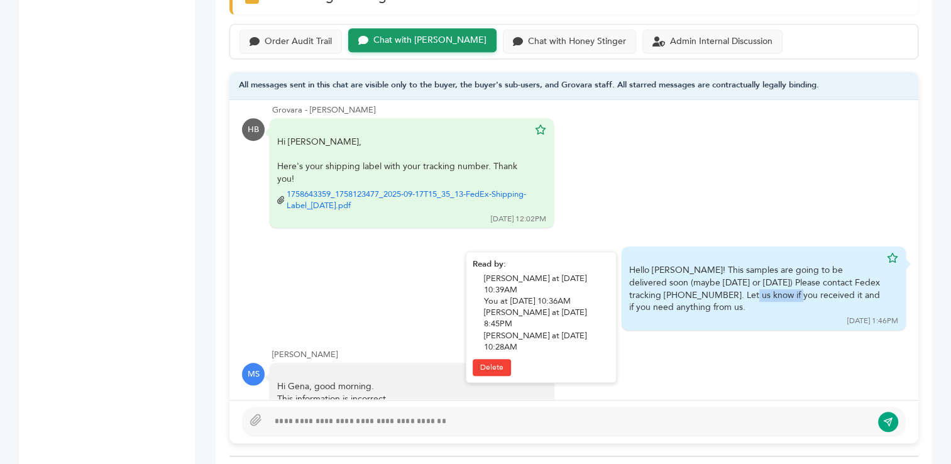
drag, startPoint x: 677, startPoint y: 279, endPoint x: 619, endPoint y: 284, distance: 58.1
click at [629, 284] on div "Hello [PERSON_NAME]! This samples are going to be delivered soon (maybe [DATE] …" at bounding box center [754, 288] width 251 height 49
copy div "884449565637"
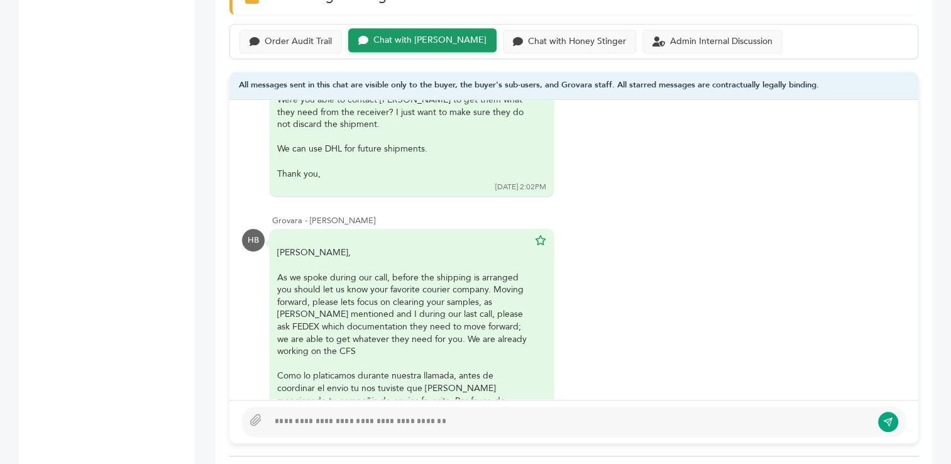
scroll to position [1363, 0]
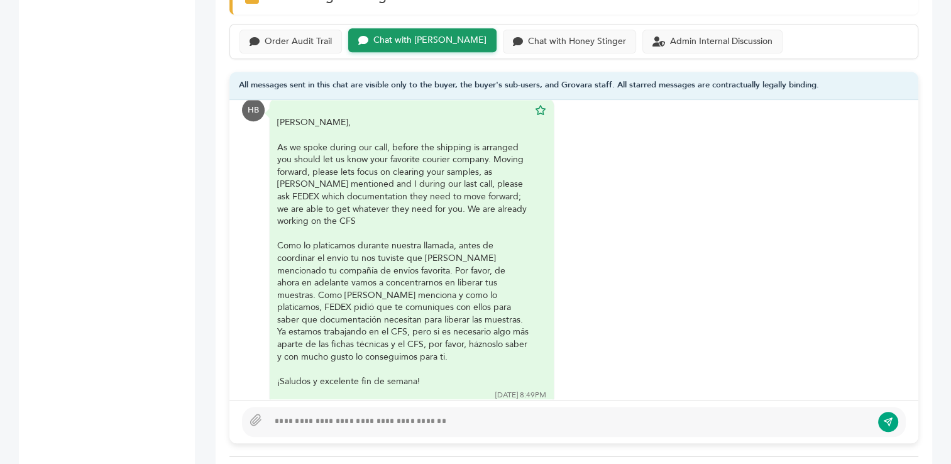
click at [563, 411] on div at bounding box center [574, 422] width 664 height 30
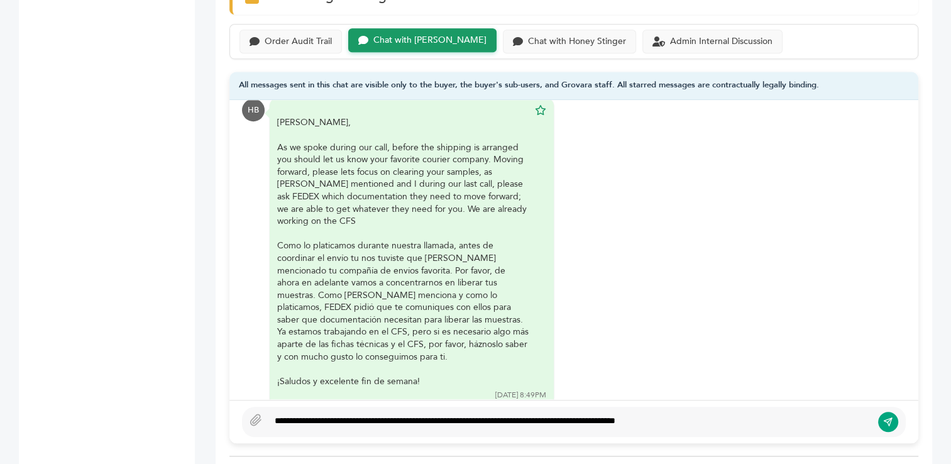
click at [677, 419] on div "**********" at bounding box center [569, 421] width 603 height 15
click at [742, 421] on div "**********" at bounding box center [569, 421] width 603 height 15
type textarea "**********"
click at [892, 421] on icon "submit" at bounding box center [888, 421] width 10 height 11
